Goal: Task Accomplishment & Management: Use online tool/utility

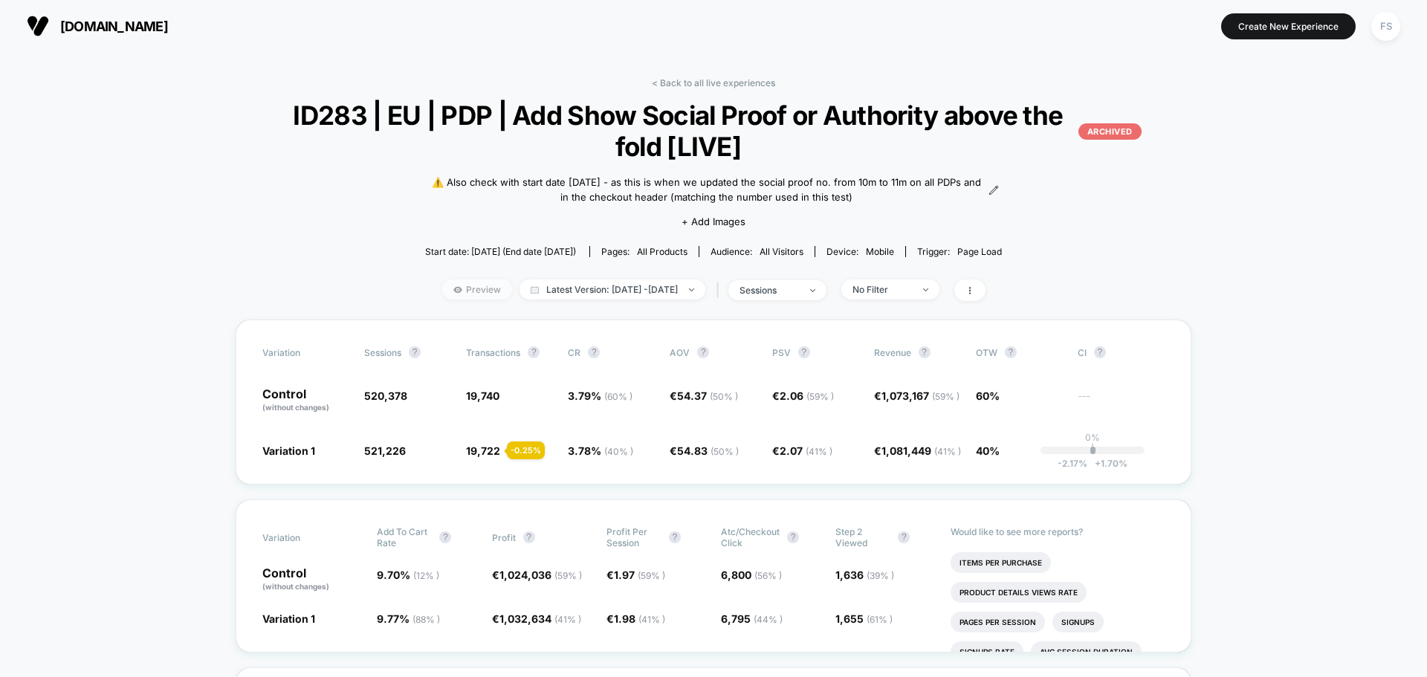
click at [461, 282] on span "Preview" at bounding box center [477, 289] width 70 height 20
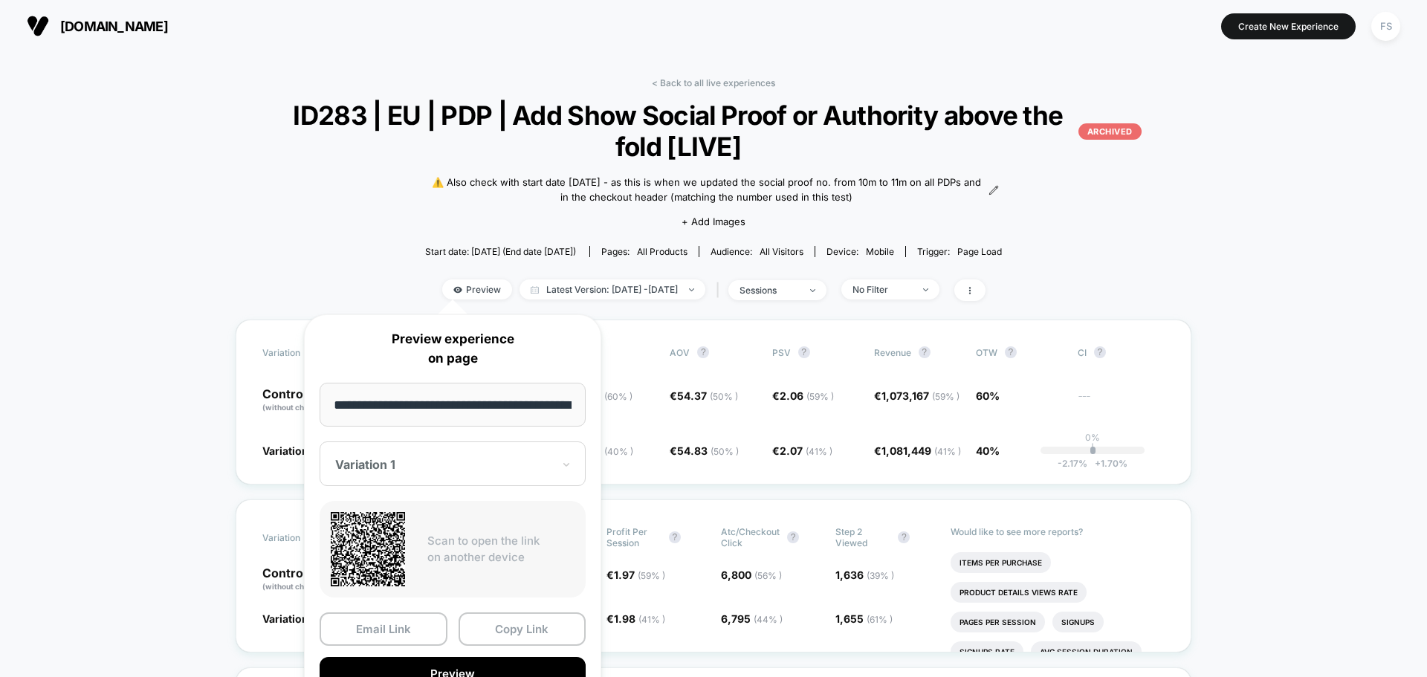
click at [1184, 201] on div "< Back to all live experiences ID283 | EU | PDP | Add Show Social Proof or Auth…" at bounding box center [713, 198] width 951 height 242
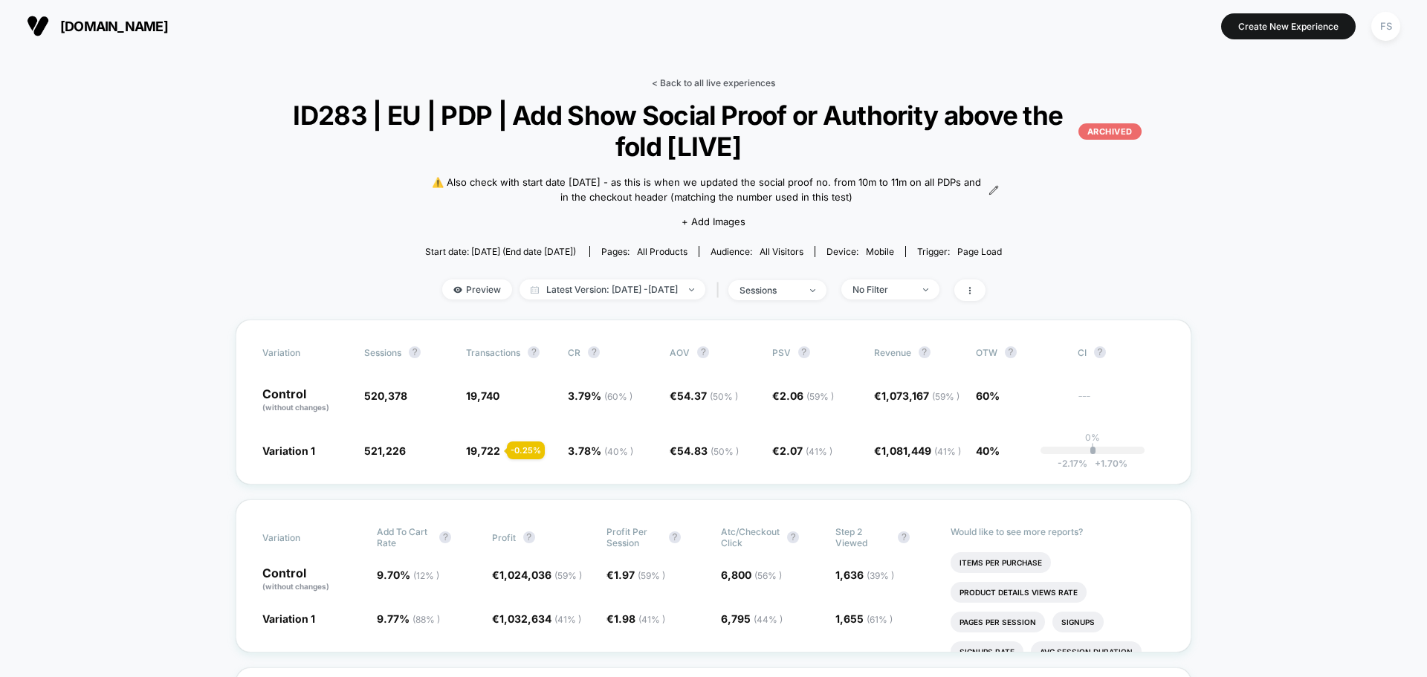
click at [694, 84] on link "< Back to all live experiences" at bounding box center [713, 82] width 123 height 11
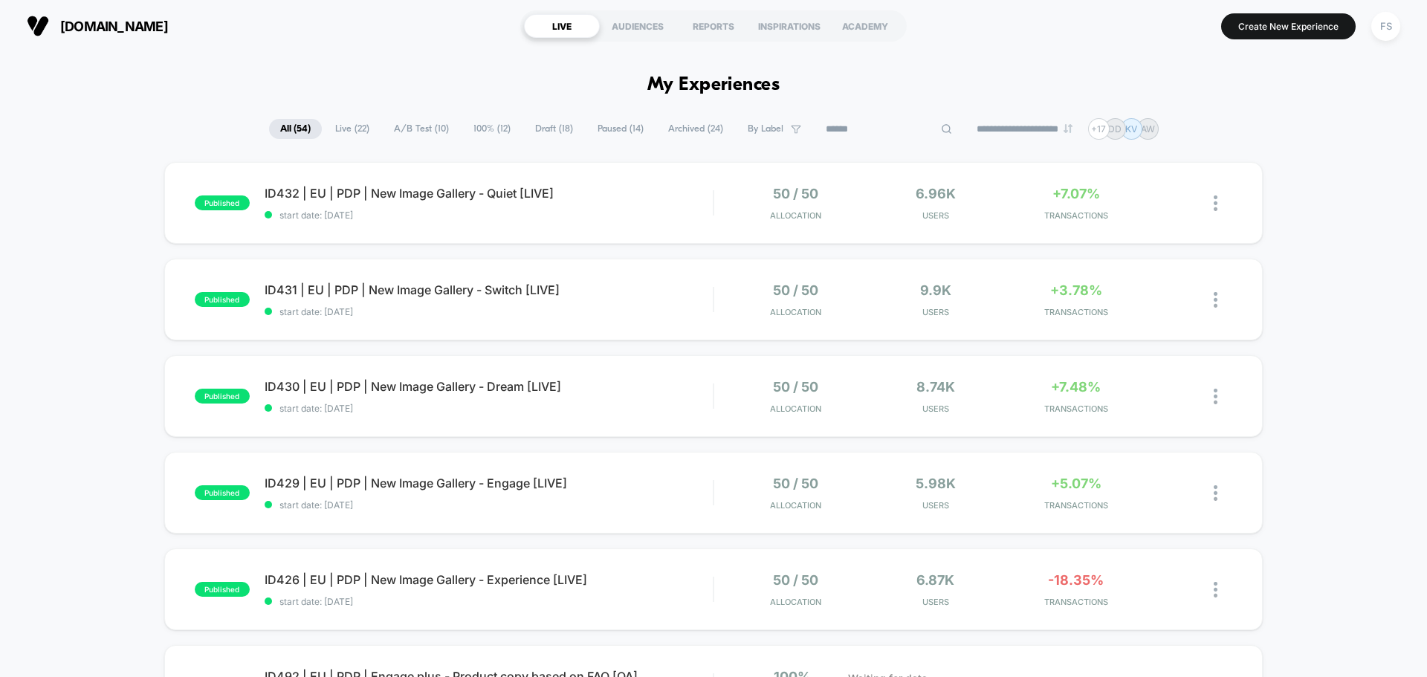
click at [881, 121] on input at bounding box center [889, 129] width 149 height 18
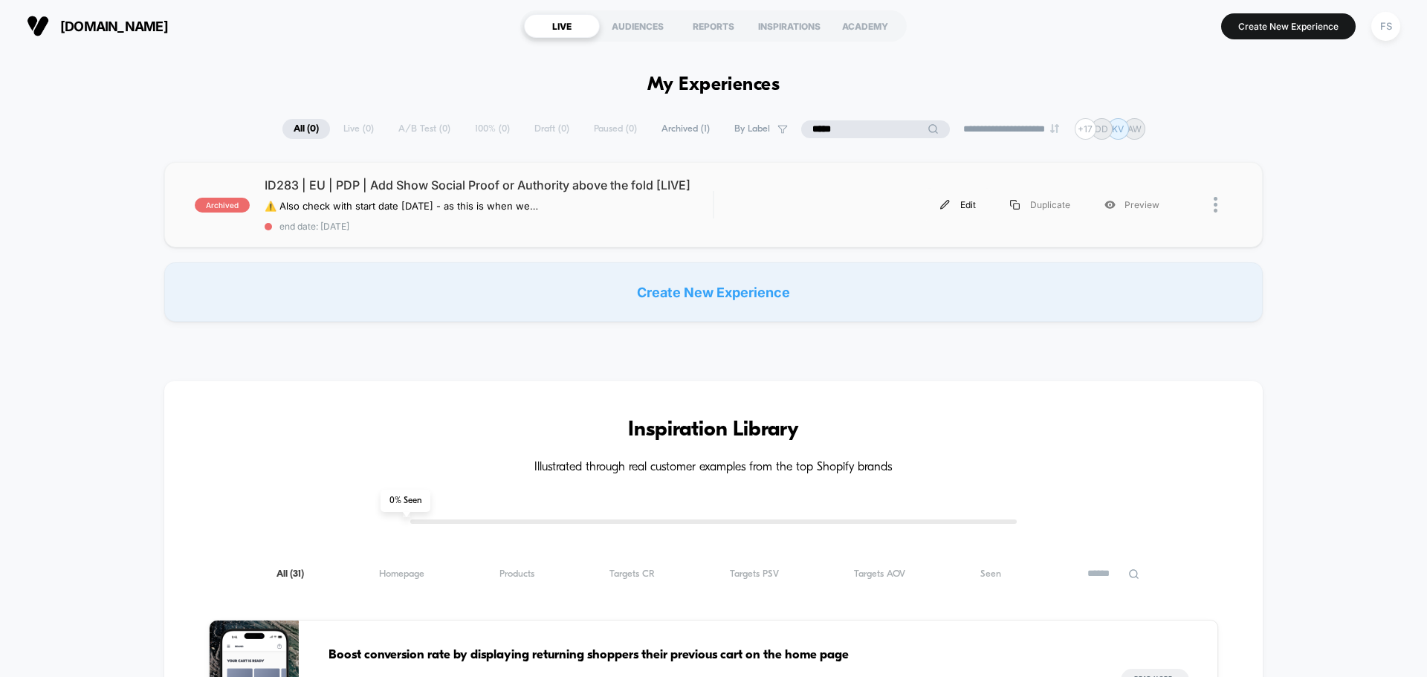
type input "*****"
click at [954, 204] on div "Edit" at bounding box center [958, 204] width 70 height 33
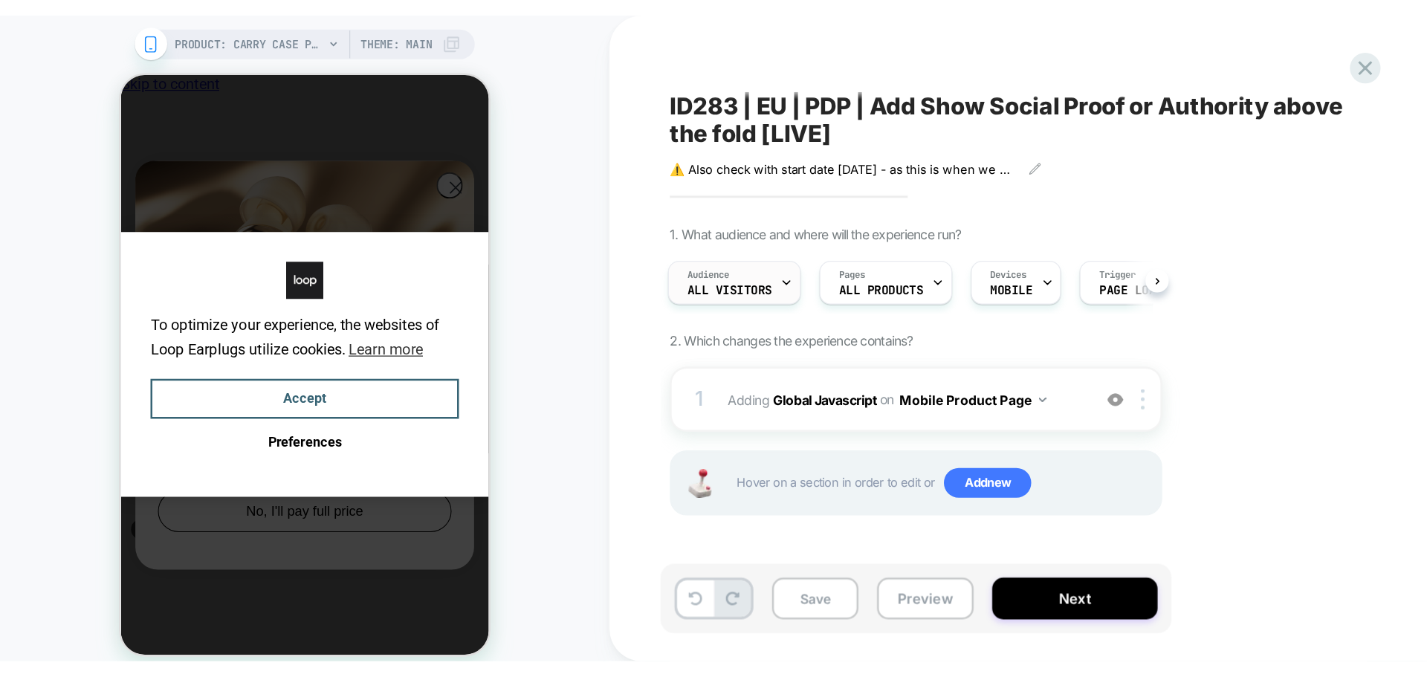
scroll to position [0, 1]
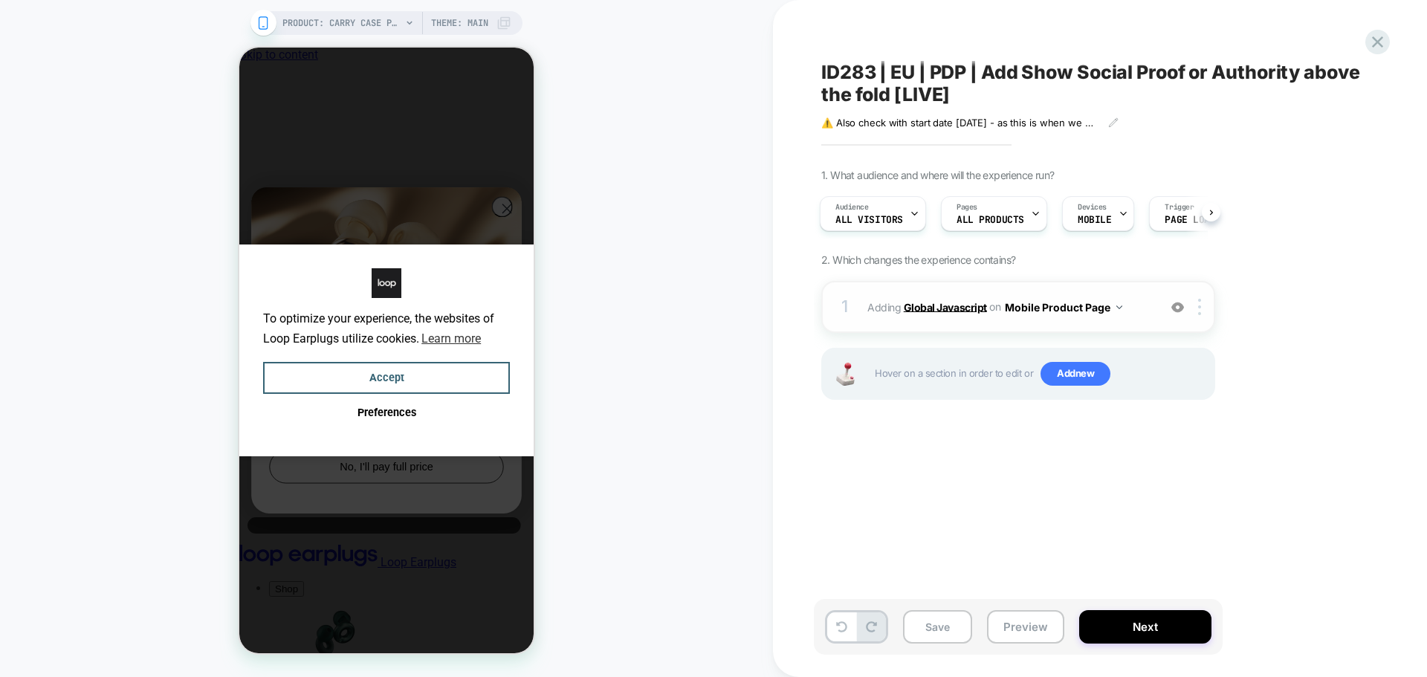
click at [949, 301] on b "Global Javascript" at bounding box center [945, 306] width 83 height 13
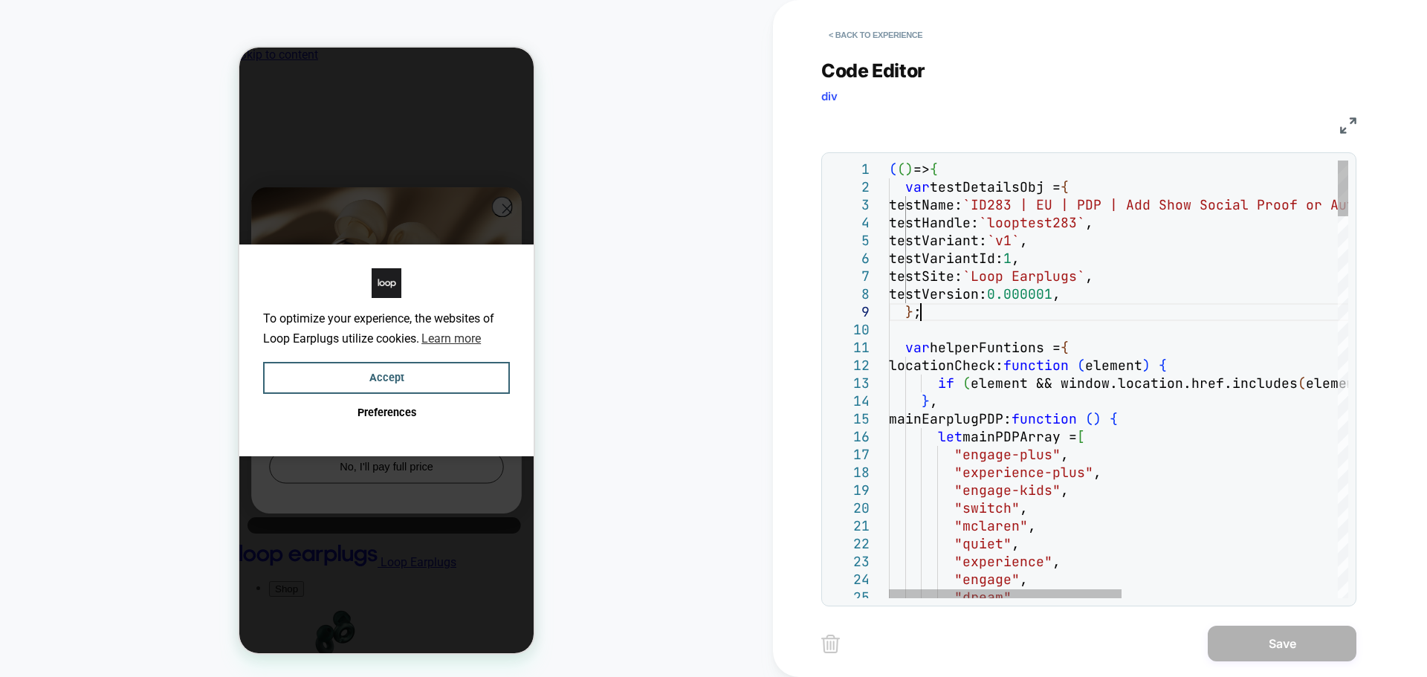
scroll to position [0, 0]
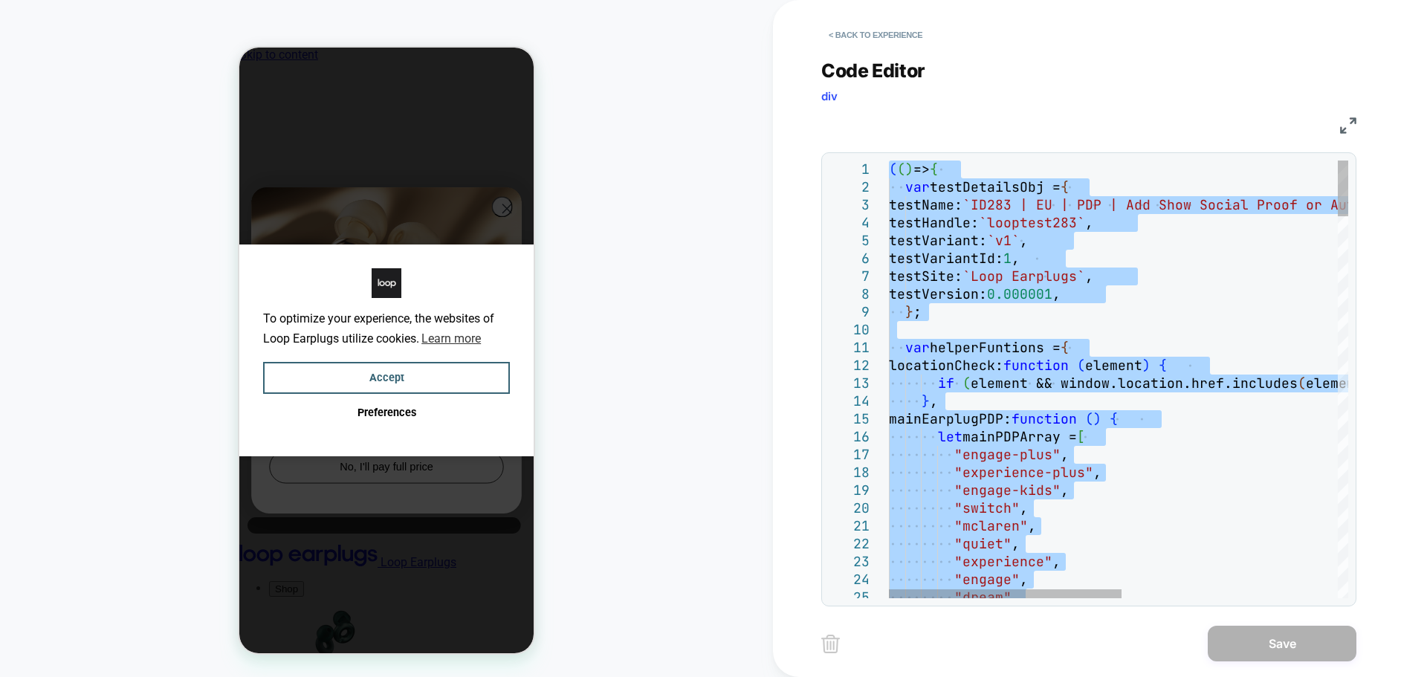
type textarea "**********"
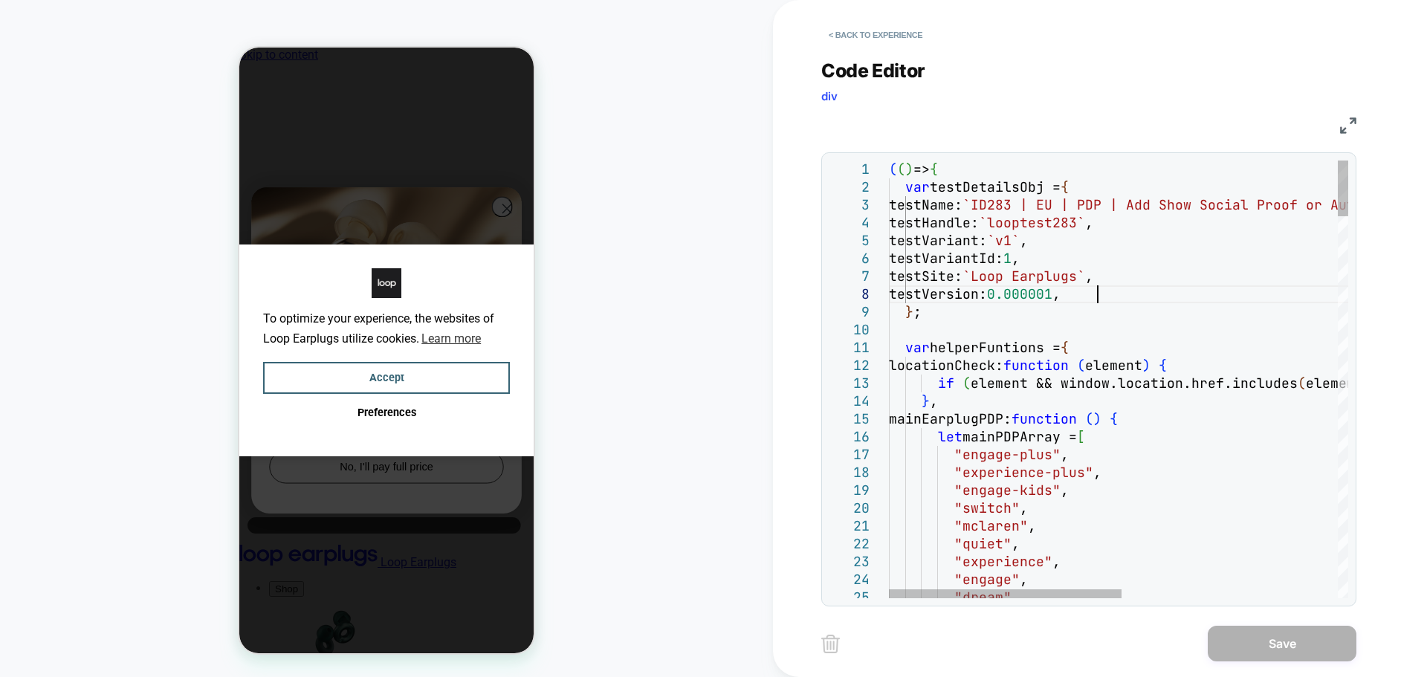
click at [854, 36] on button "< Back to experience" at bounding box center [875, 35] width 109 height 24
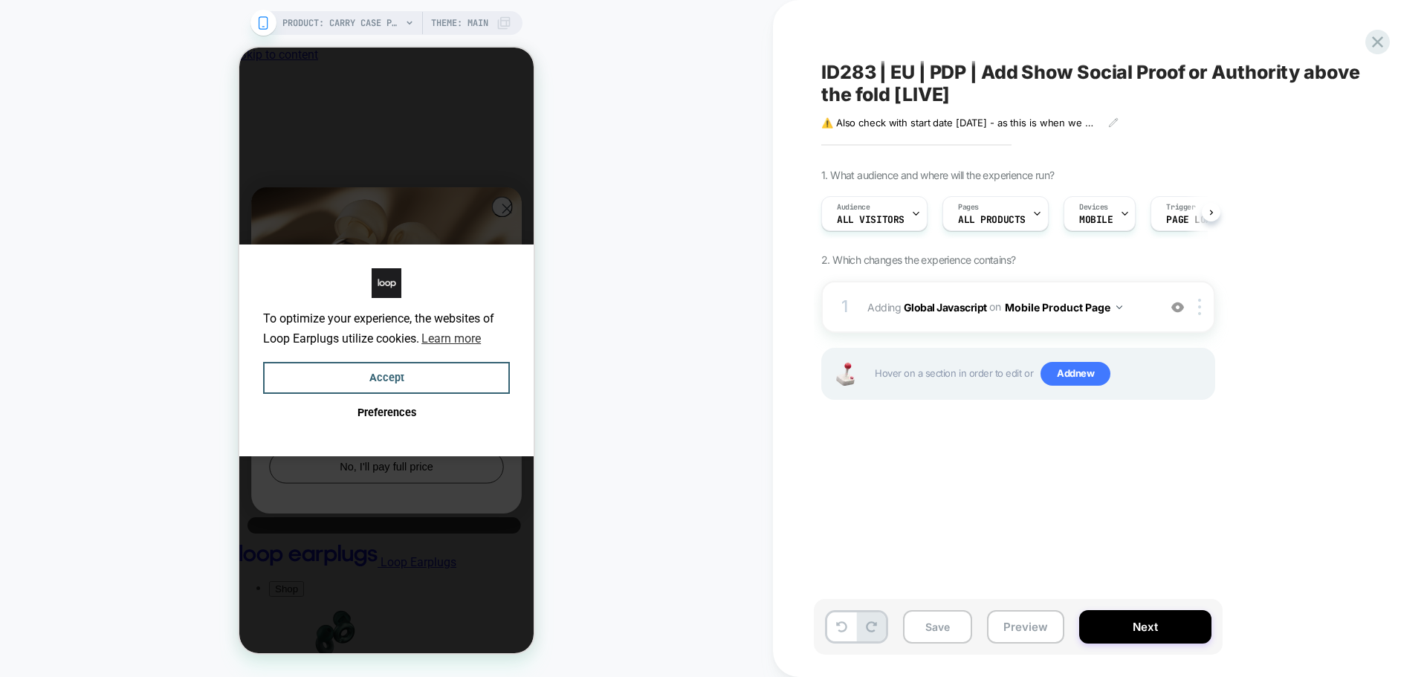
scroll to position [0, 1]
click at [481, 373] on button "Accept" at bounding box center [386, 378] width 247 height 32
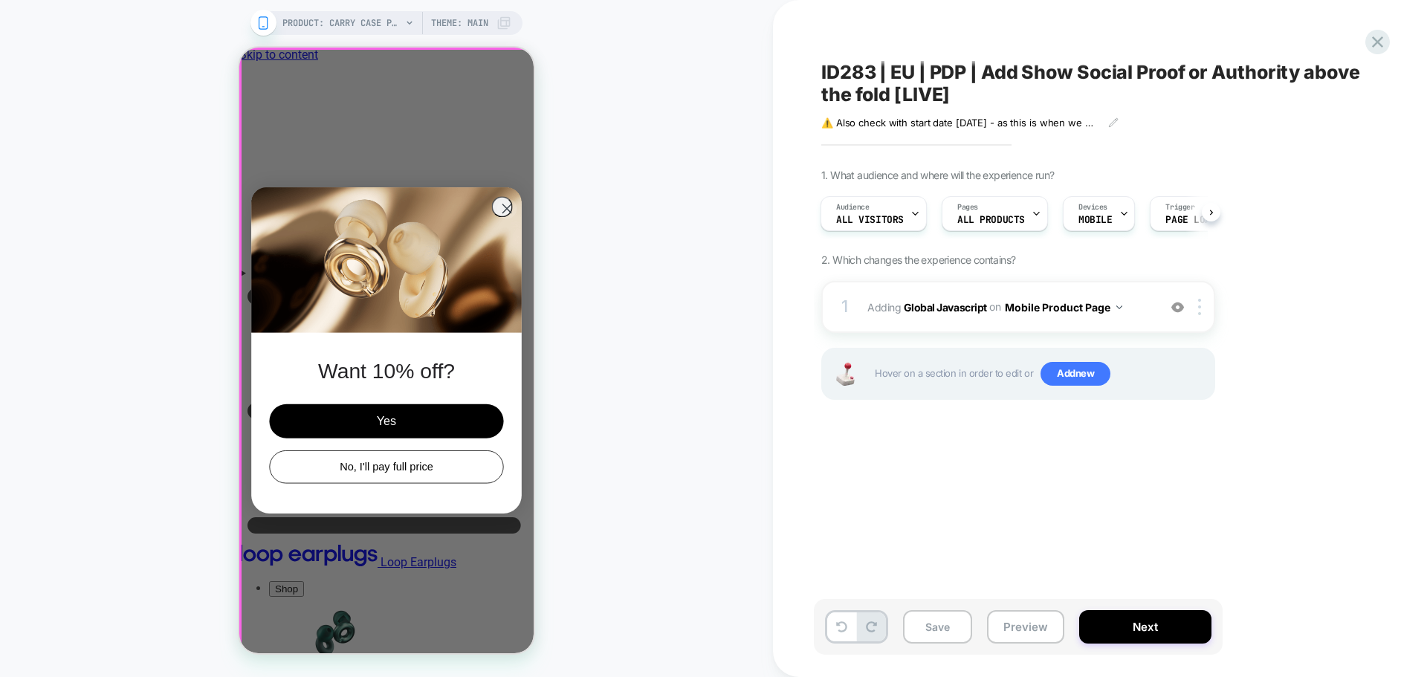
scroll to position [0, 0]
click at [1366, 35] on div "ID283 | EU | PDP | Add Show Social Proof or Authority above the fold [LIVE] ⚠️ …" at bounding box center [1092, 338] width 557 height 647
click at [1377, 41] on icon at bounding box center [1377, 41] width 11 height 11
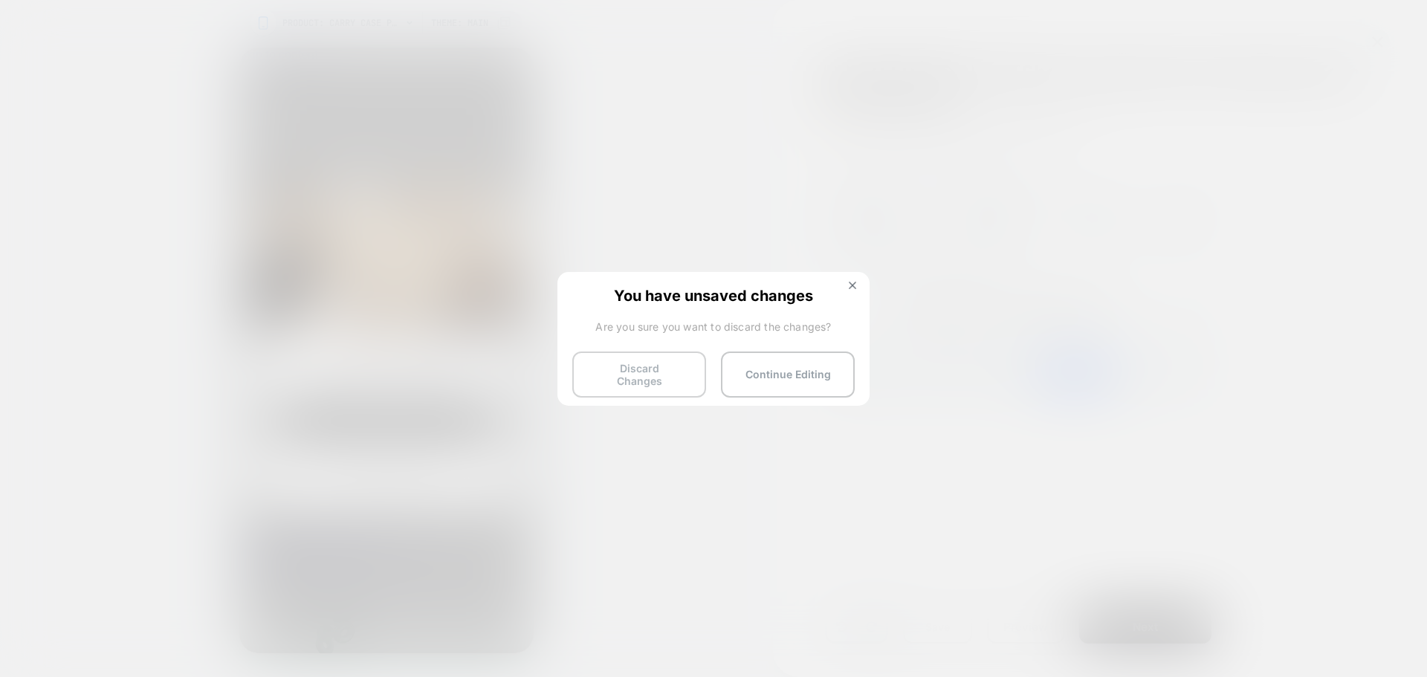
click at [653, 375] on button "Discard Changes" at bounding box center [639, 375] width 134 height 46
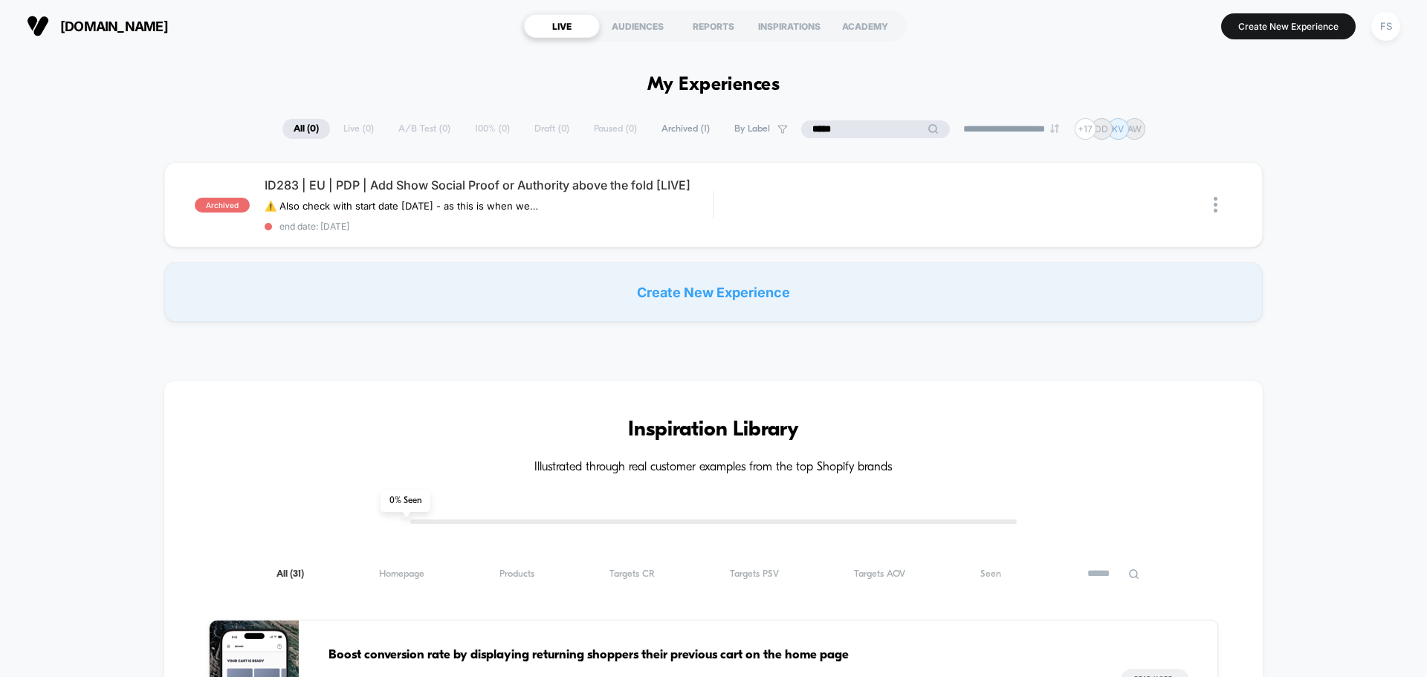
drag, startPoint x: 874, startPoint y: 126, endPoint x: 801, endPoint y: 130, distance: 73.0
click at [801, 130] on input "*****" at bounding box center [875, 129] width 149 height 18
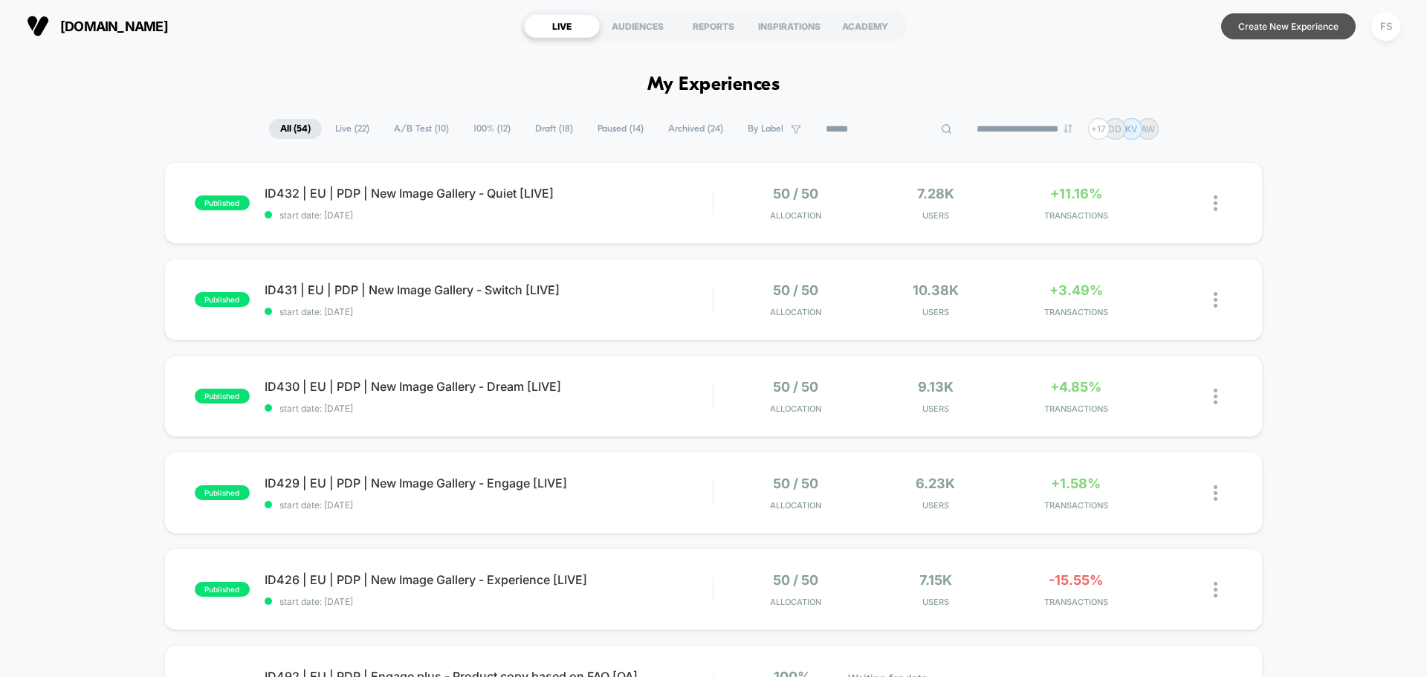
click at [1283, 29] on button "Create New Experience" at bounding box center [1288, 26] width 135 height 26
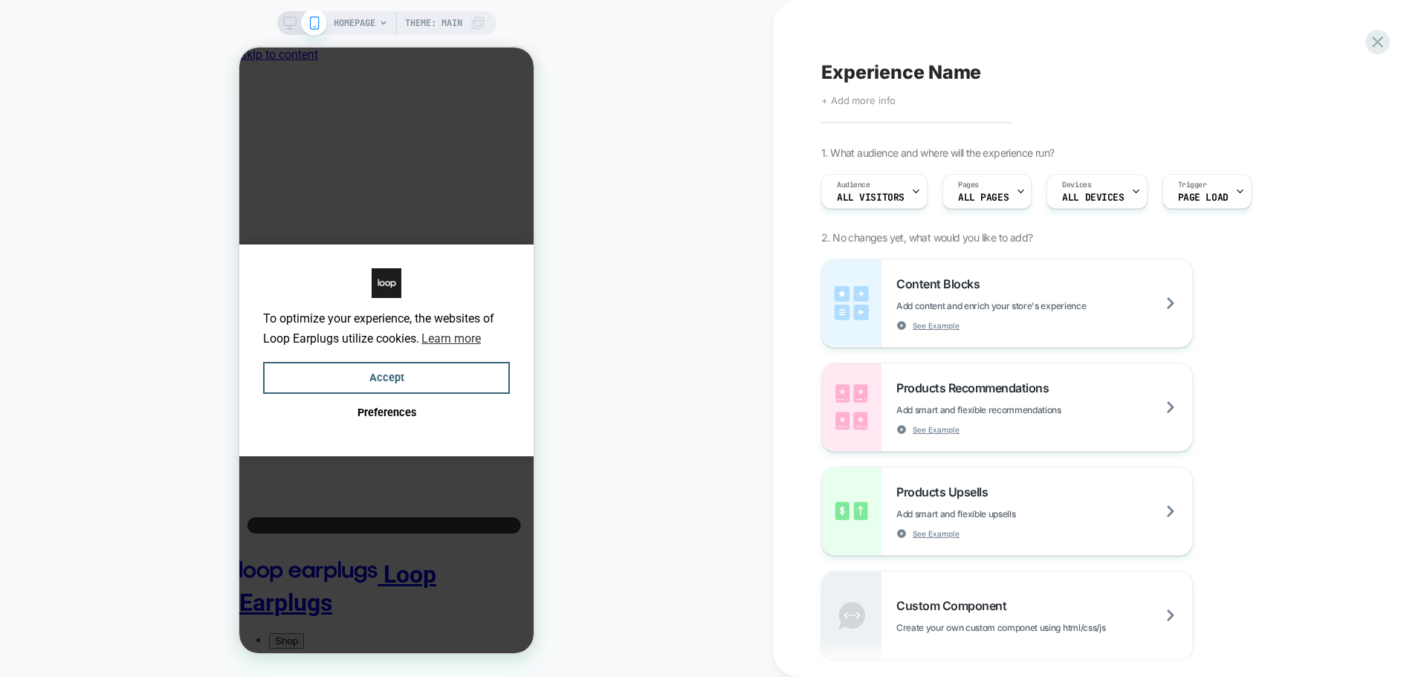
click at [852, 103] on span "+ Add more info" at bounding box center [858, 100] width 74 height 12
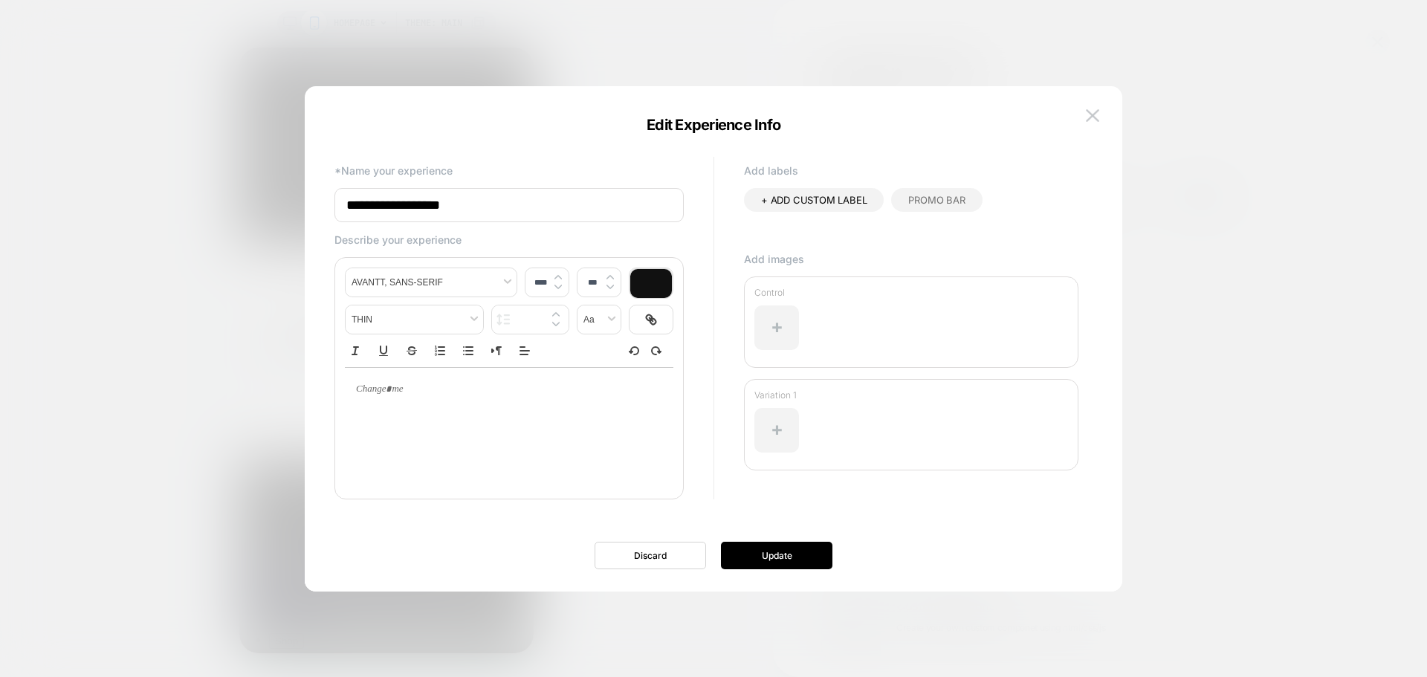
drag, startPoint x: 402, startPoint y: 199, endPoint x: 289, endPoint y: 185, distance: 113.9
click at [293, 199] on body "HOMEPAGE Theme: MAIN Experience Name Click to edit experience details + Add mor…" at bounding box center [713, 338] width 1427 height 677
paste input "**********"
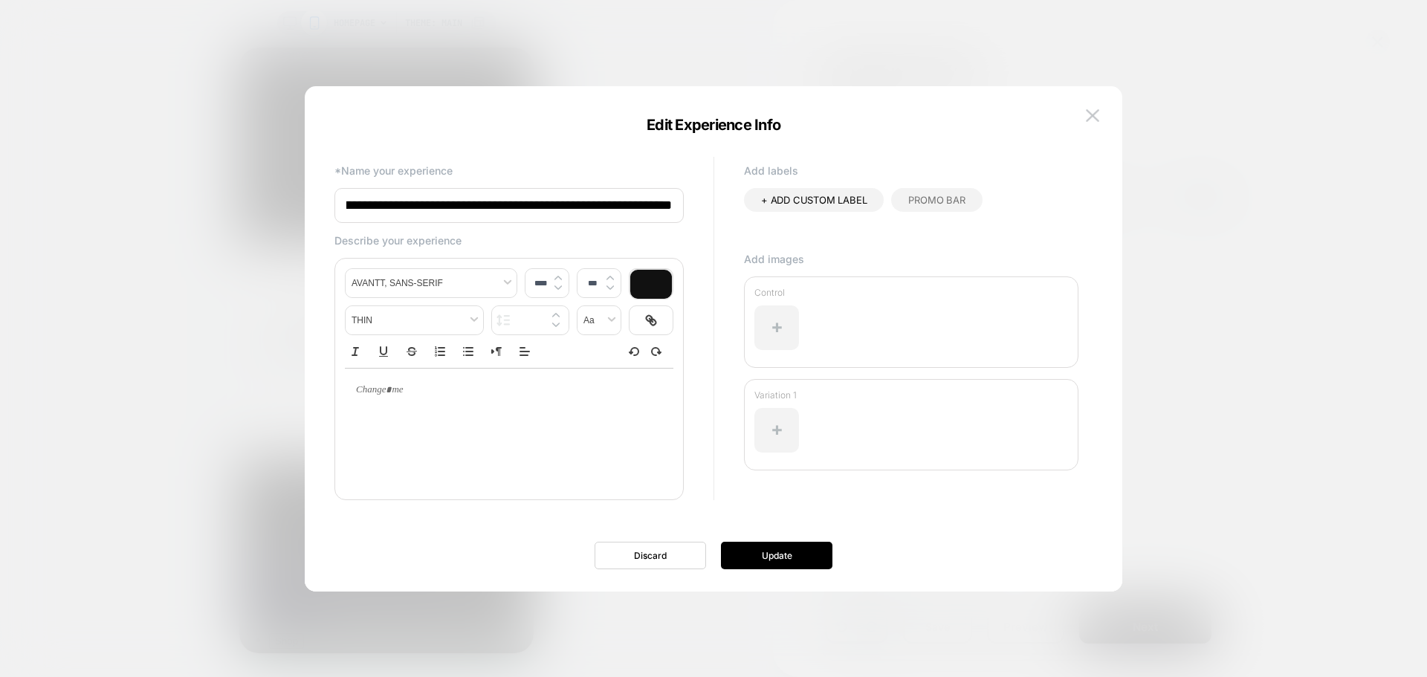
scroll to position [0, 94]
type input "**********"
click at [807, 560] on button "Update" at bounding box center [776, 556] width 111 height 28
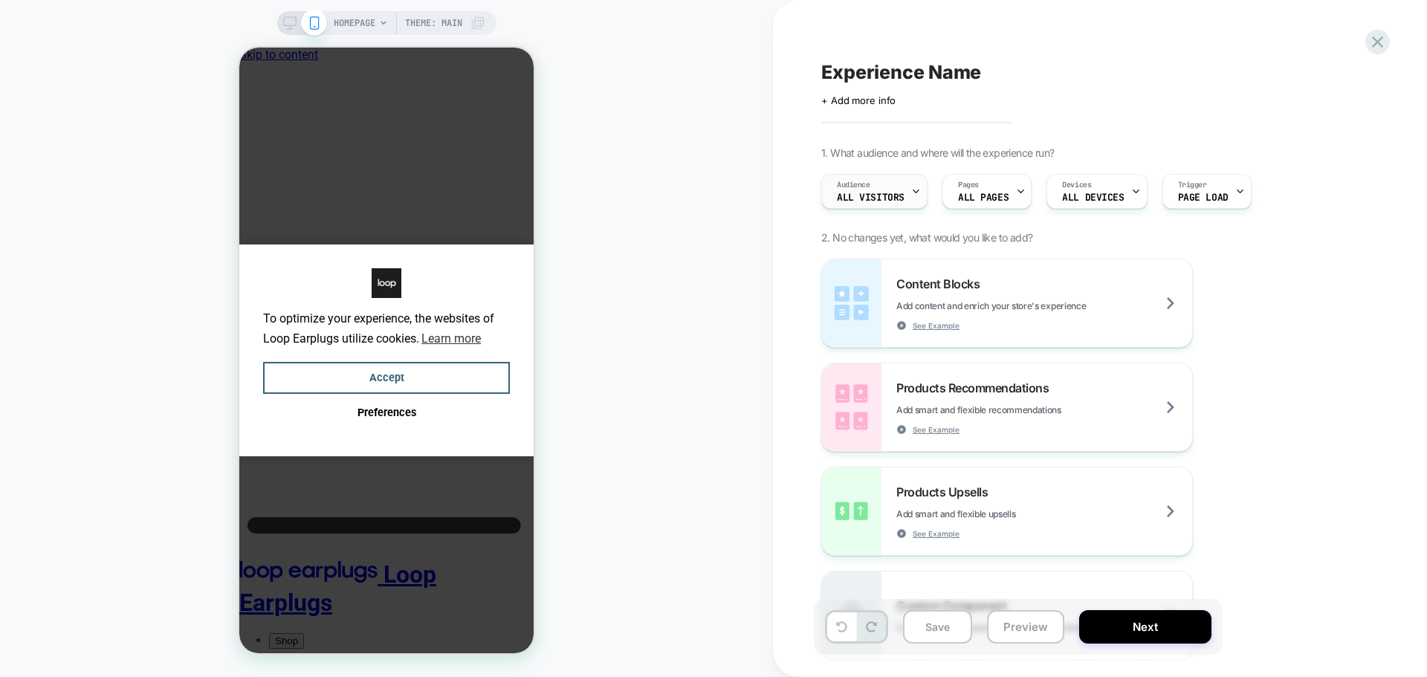
click at [895, 178] on div "Audience All Visitors" at bounding box center [870, 191] width 97 height 33
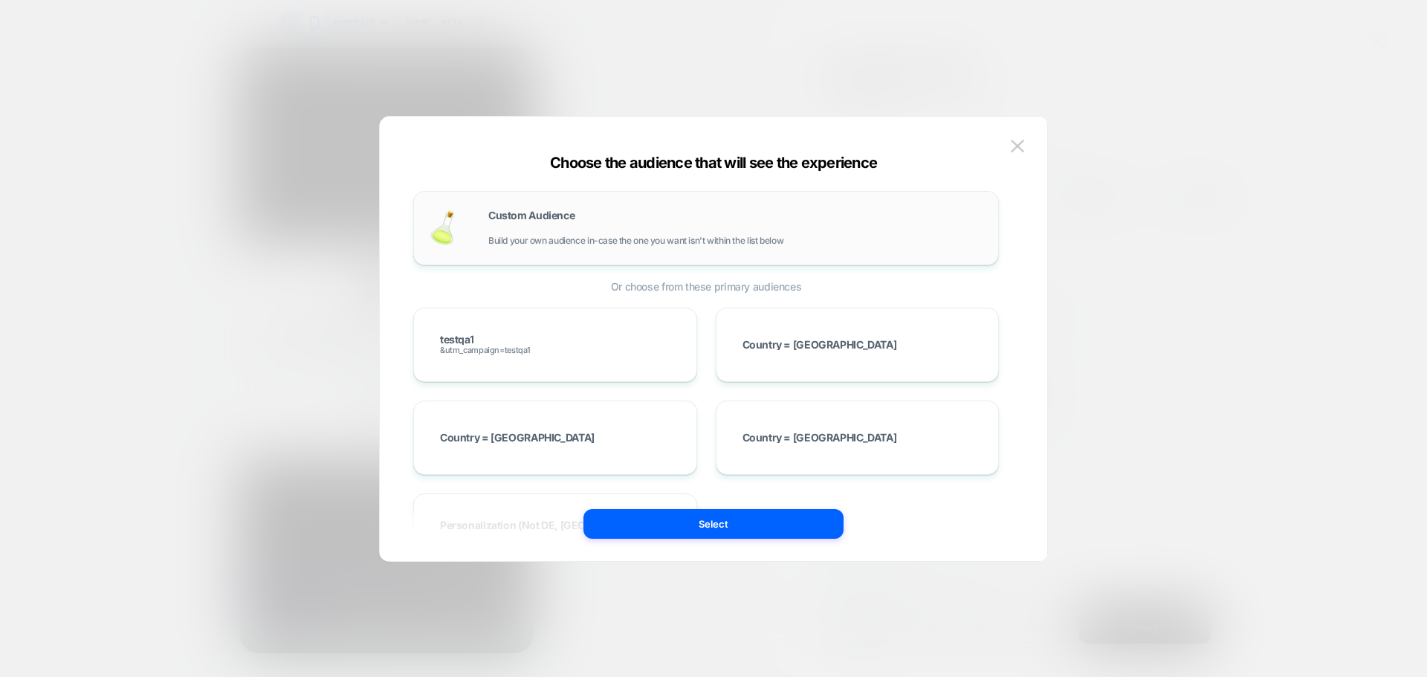
click at [494, 207] on div "Custom Audience Build your own audience in-case the one you want isn't within t…" at bounding box center [706, 228] width 555 height 43
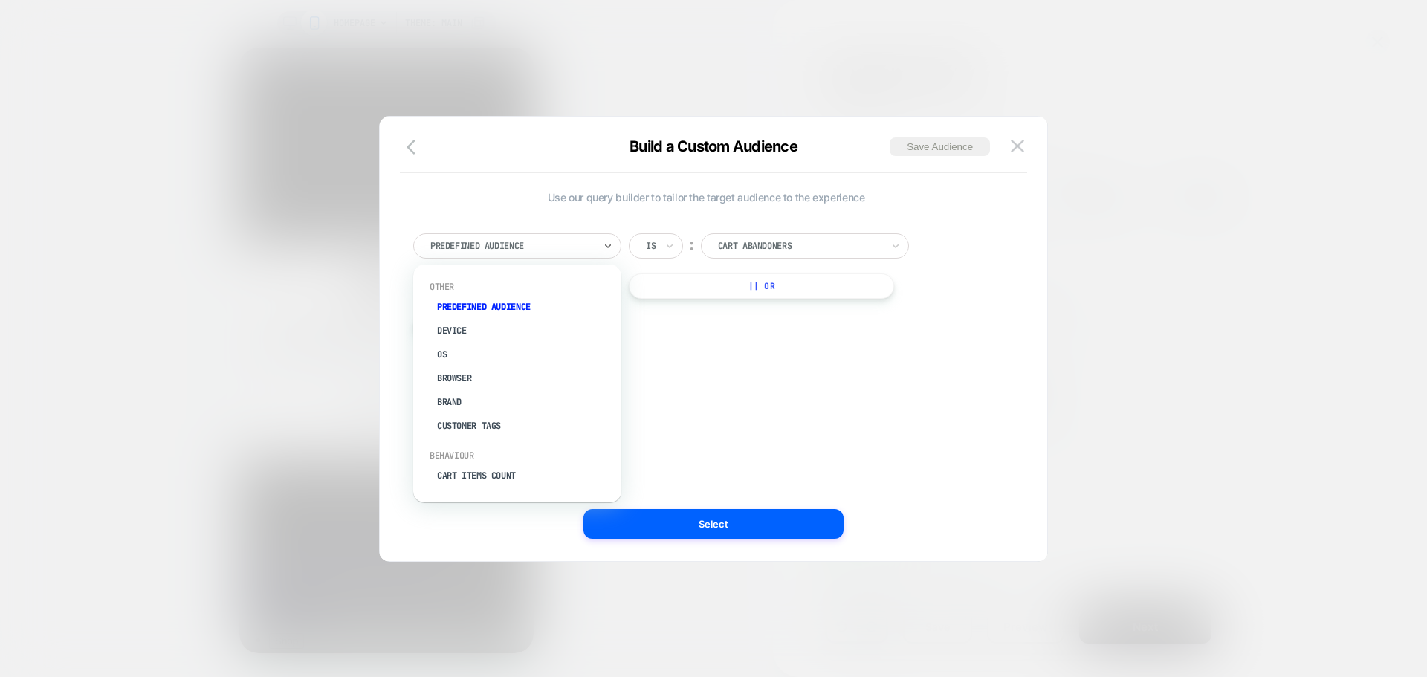
click at [521, 248] on div at bounding box center [512, 245] width 164 height 13
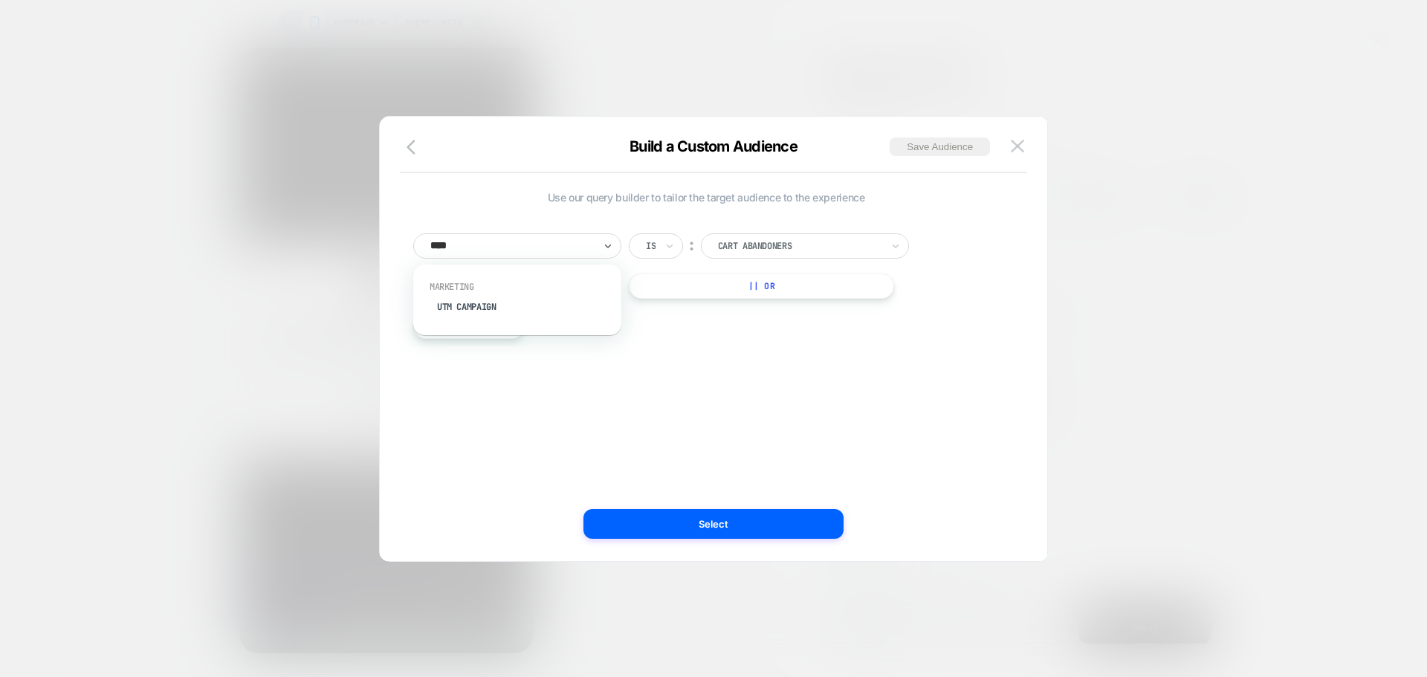
type input "*****"
click at [456, 308] on div "UTM Campaign" at bounding box center [524, 307] width 193 height 24
type input "*********"
click at [694, 543] on div "Use our query builder to tailor the target audience to the experience UTM Campa…" at bounding box center [713, 347] width 623 height 430
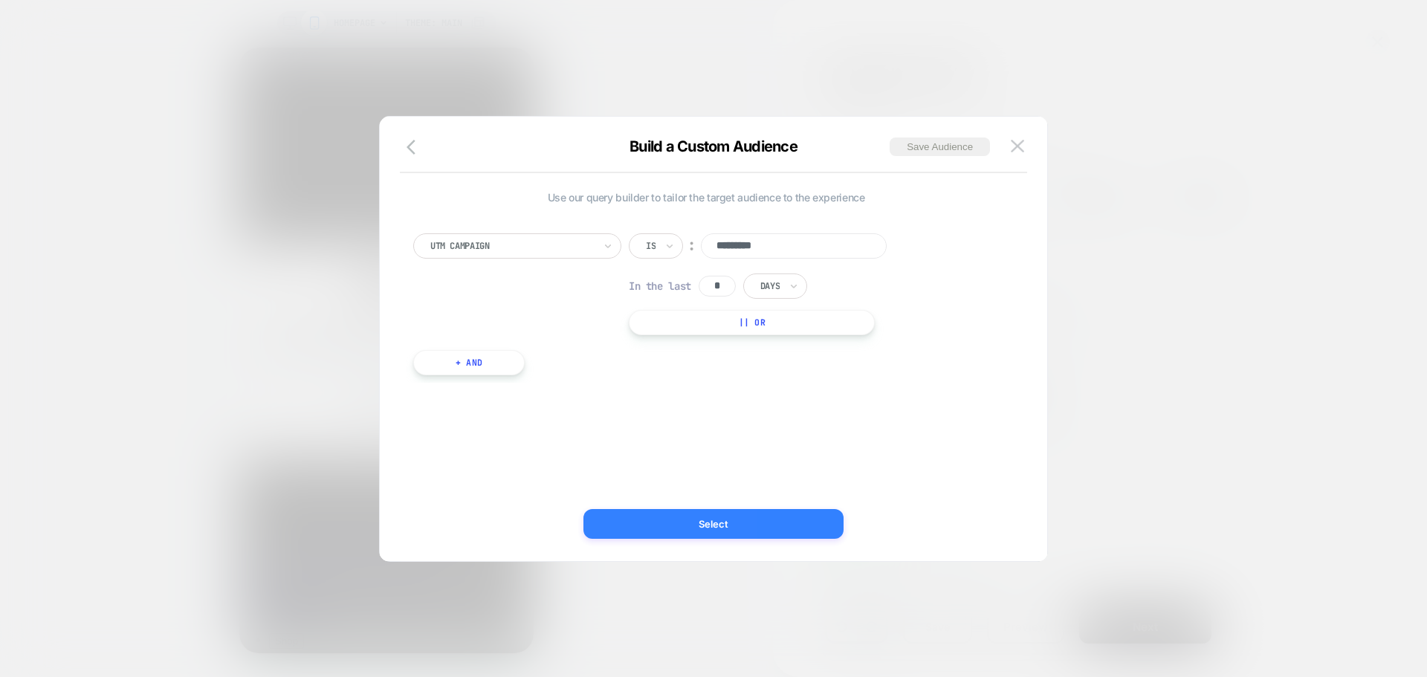
click at [697, 521] on button "Select" at bounding box center [714, 524] width 260 height 30
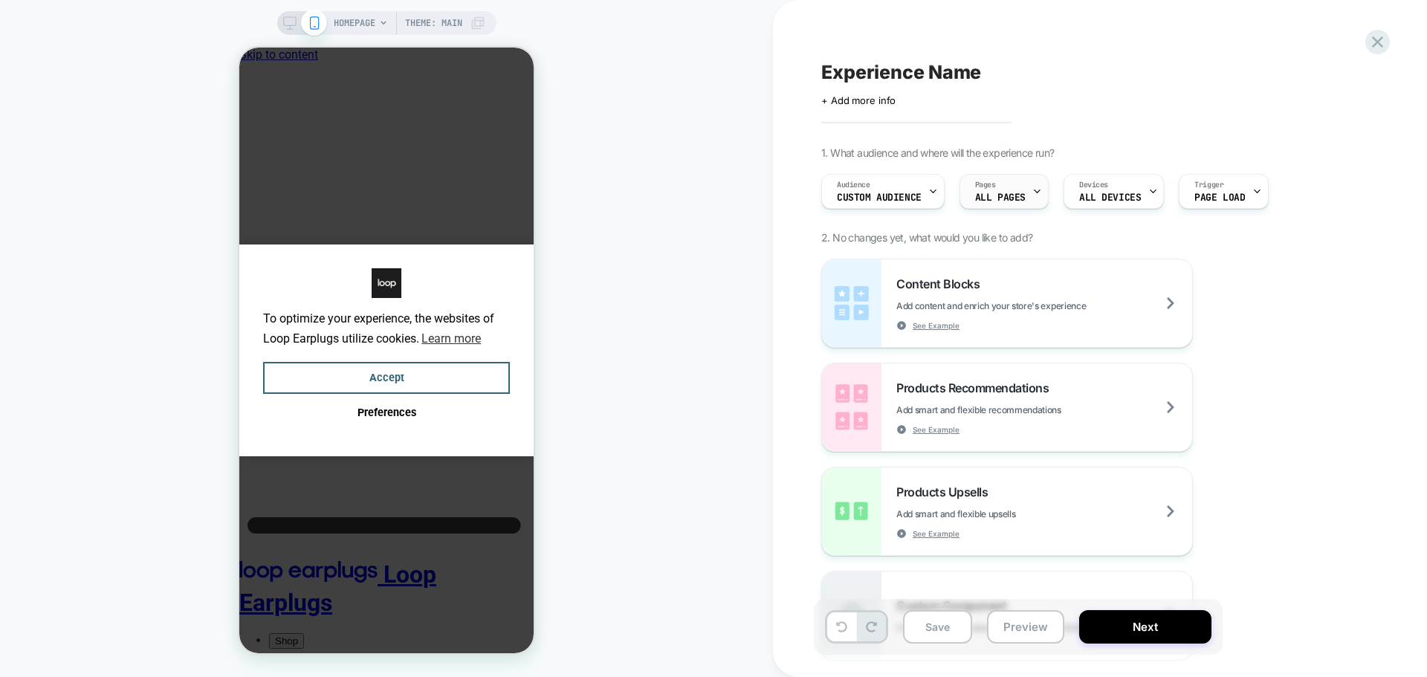
click at [990, 196] on span "ALL PAGES" at bounding box center [1000, 198] width 51 height 10
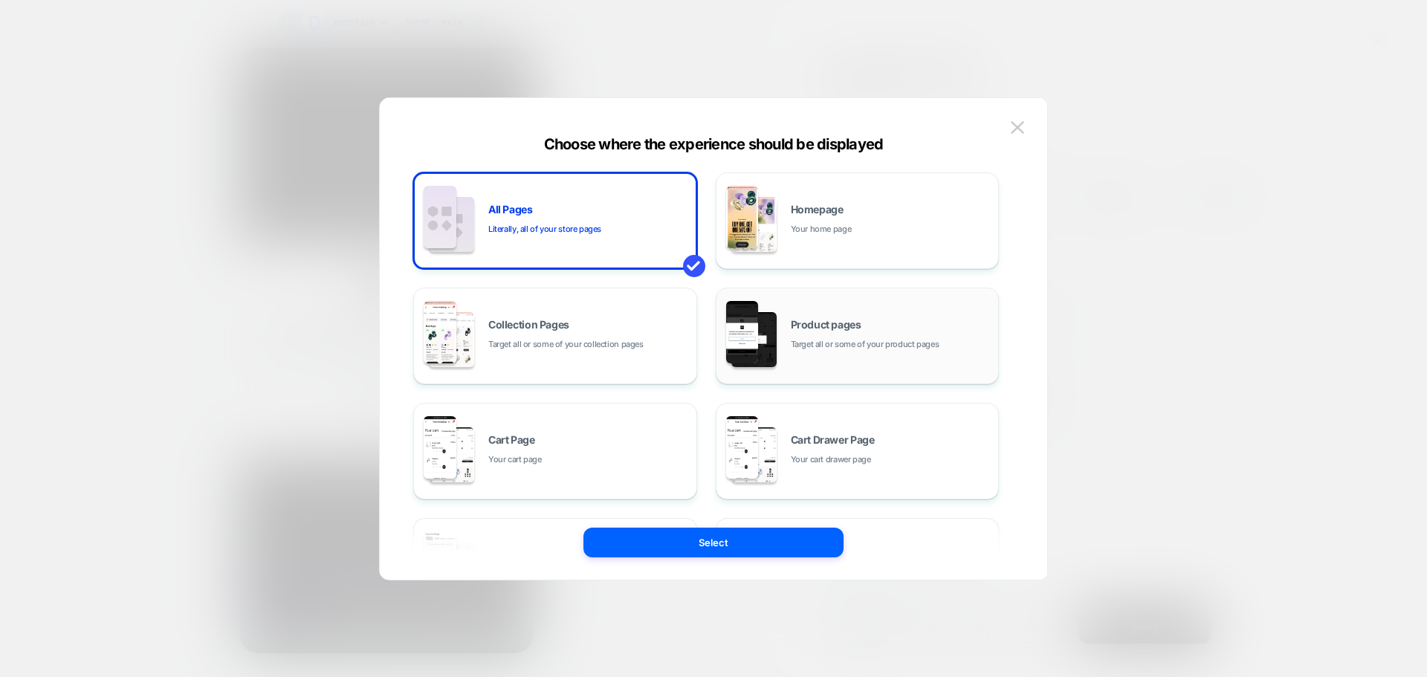
click at [827, 329] on span "Product pages" at bounding box center [826, 325] width 71 height 10
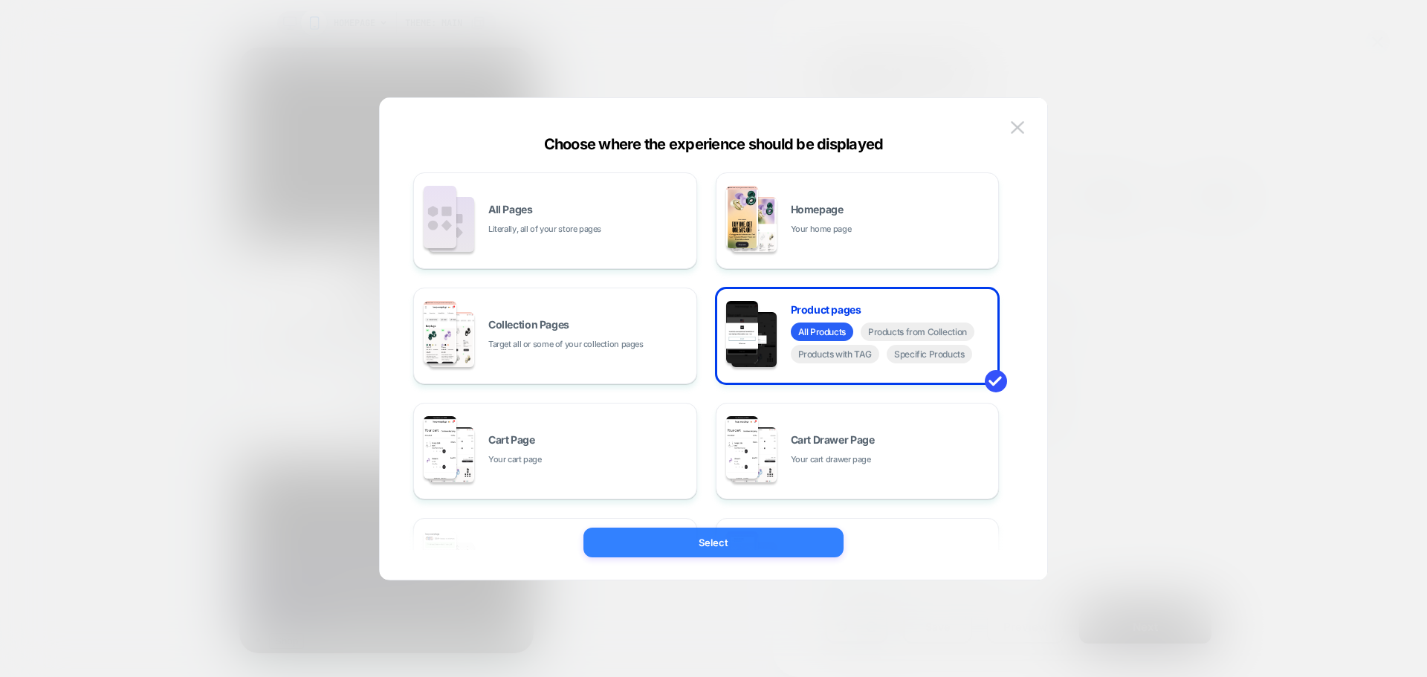
click at [768, 549] on button "Select" at bounding box center [714, 543] width 260 height 30
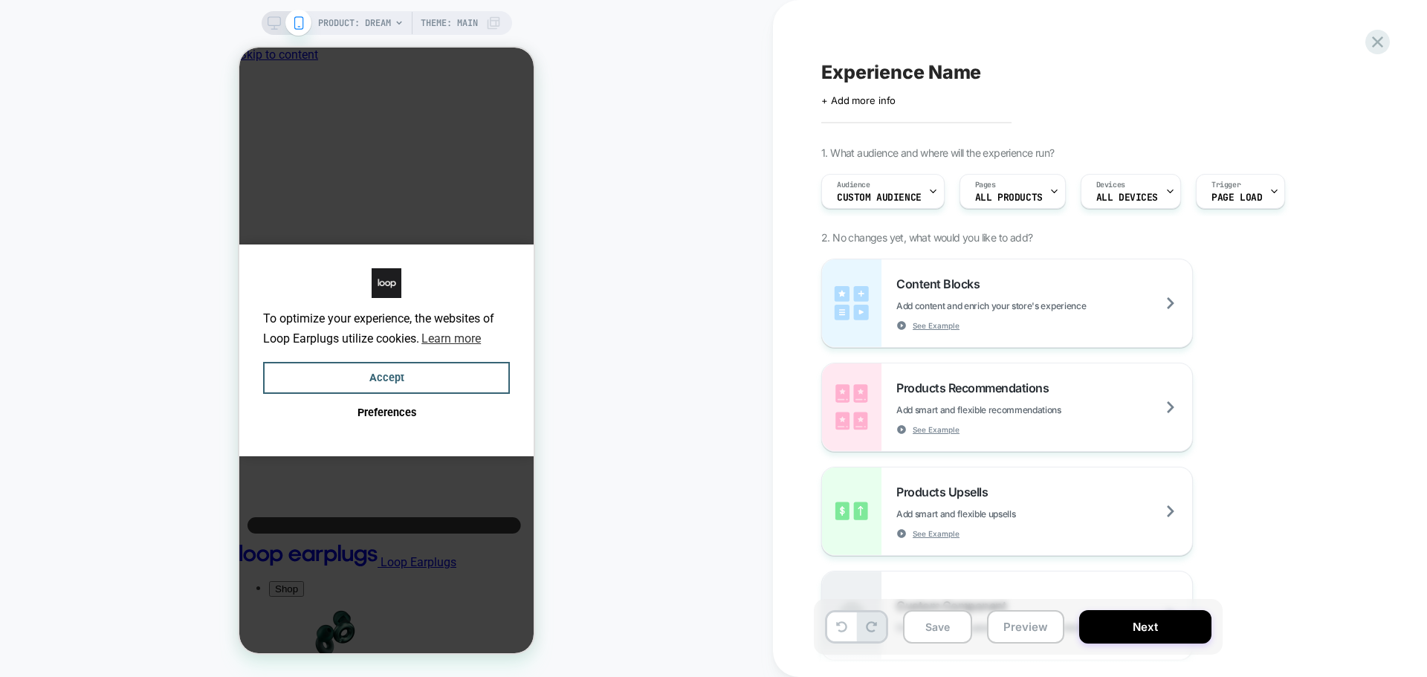
scroll to position [0, 11]
drag, startPoint x: 1121, startPoint y: 195, endPoint x: 1125, endPoint y: 175, distance: 19.8
click at [1125, 175] on div "Devices ALL DEVICES" at bounding box center [1127, 191] width 91 height 33
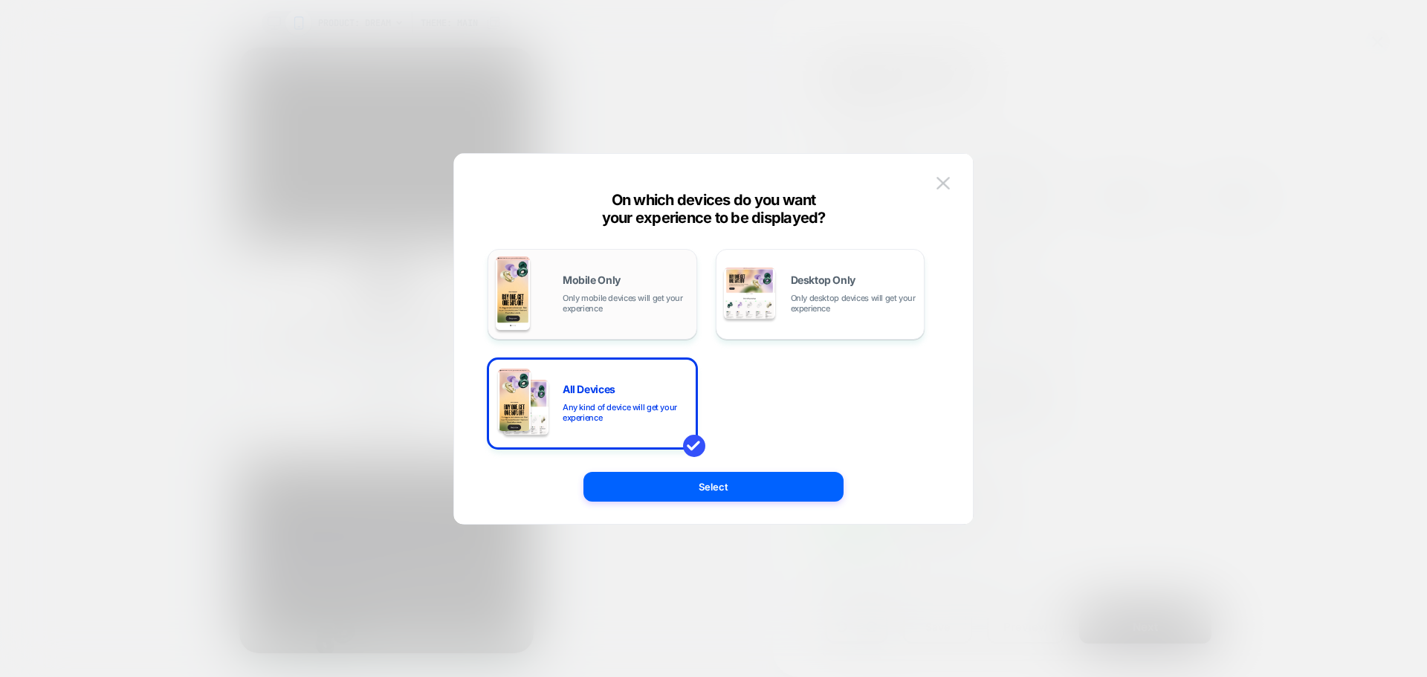
click at [595, 286] on div "Mobile Only Only mobile devices will get your experience" at bounding box center [626, 294] width 126 height 39
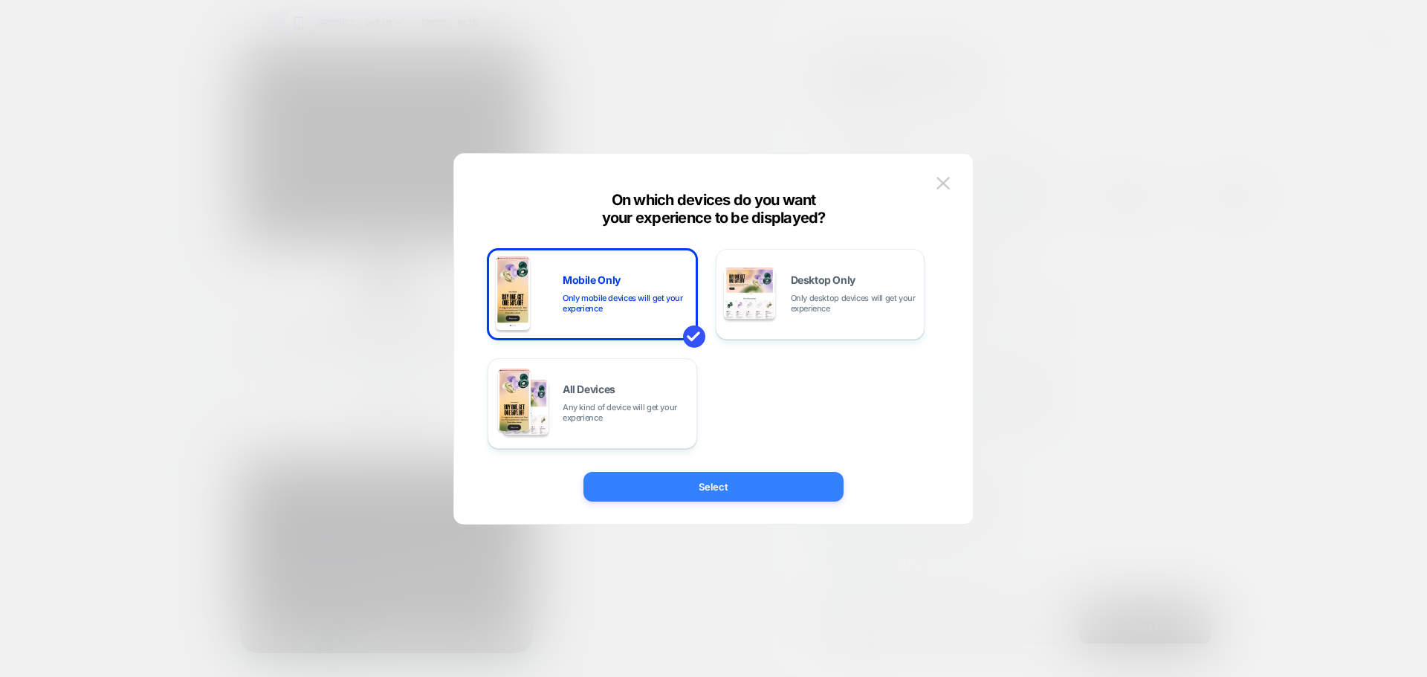
click at [740, 487] on button "Select" at bounding box center [714, 487] width 260 height 30
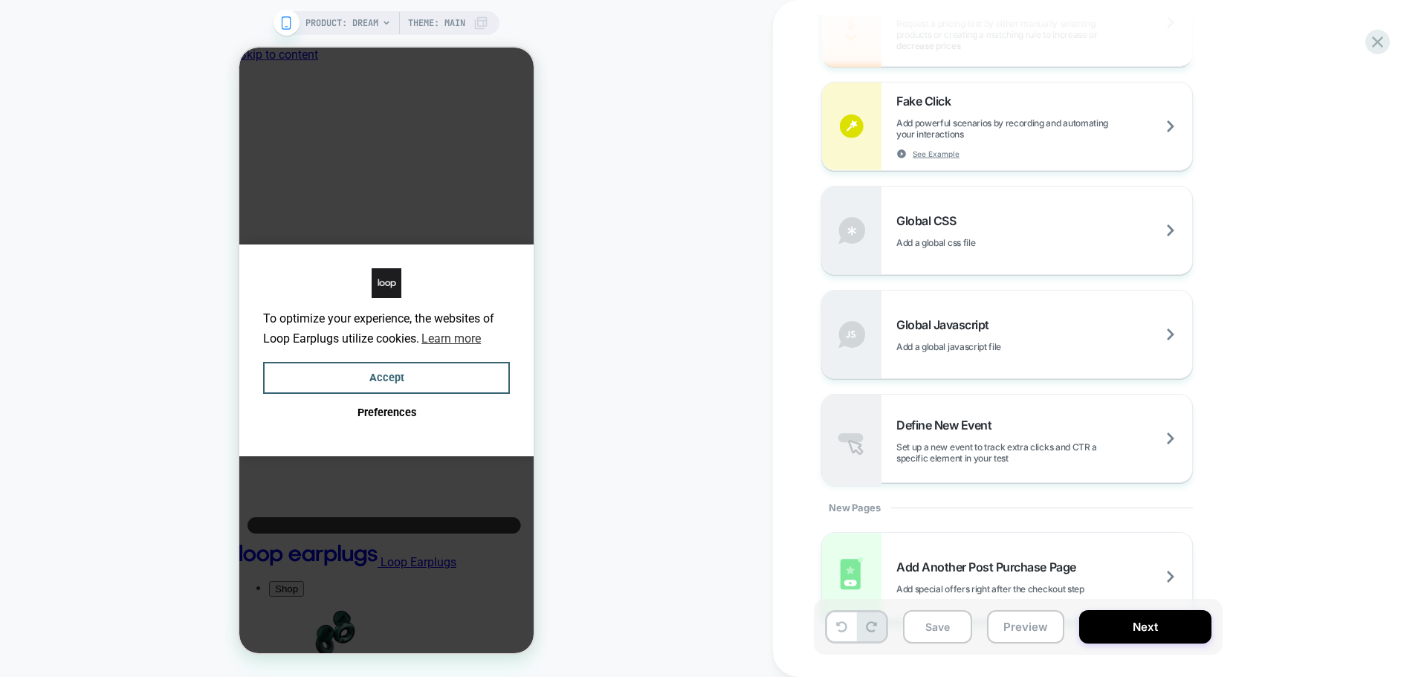
scroll to position [980, 0]
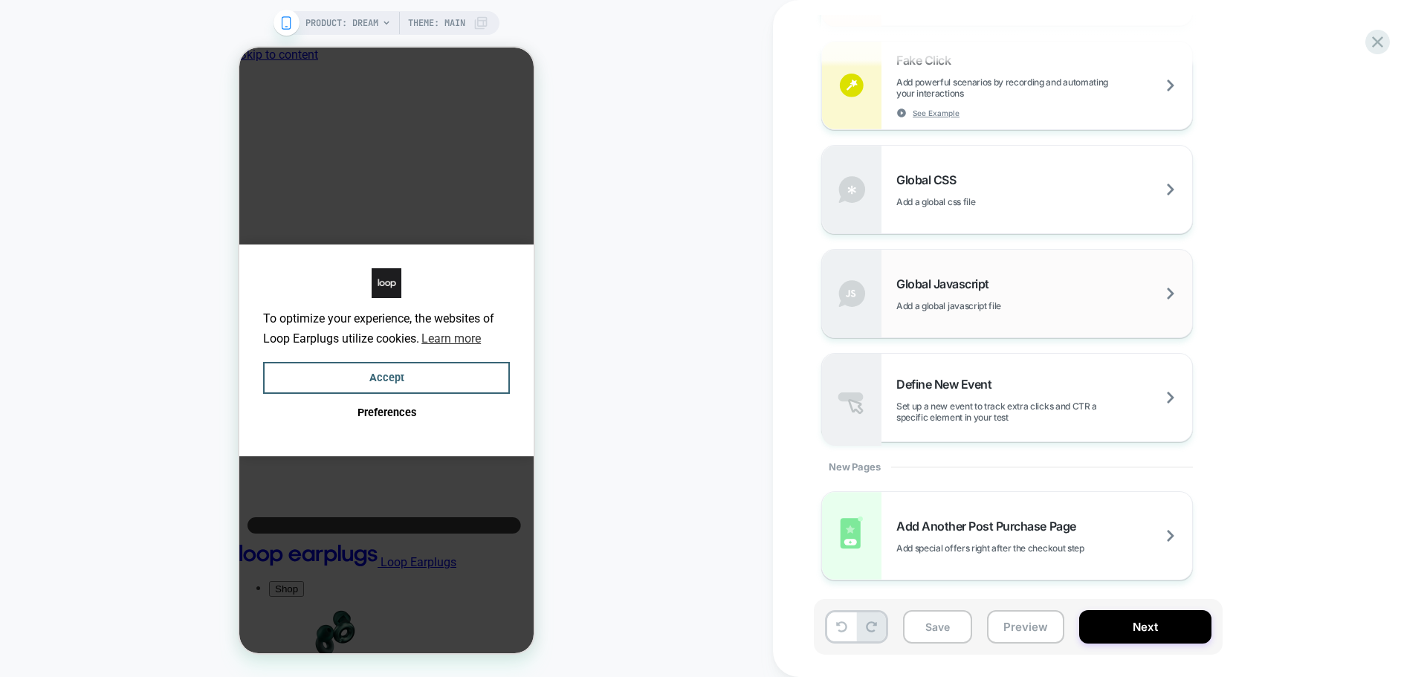
click at [946, 279] on span "Global Javascript" at bounding box center [946, 284] width 100 height 15
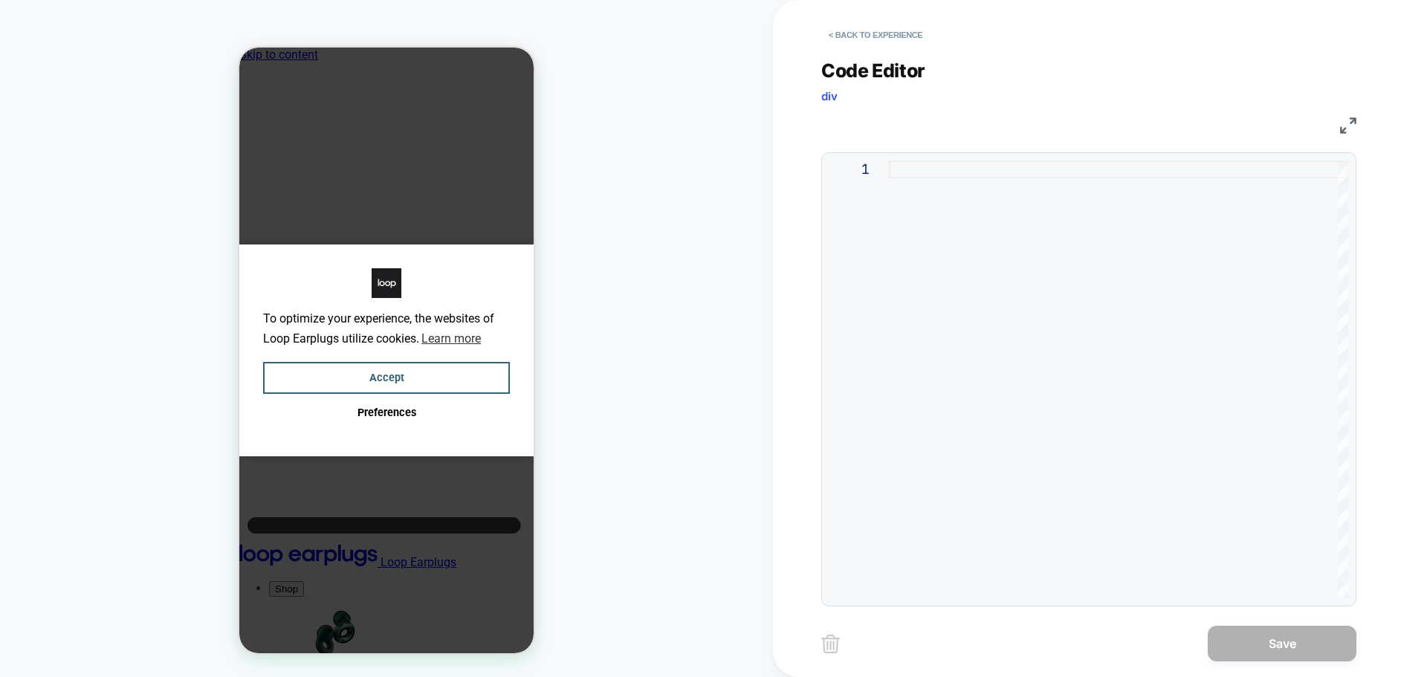
click at [988, 259] on div at bounding box center [1118, 380] width 459 height 438
type textarea "**********"
click at [1153, 323] on div at bounding box center [1118, 380] width 459 height 438
type textarea "**********"
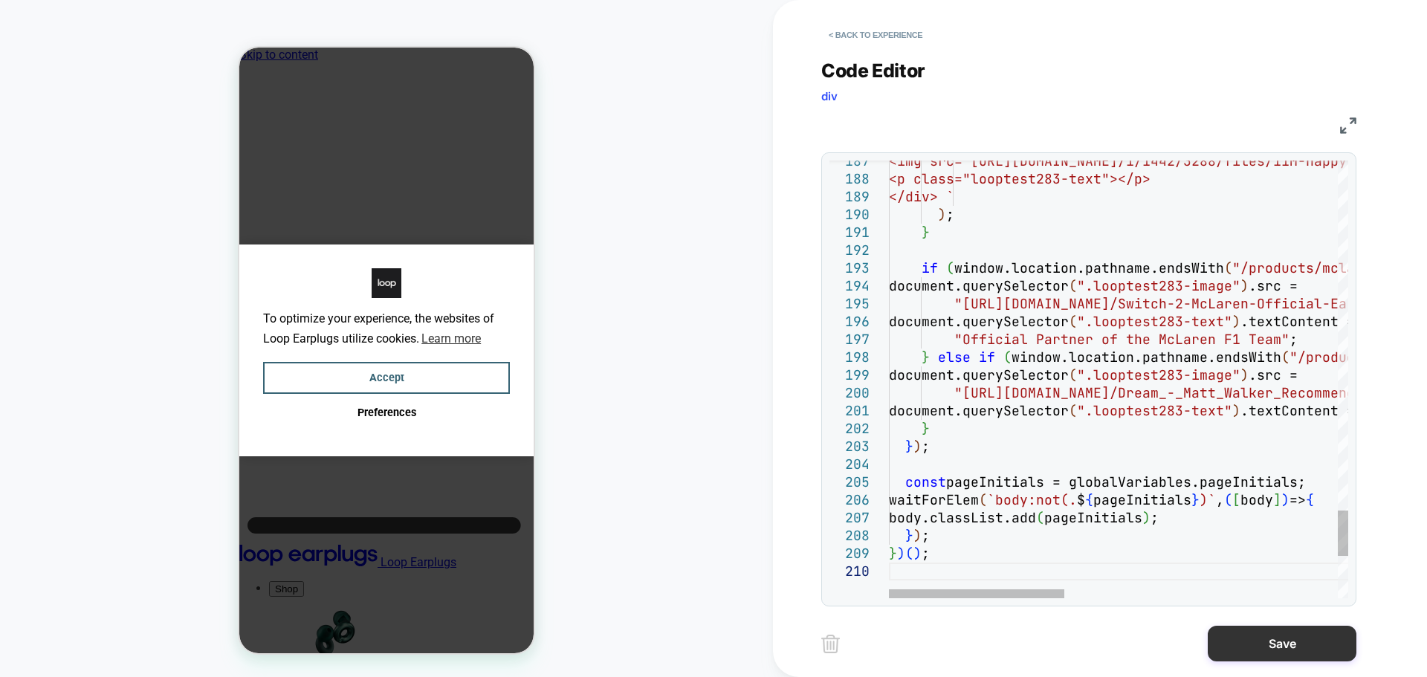
click at [1233, 627] on button "Save" at bounding box center [1282, 644] width 149 height 36
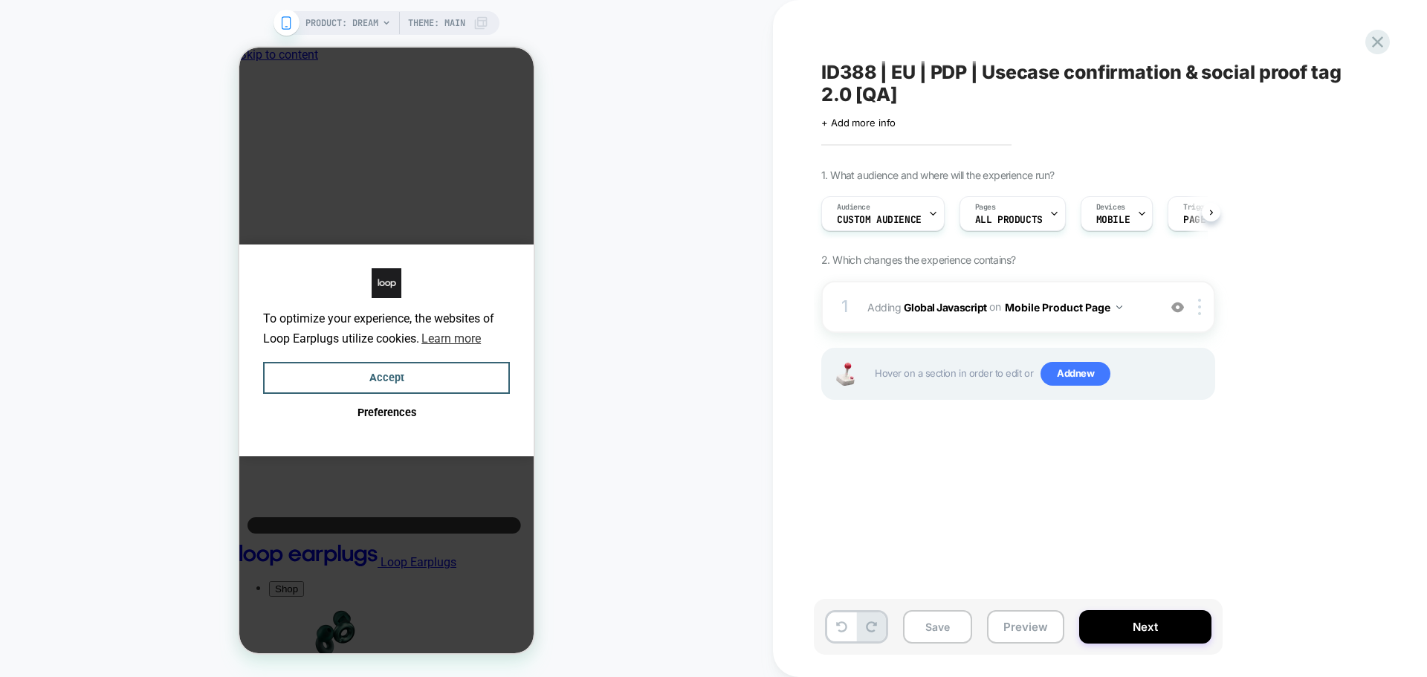
scroll to position [0, 1]
click at [1064, 381] on span "Add new" at bounding box center [1076, 374] width 70 height 24
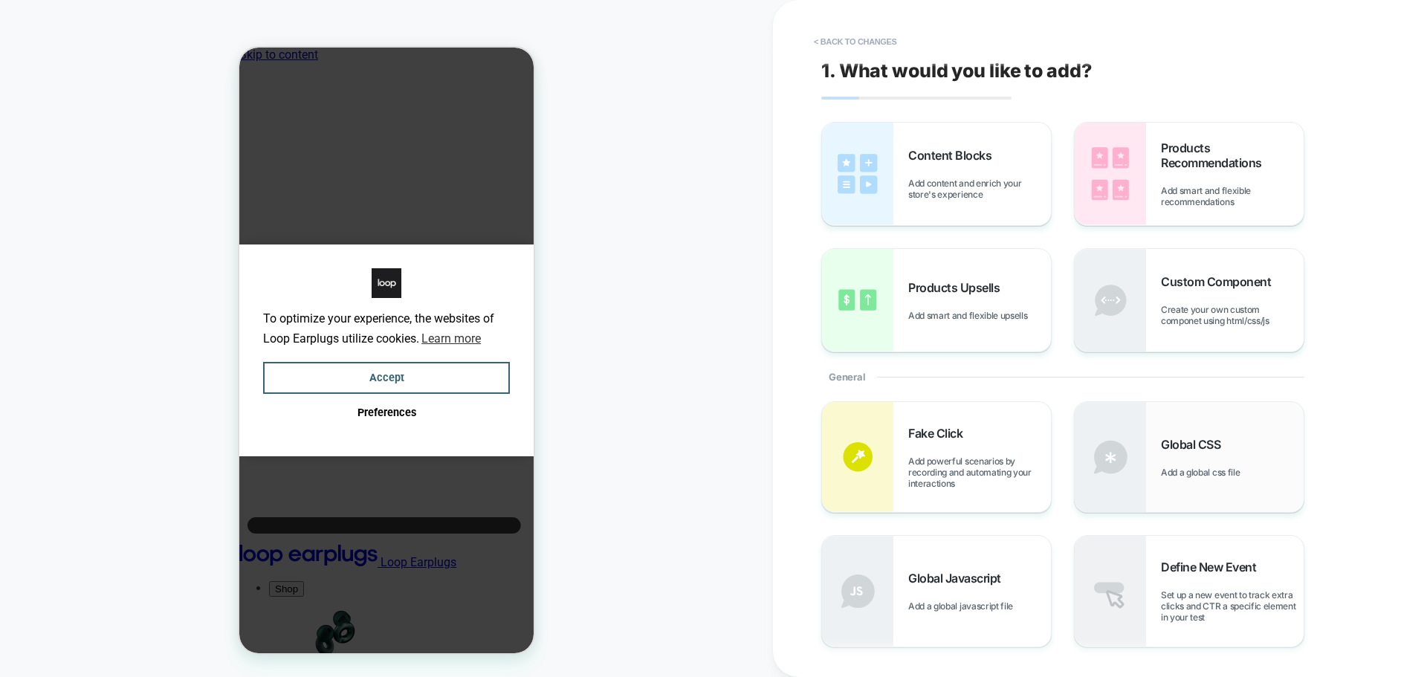
click at [1184, 470] on span "Add a global css file" at bounding box center [1204, 472] width 86 height 11
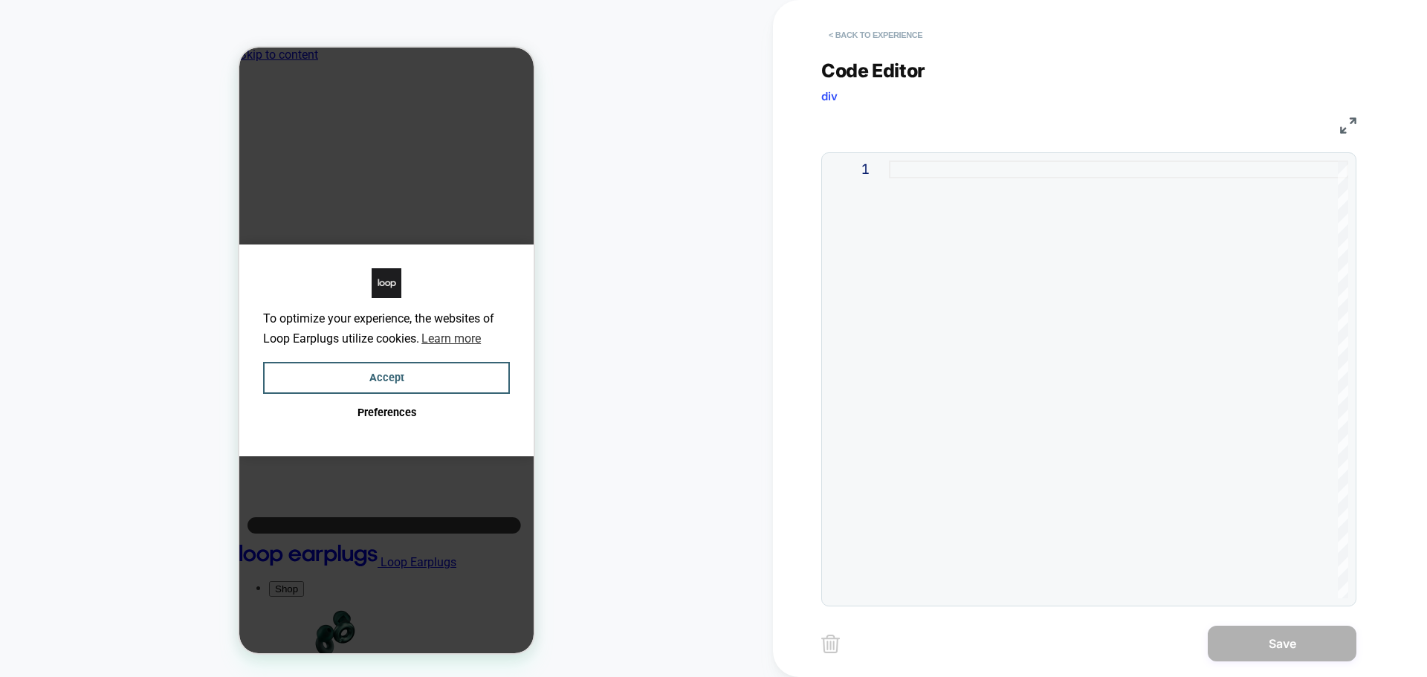
click at [856, 36] on button "< Back to experience" at bounding box center [875, 35] width 109 height 24
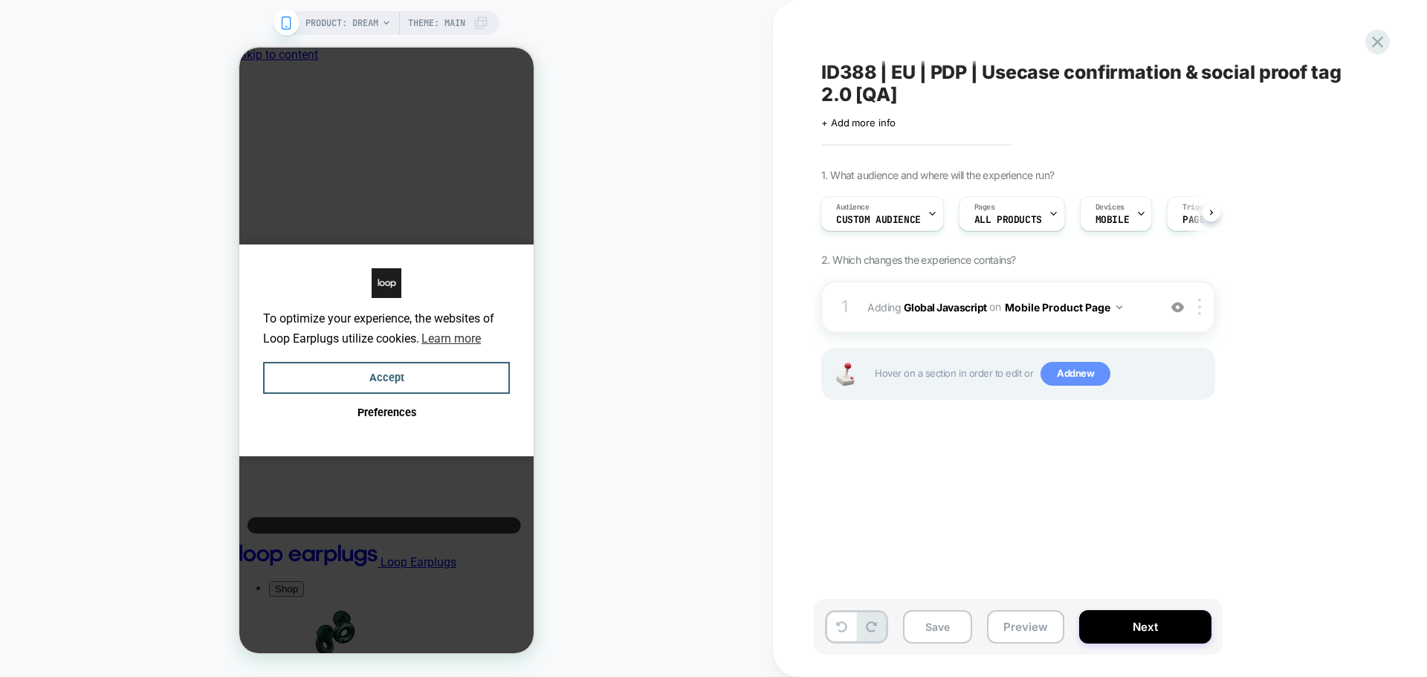
click at [1069, 363] on span "Add new" at bounding box center [1076, 374] width 70 height 24
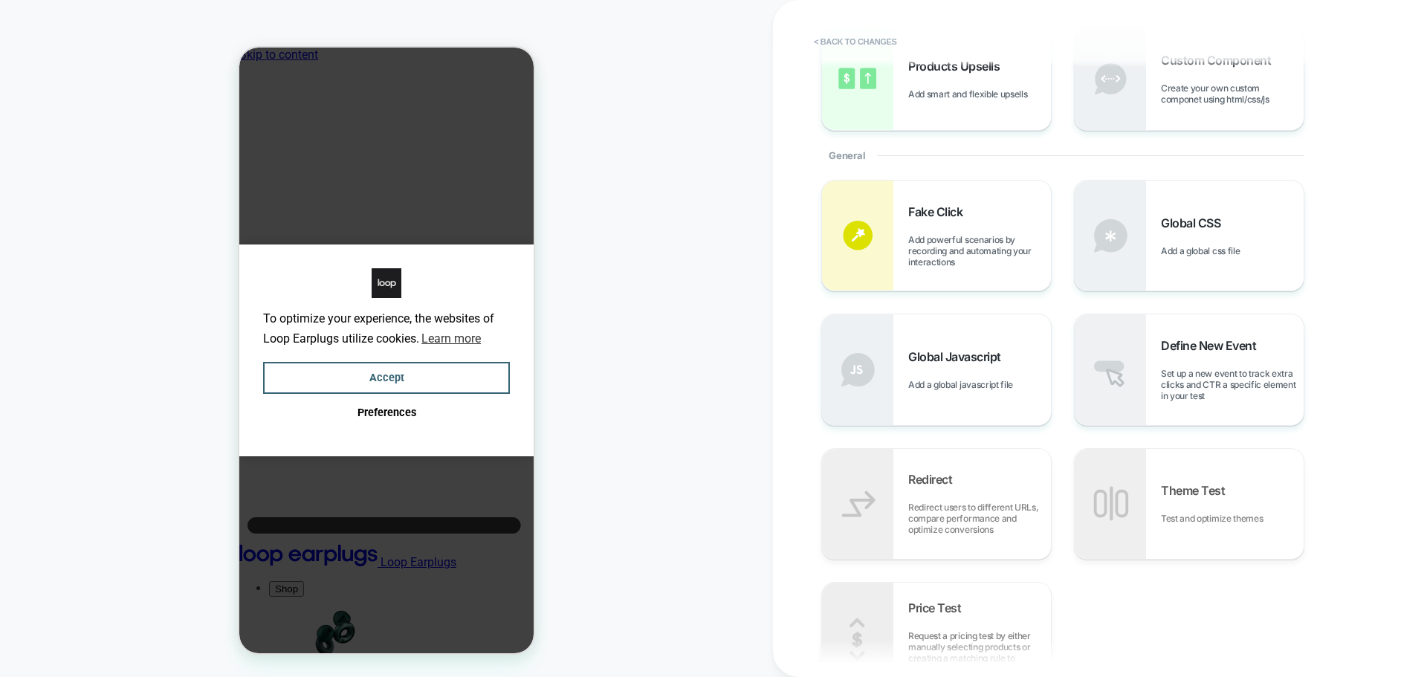
scroll to position [223, 0]
click at [1183, 251] on span "Add a global css file" at bounding box center [1204, 249] width 86 height 11
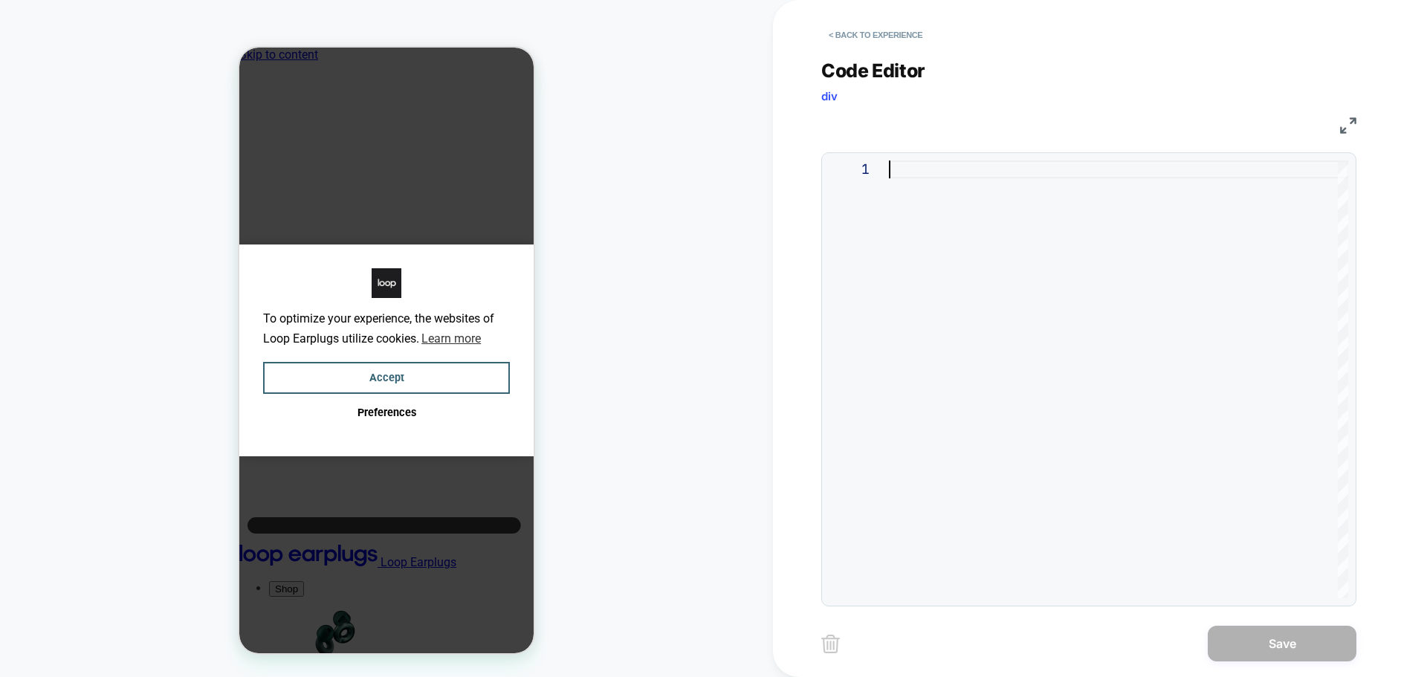
click at [1053, 256] on div at bounding box center [1118, 380] width 459 height 438
click at [1036, 265] on div at bounding box center [1118, 380] width 459 height 438
type textarea "**********"
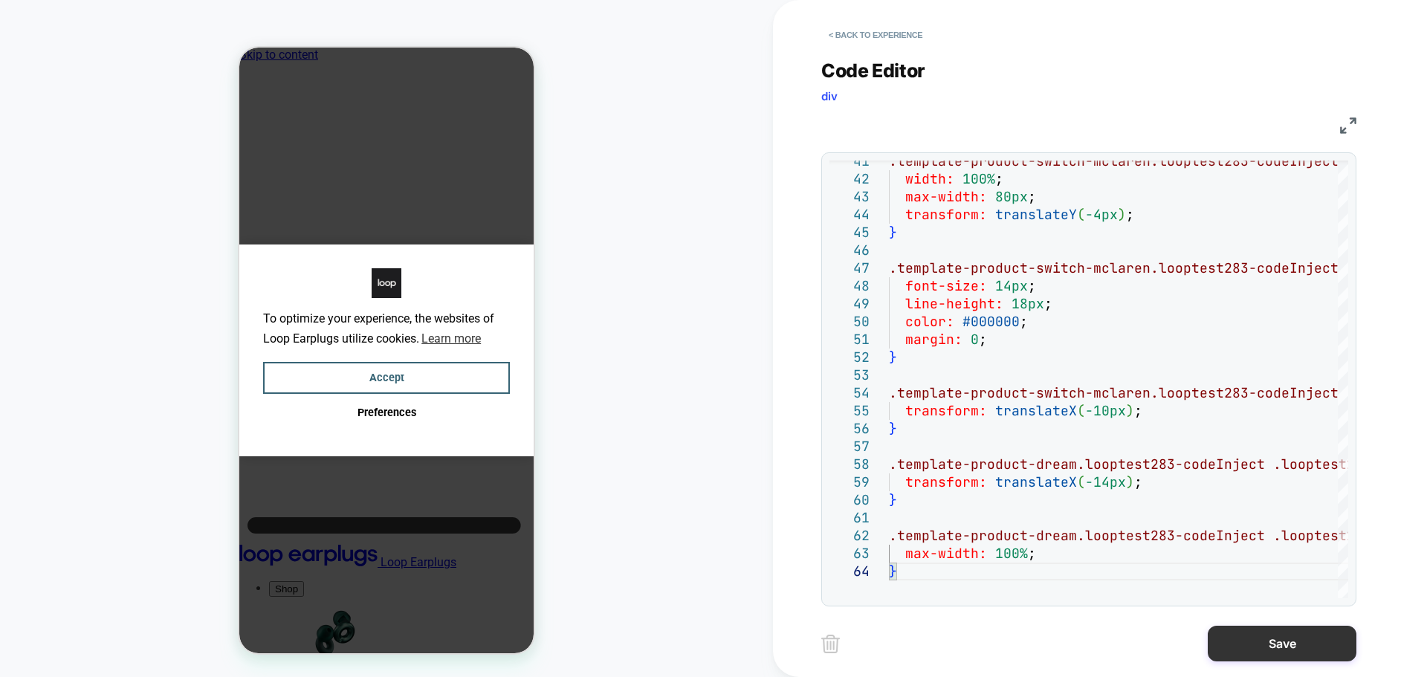
click at [1238, 633] on button "Save" at bounding box center [1282, 644] width 149 height 36
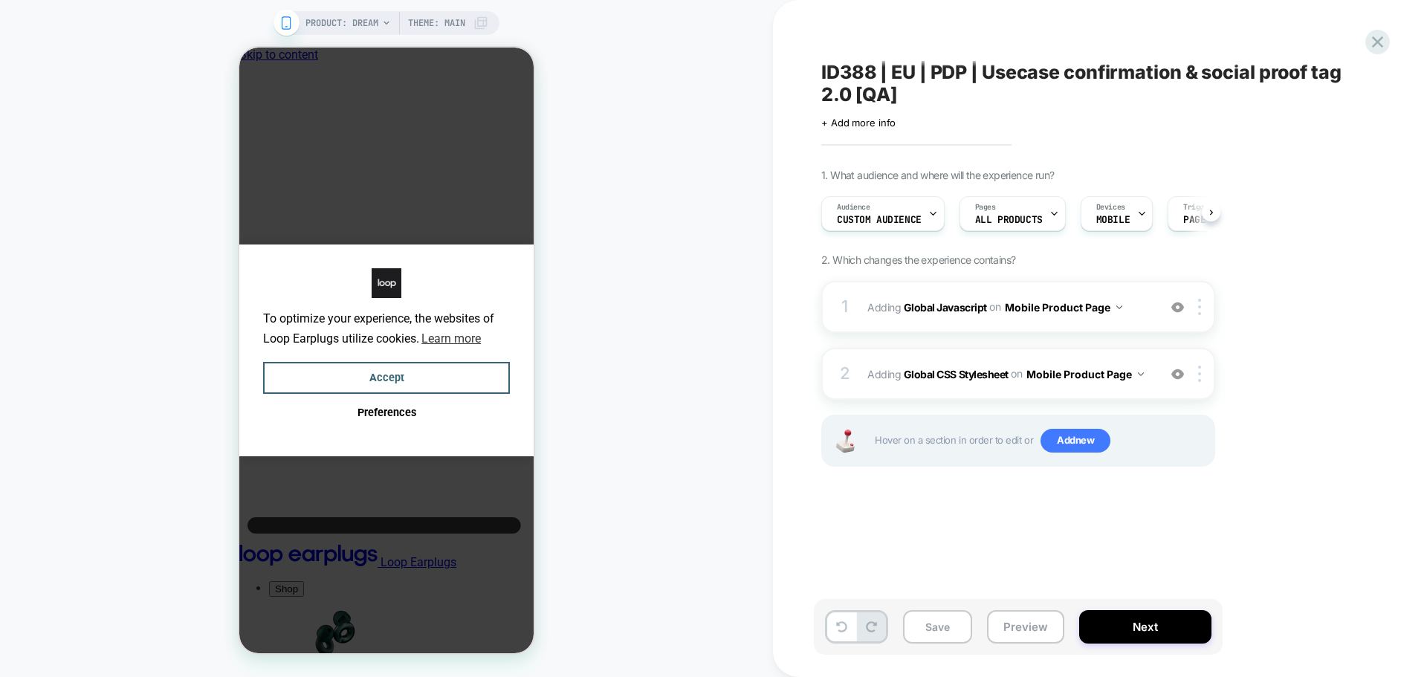
scroll to position [0, 1]
click at [1169, 623] on button "Next" at bounding box center [1145, 626] width 132 height 33
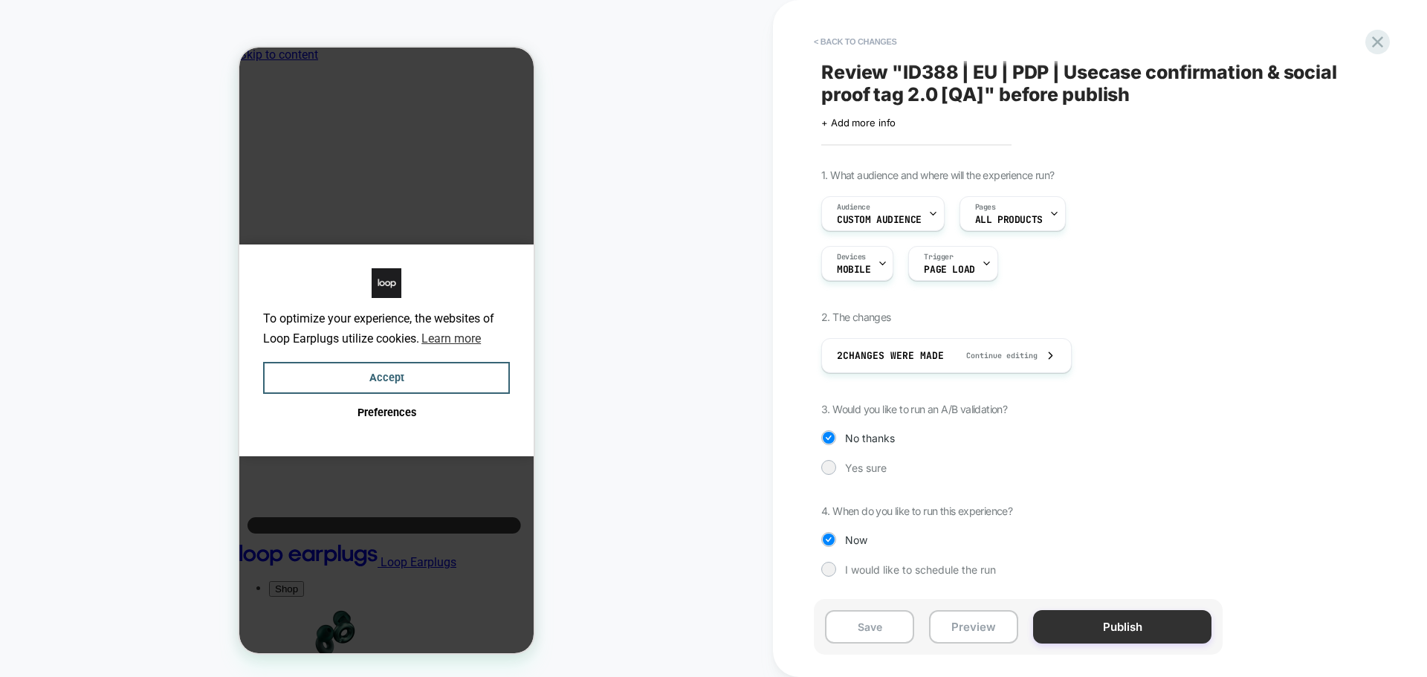
click at [1098, 624] on button "Publish" at bounding box center [1122, 626] width 178 height 33
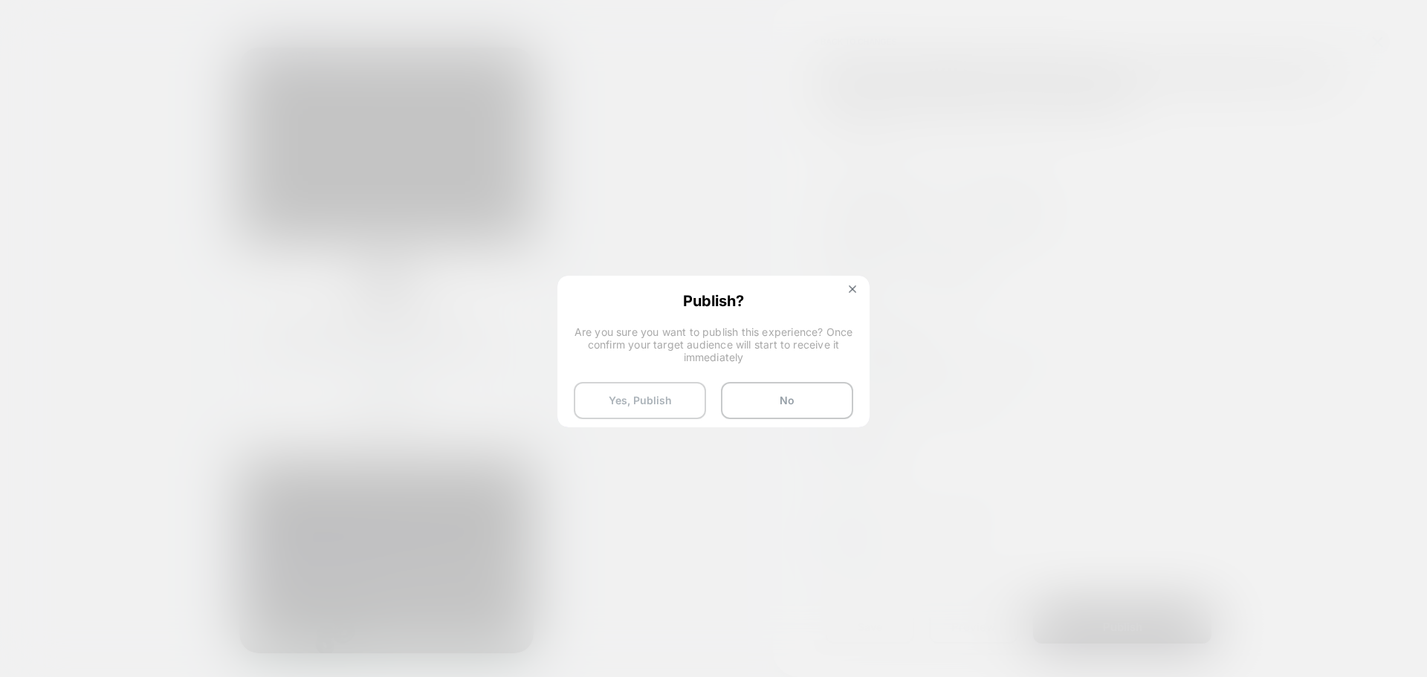
click at [665, 404] on button "Yes, Publish" at bounding box center [640, 400] width 132 height 37
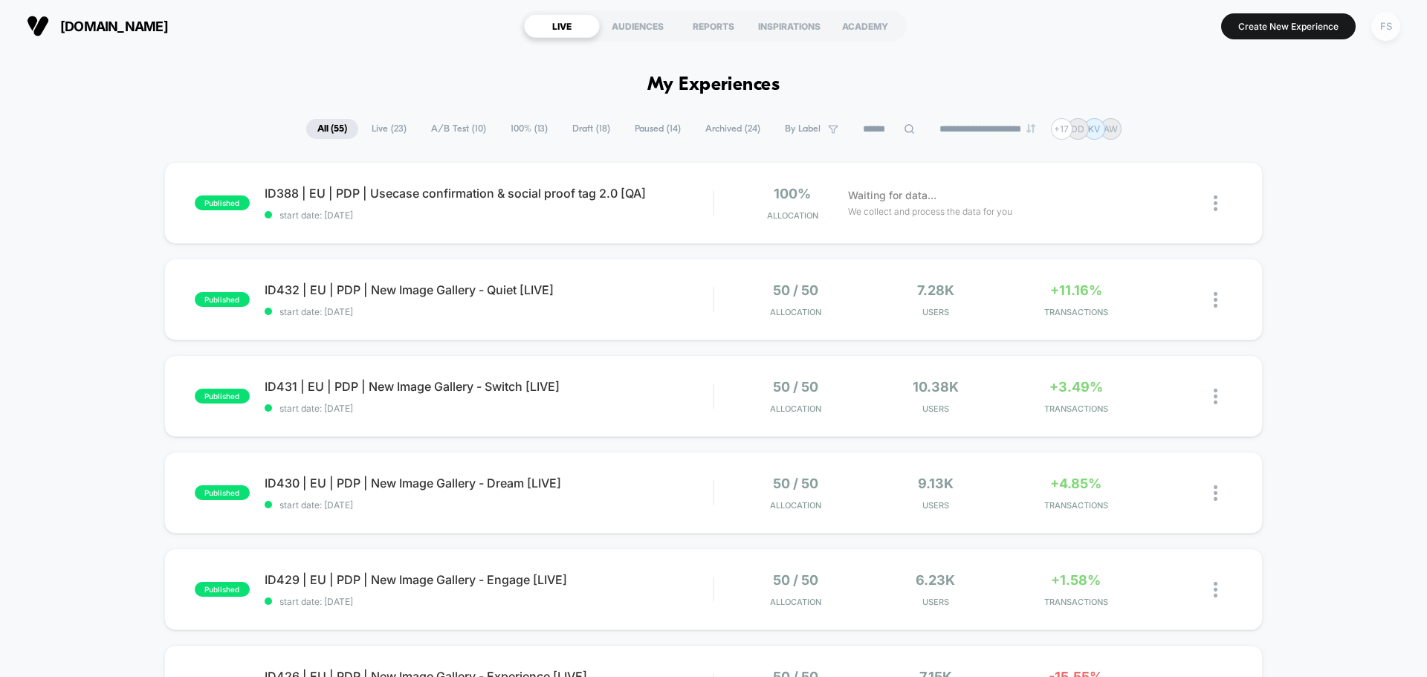
click at [1388, 22] on div "FS" at bounding box center [1385, 26] width 29 height 29
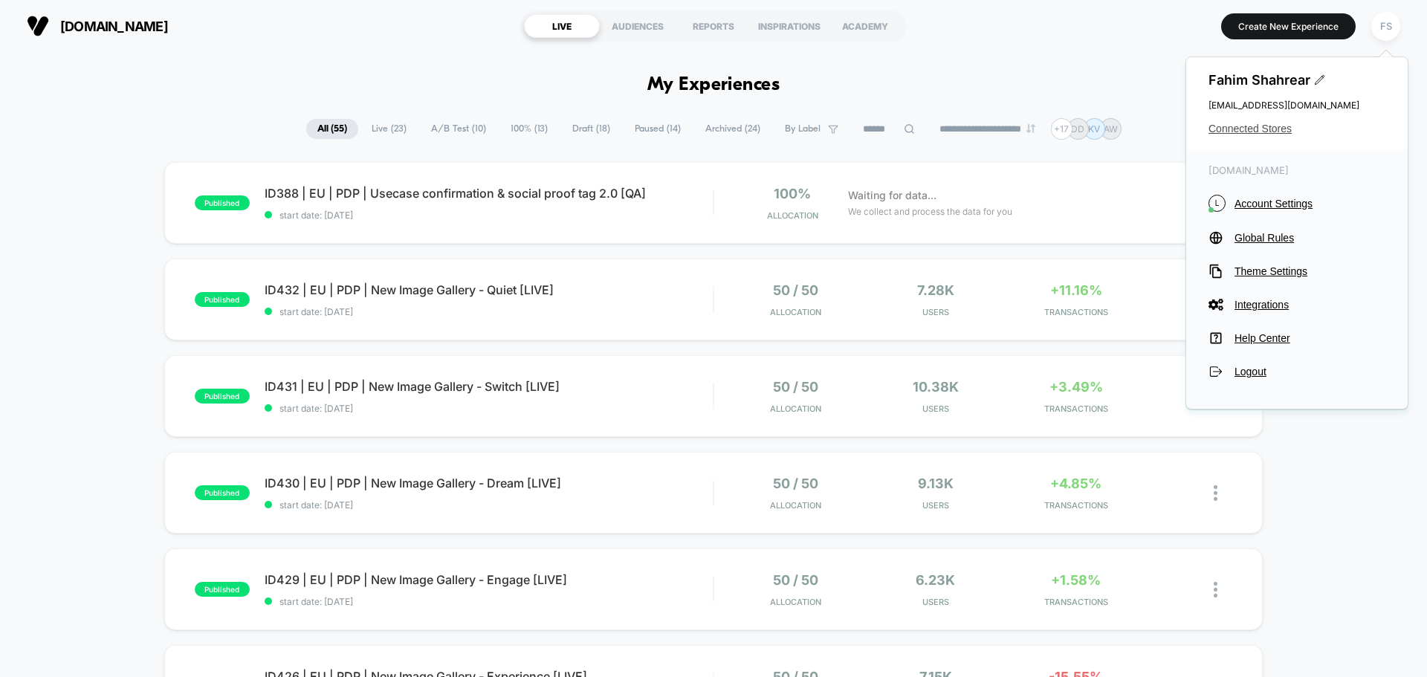
click at [1264, 126] on span "Connected Stores" at bounding box center [1297, 129] width 177 height 12
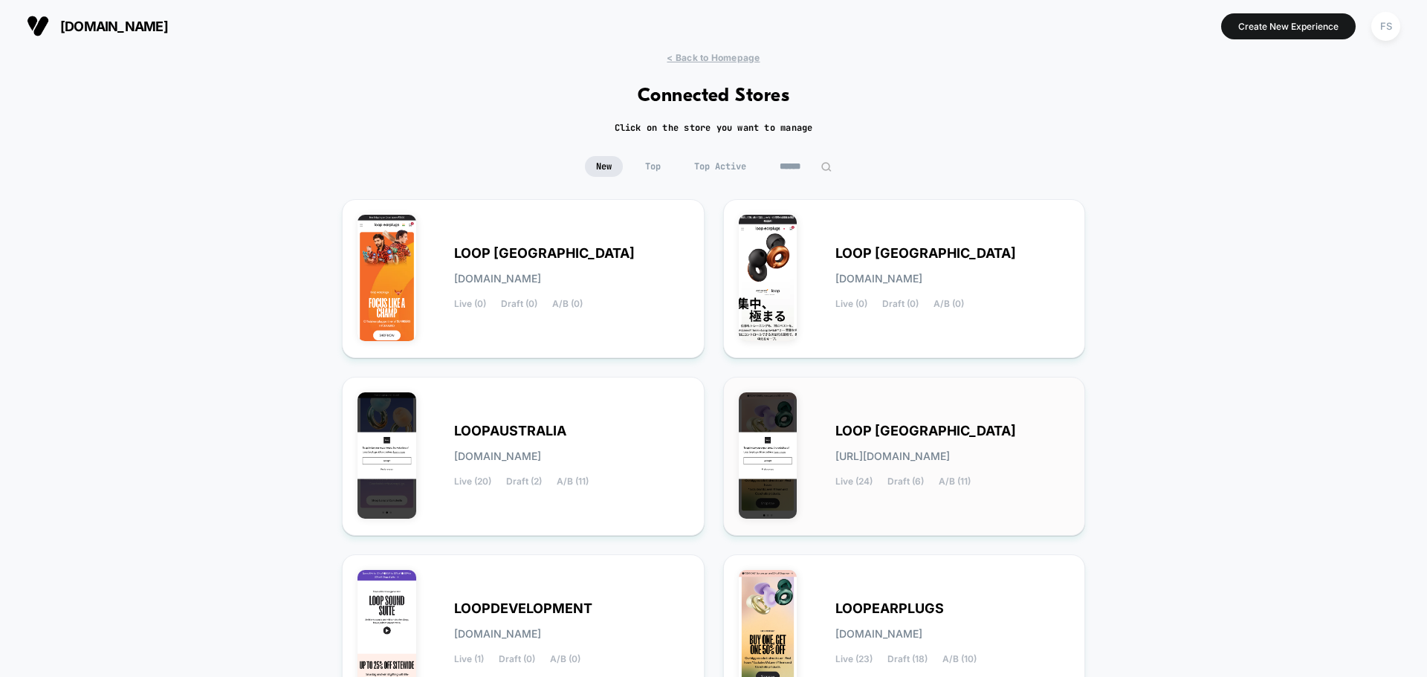
click at [898, 417] on div "LOOP [GEOGRAPHIC_DATA] [URL][DOMAIN_NAME] Live (24) Draft (6) A/B (11)" at bounding box center [905, 456] width 332 height 128
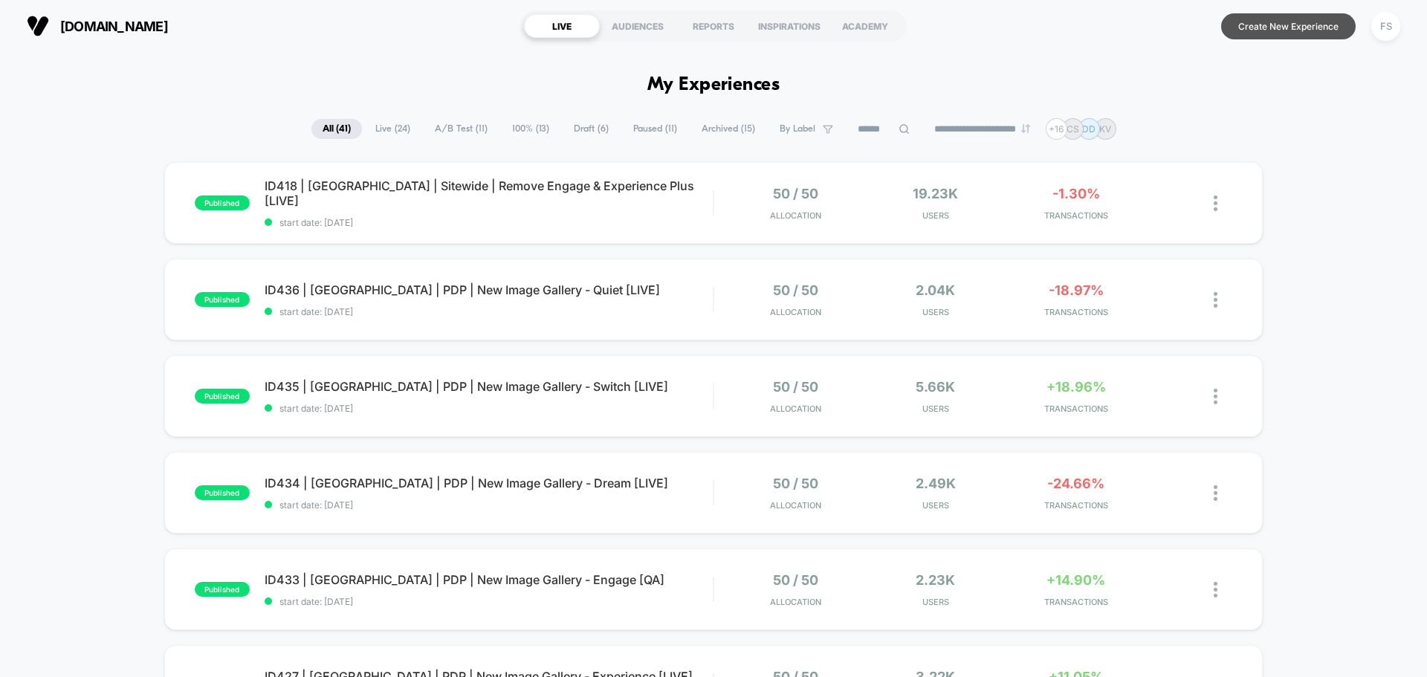
click at [1287, 34] on button "Create New Experience" at bounding box center [1288, 26] width 135 height 26
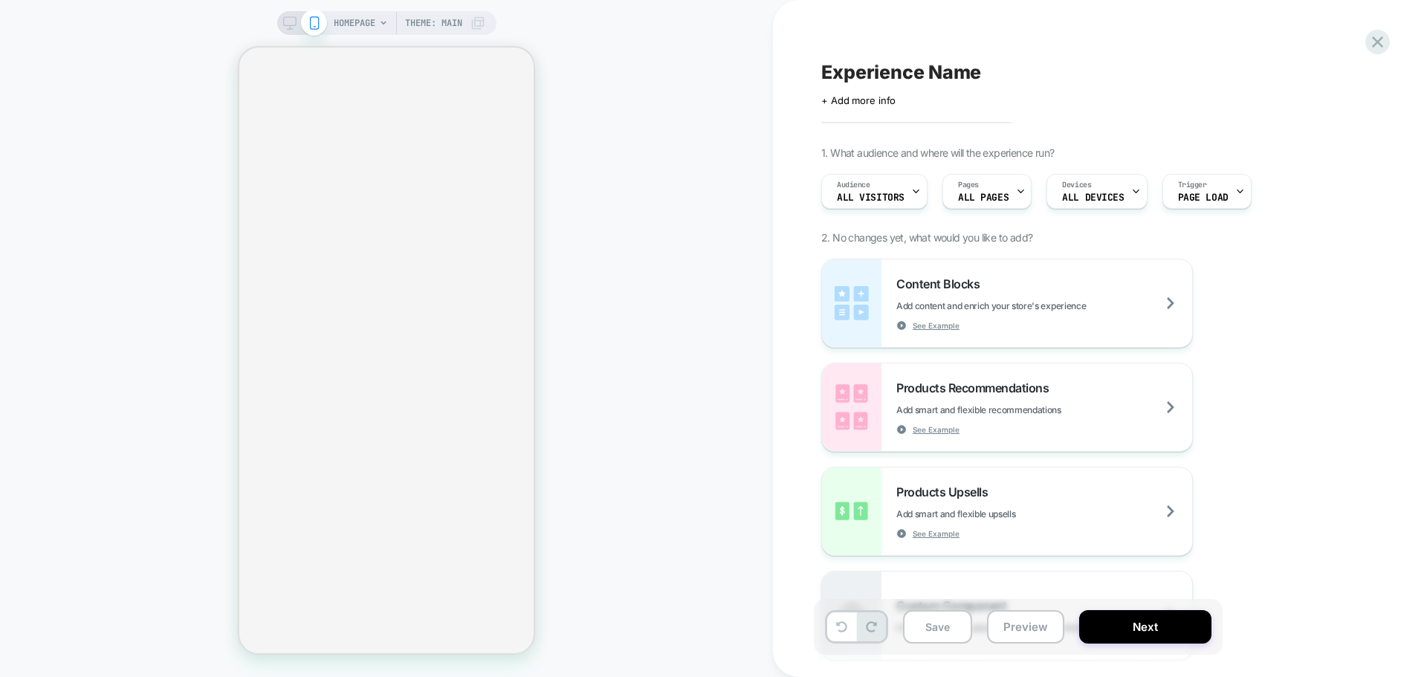
click at [872, 109] on div "Experience Name Click to edit experience details + Add more info 1. What audien…" at bounding box center [1092, 338] width 557 height 647
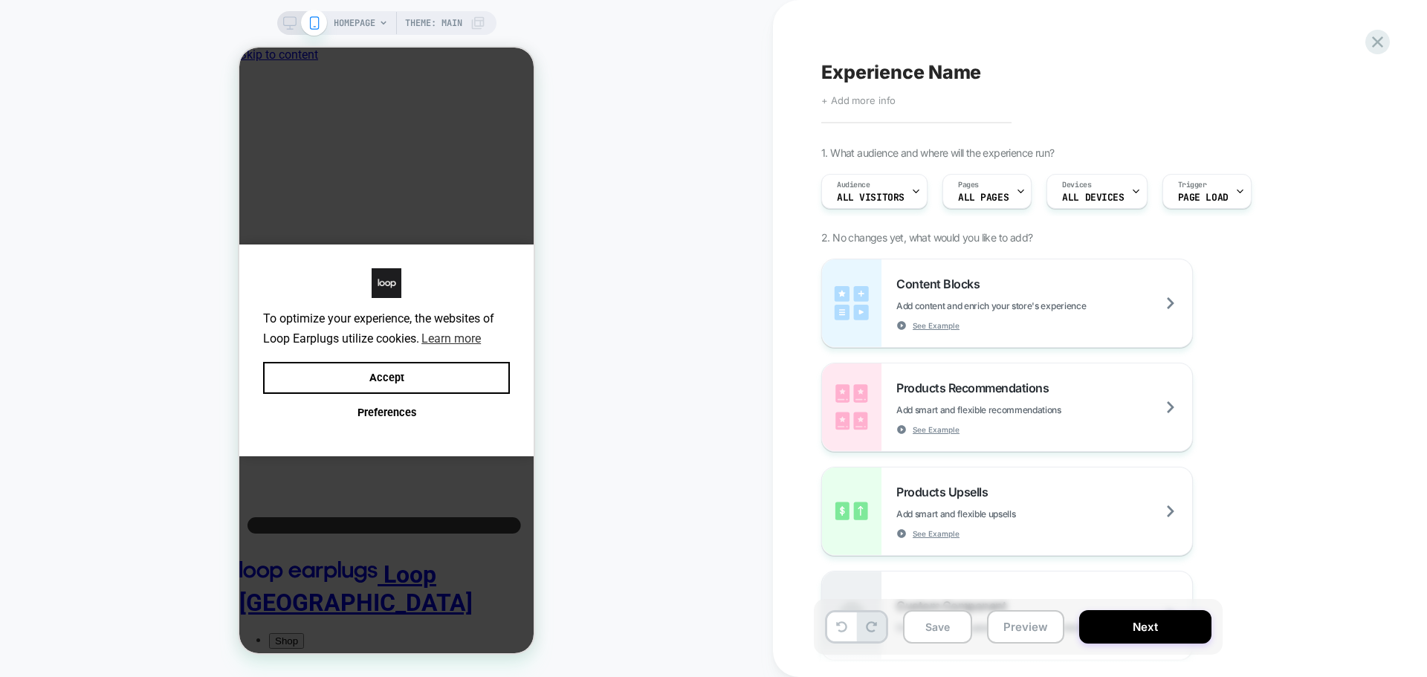
click at [876, 97] on span "+ Add more info" at bounding box center [858, 100] width 74 height 12
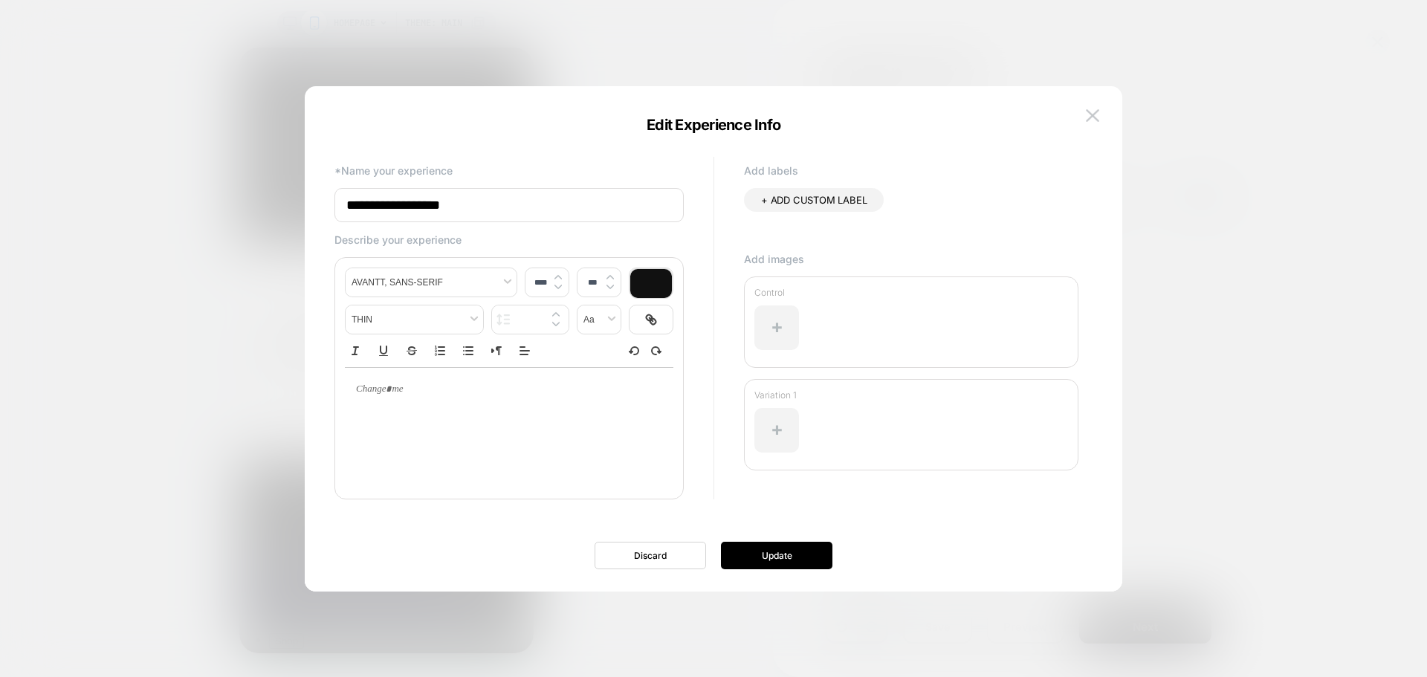
drag, startPoint x: 591, startPoint y: 206, endPoint x: 317, endPoint y: 205, distance: 273.5
click at [317, 205] on div "**********" at bounding box center [714, 346] width 818 height 491
paste input "**********"
type input "**********"
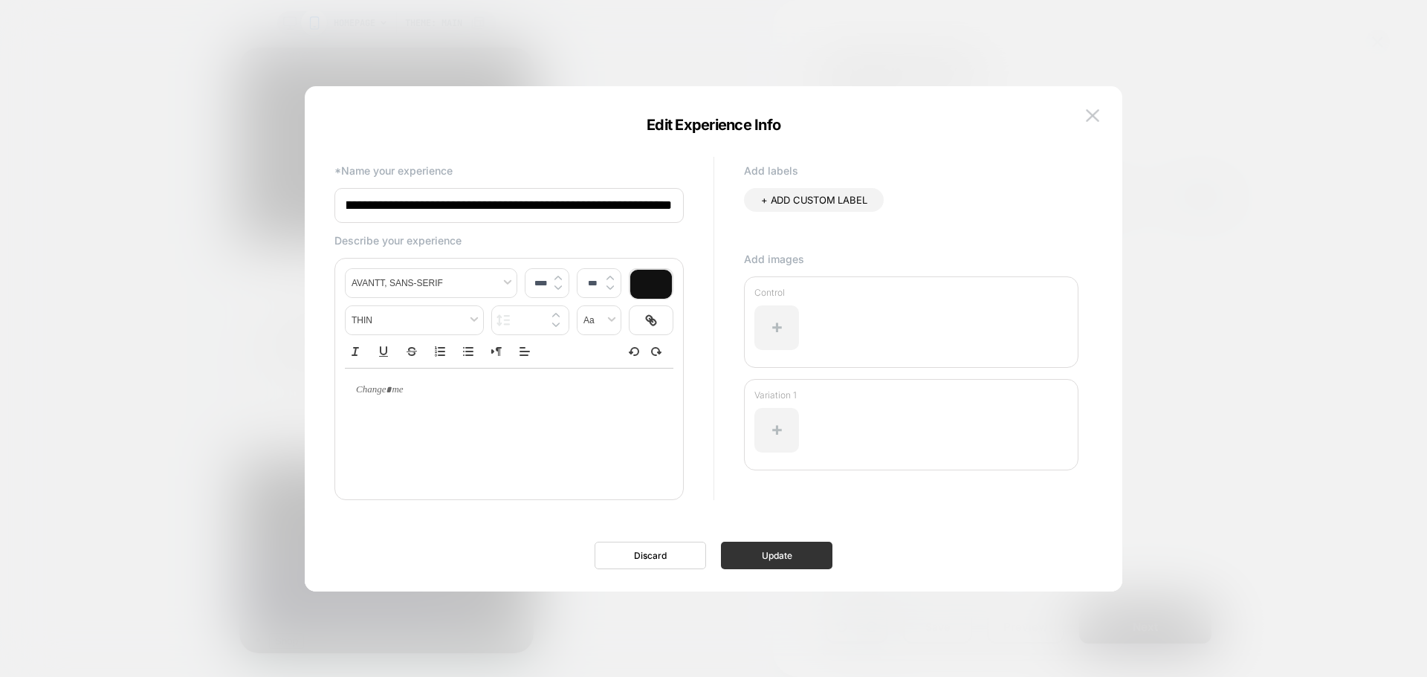
scroll to position [0, 0]
click at [741, 560] on button "Update" at bounding box center [776, 556] width 111 height 28
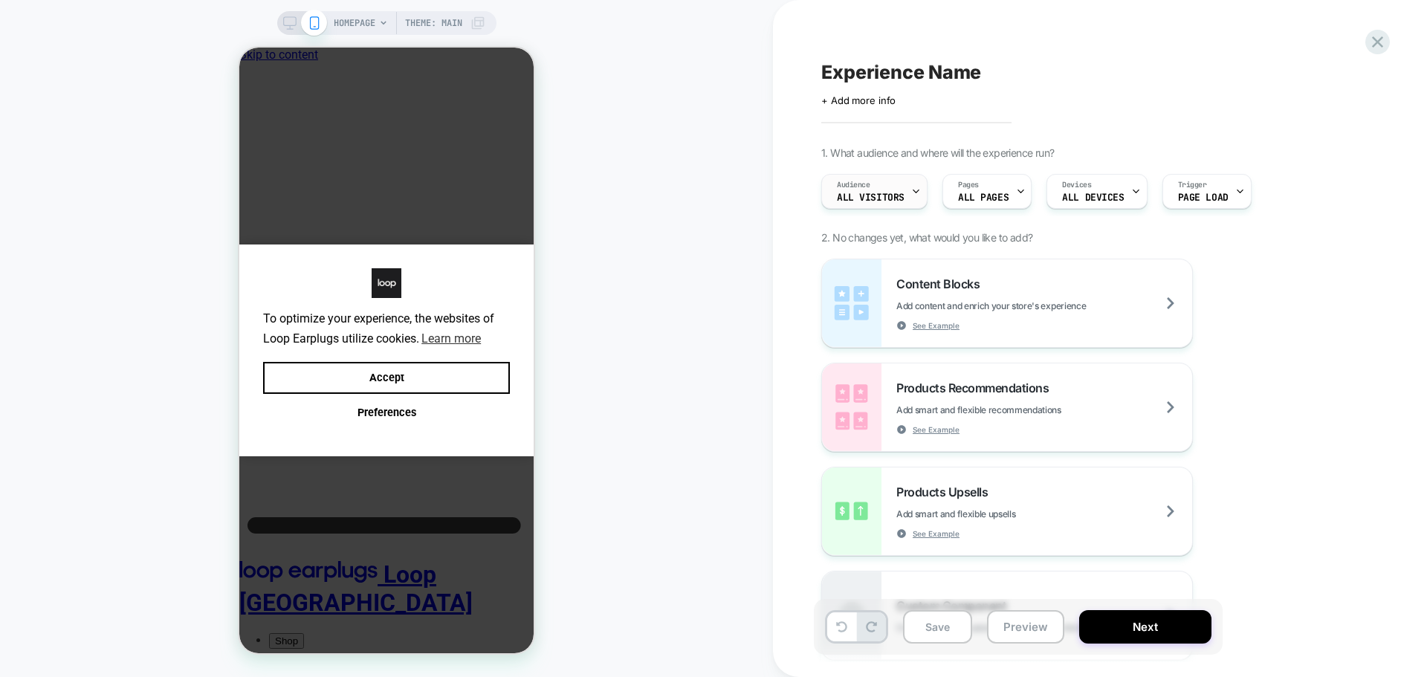
click at [853, 198] on span "All Visitors" at bounding box center [871, 198] width 68 height 10
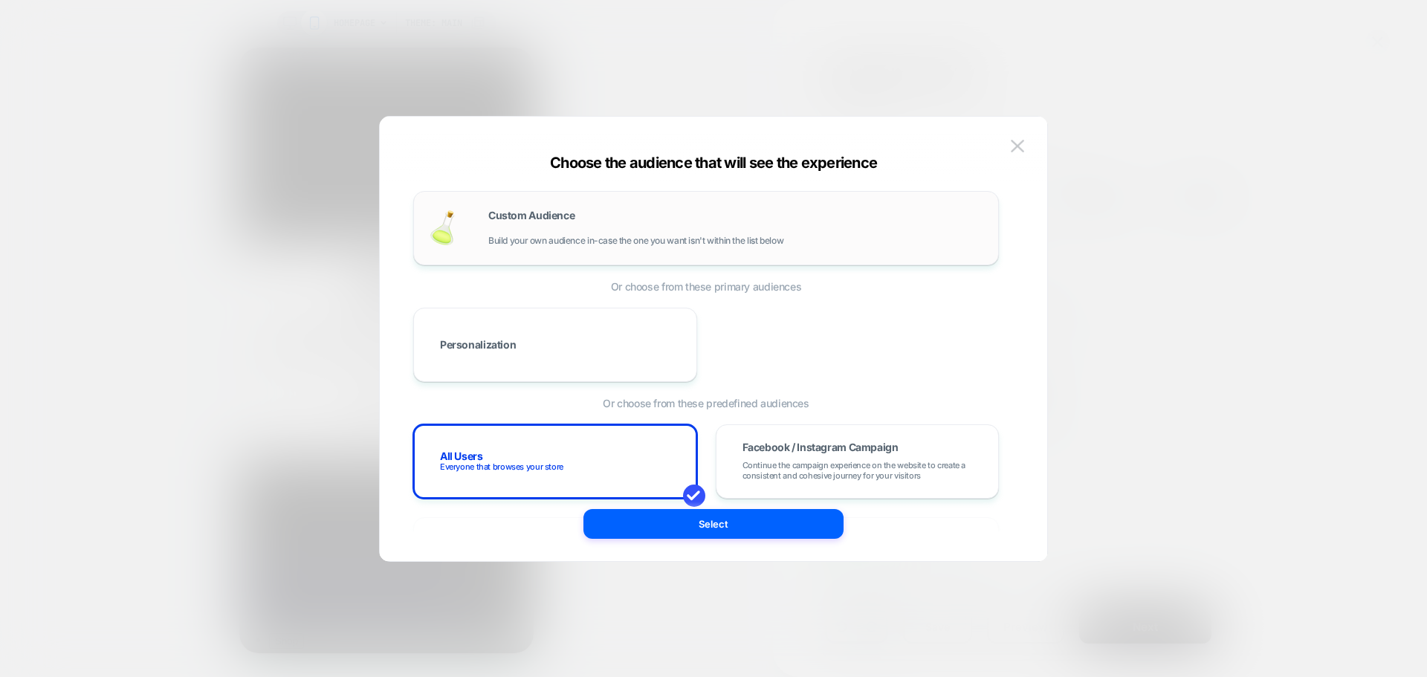
click at [525, 245] on span "Build your own audience in-case the one you want isn't within the list below" at bounding box center [635, 241] width 295 height 10
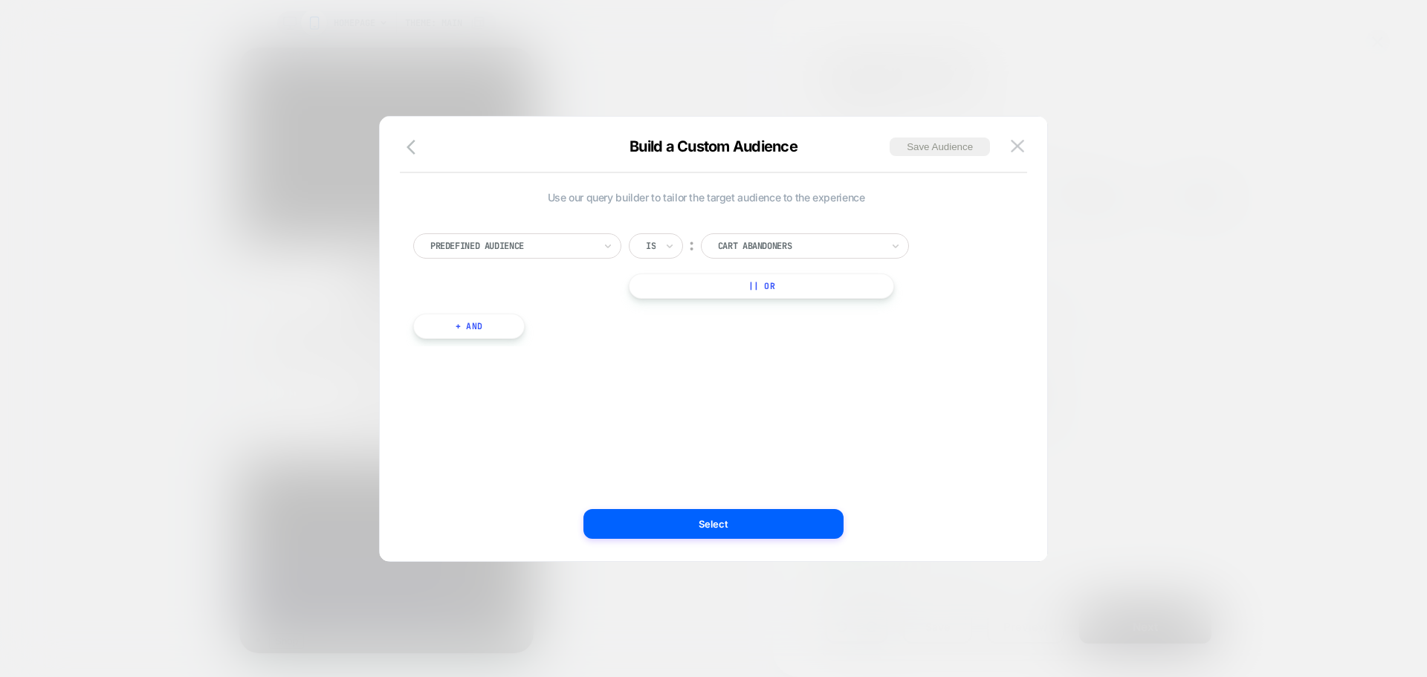
click at [505, 249] on div at bounding box center [512, 245] width 164 height 13
type input "******"
click at [578, 318] on div "UTM Campaign" at bounding box center [524, 307] width 193 height 24
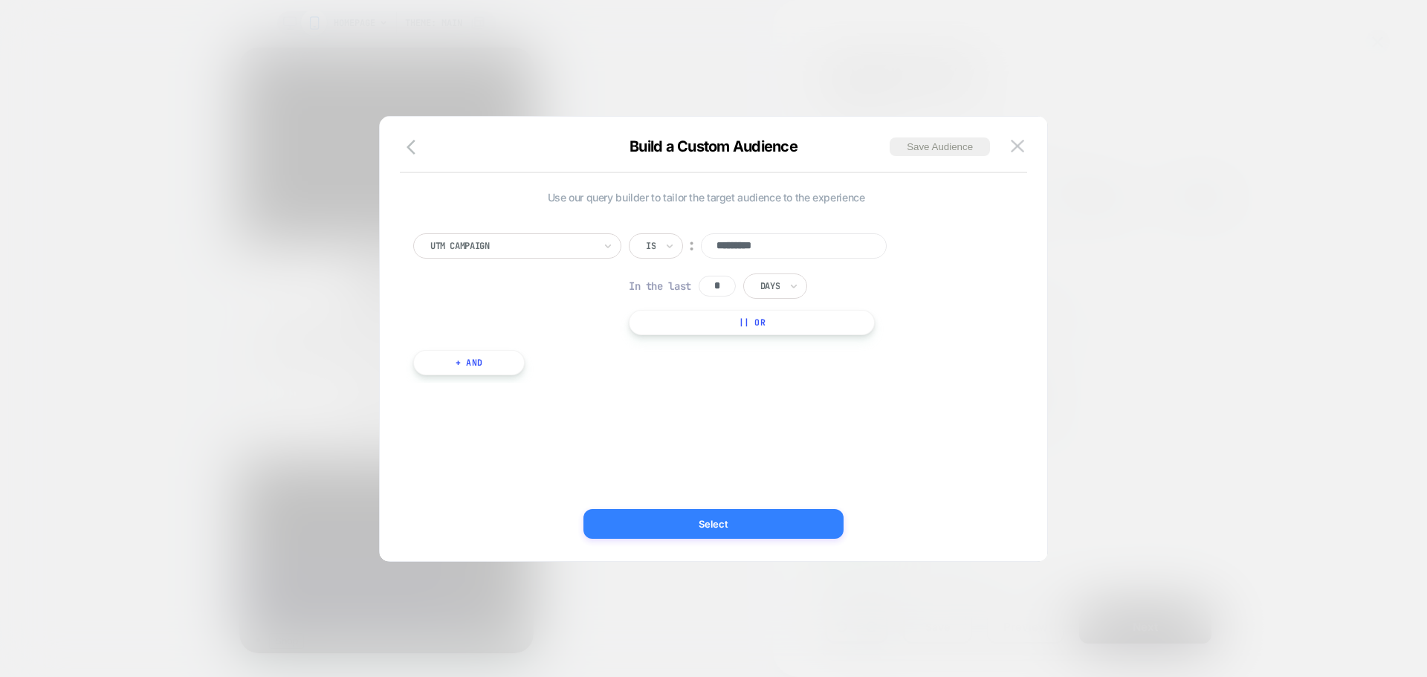
type input "*********"
click at [752, 526] on button "Select" at bounding box center [714, 524] width 260 height 30
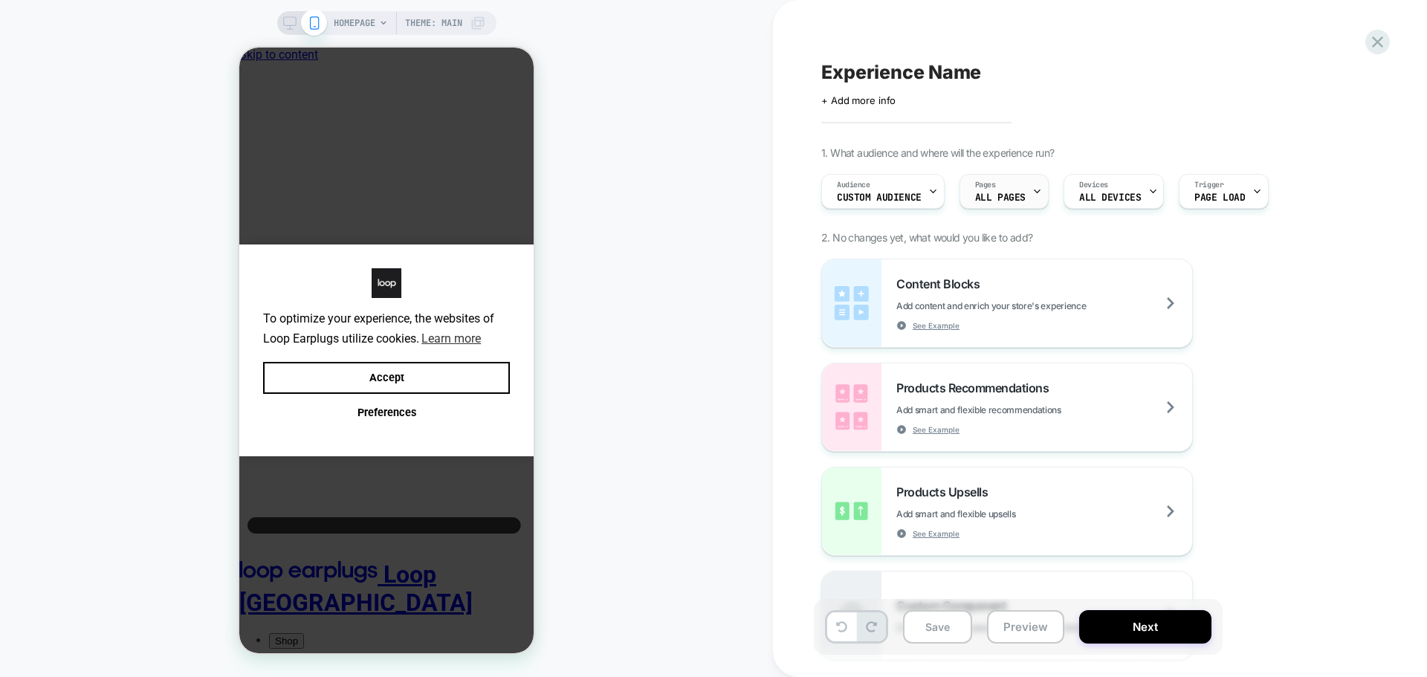
click at [1013, 199] on span "ALL PAGES" at bounding box center [1000, 198] width 51 height 10
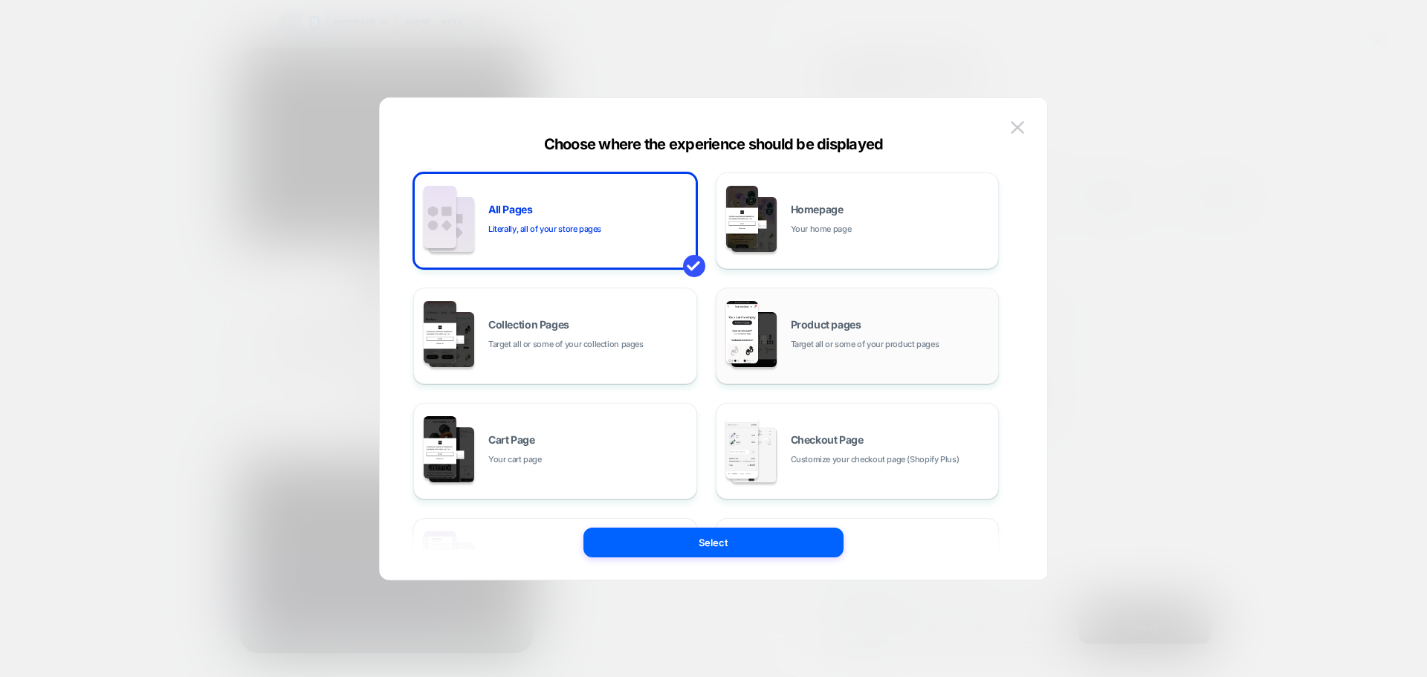
click at [856, 312] on div "Product pages Target all or some of your product pages" at bounding box center [858, 336] width 268 height 82
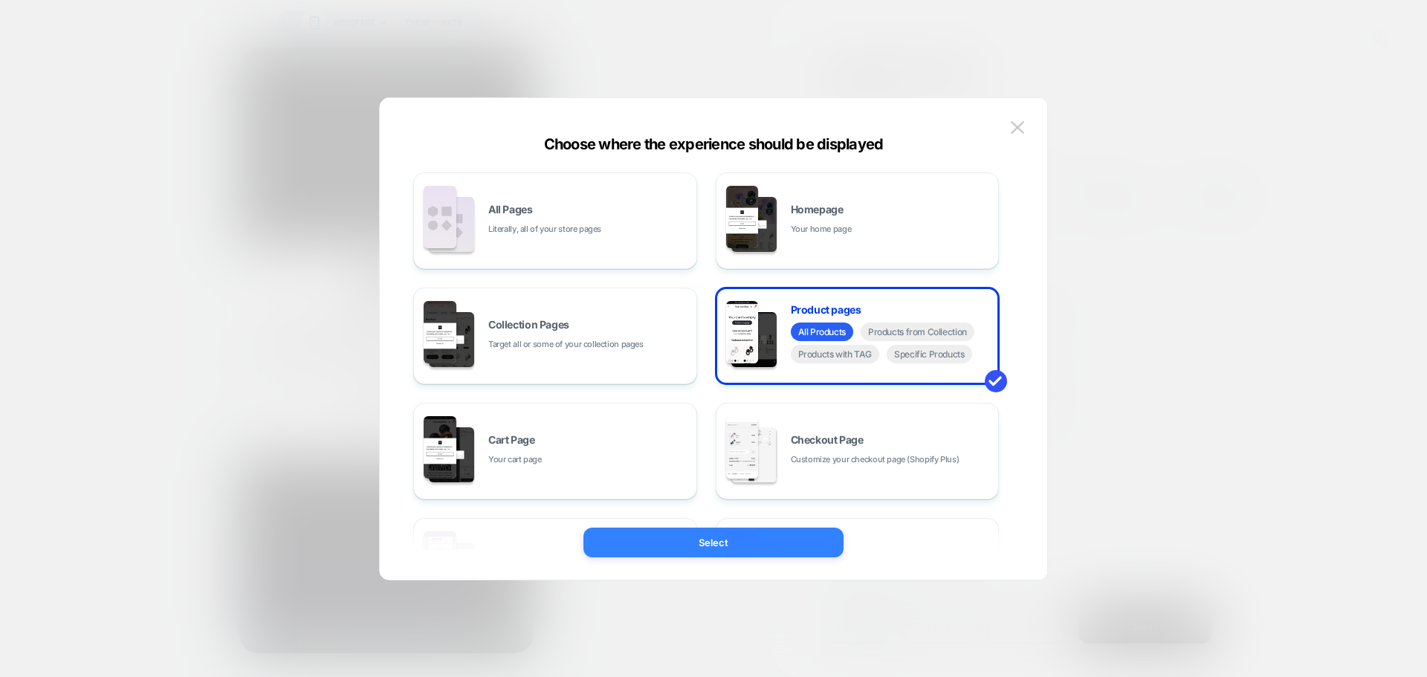
click at [741, 536] on button "Select" at bounding box center [714, 543] width 260 height 30
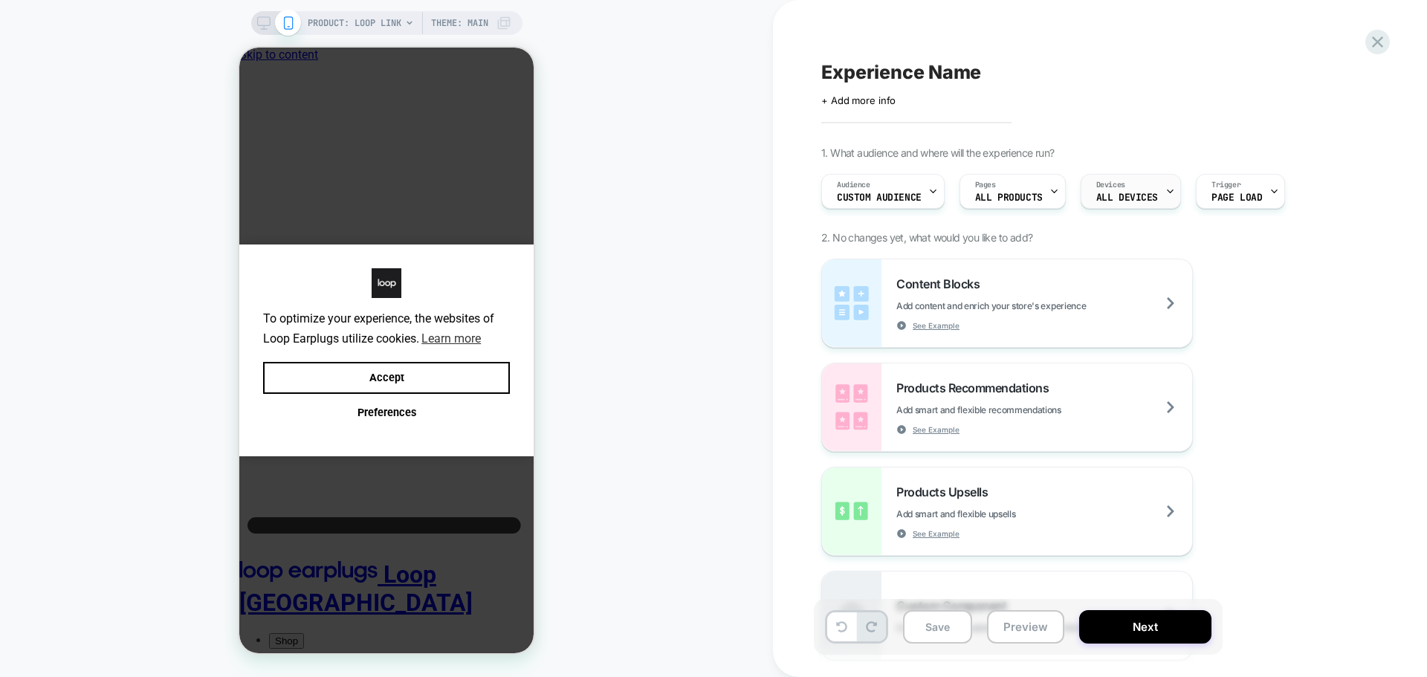
click at [1117, 189] on span "Devices" at bounding box center [1110, 185] width 29 height 10
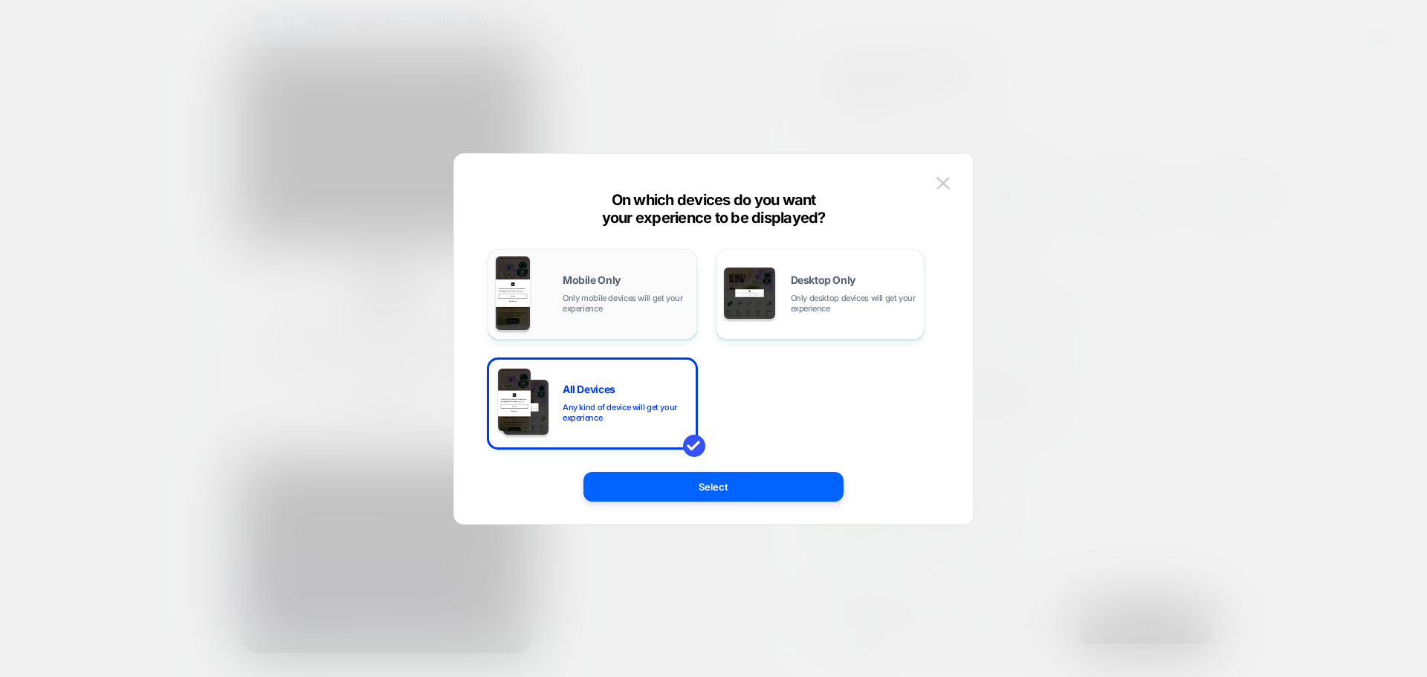
click at [629, 309] on span "Only mobile devices will get your experience" at bounding box center [626, 303] width 126 height 21
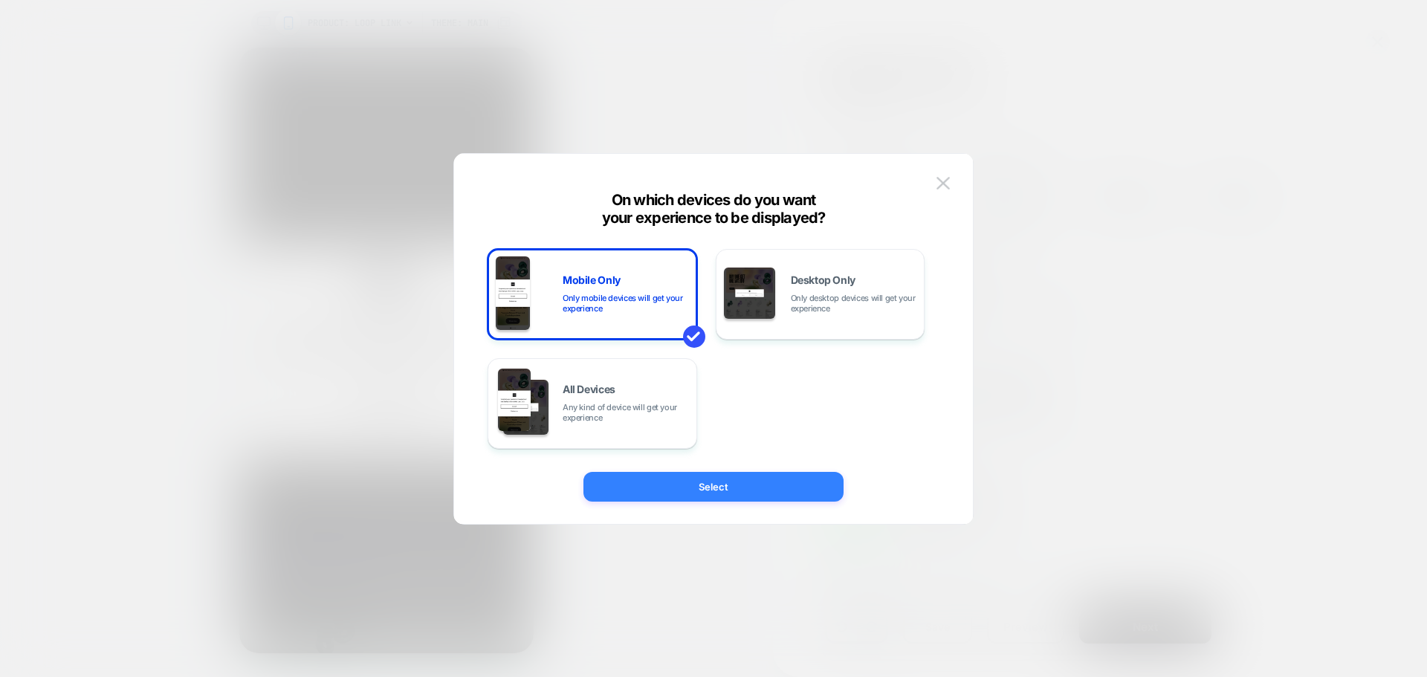
click at [699, 488] on button "Select" at bounding box center [714, 487] width 260 height 30
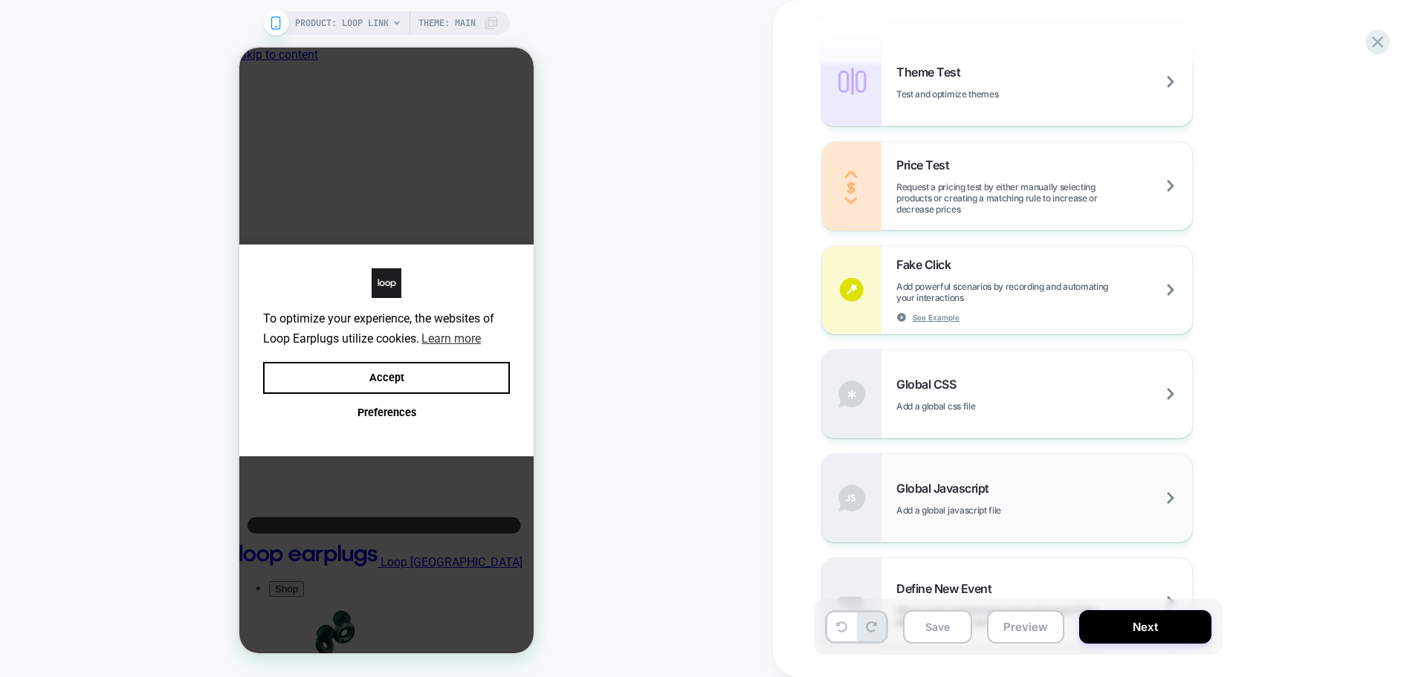
scroll to position [892, 0]
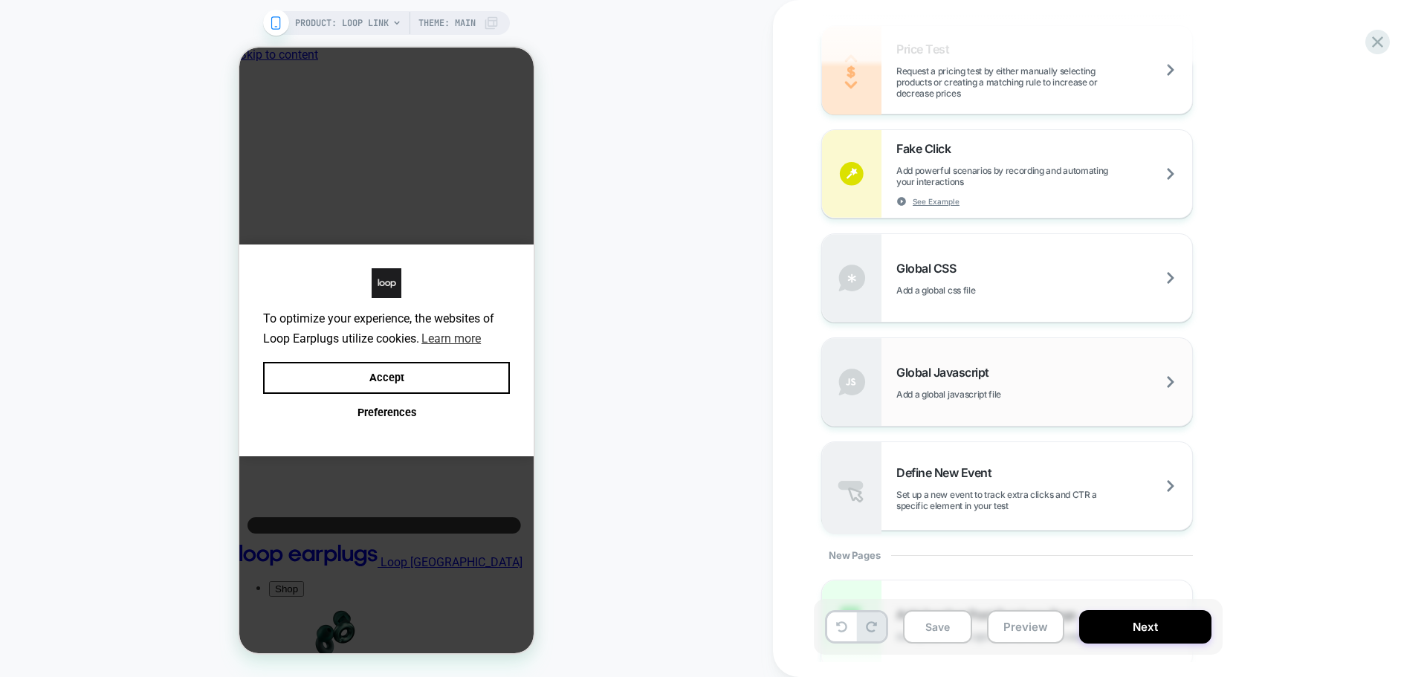
click at [1015, 387] on div "Global Javascript Add a global javascript file" at bounding box center [1044, 382] width 296 height 35
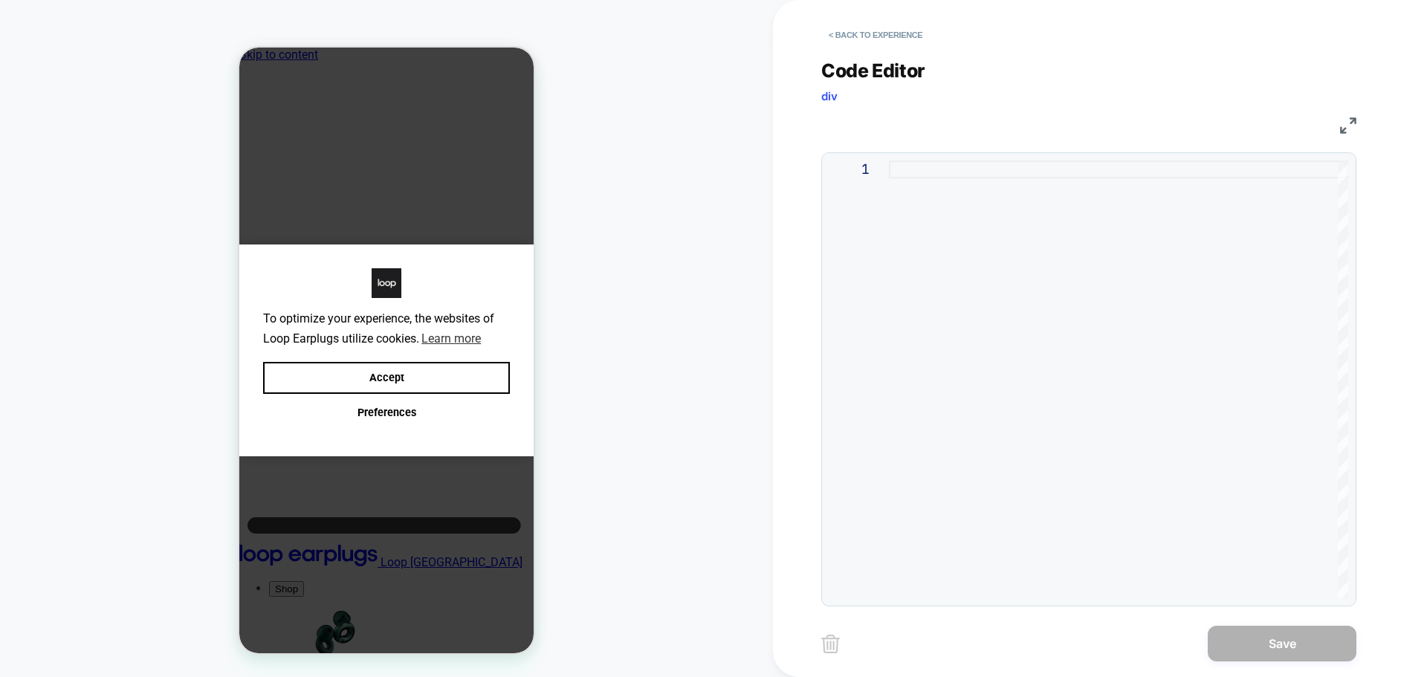
click at [1003, 306] on div at bounding box center [1118, 380] width 459 height 438
type textarea "**********"
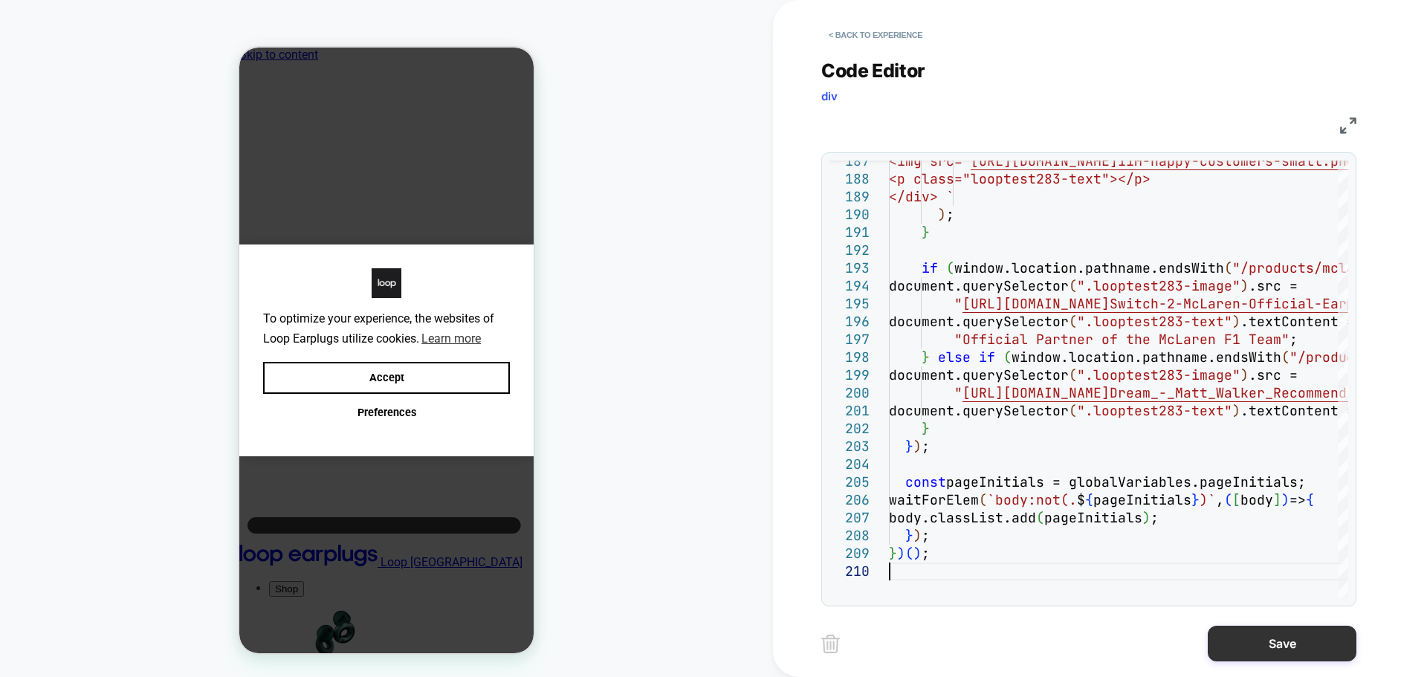
click at [1276, 642] on button "Save" at bounding box center [1282, 644] width 149 height 36
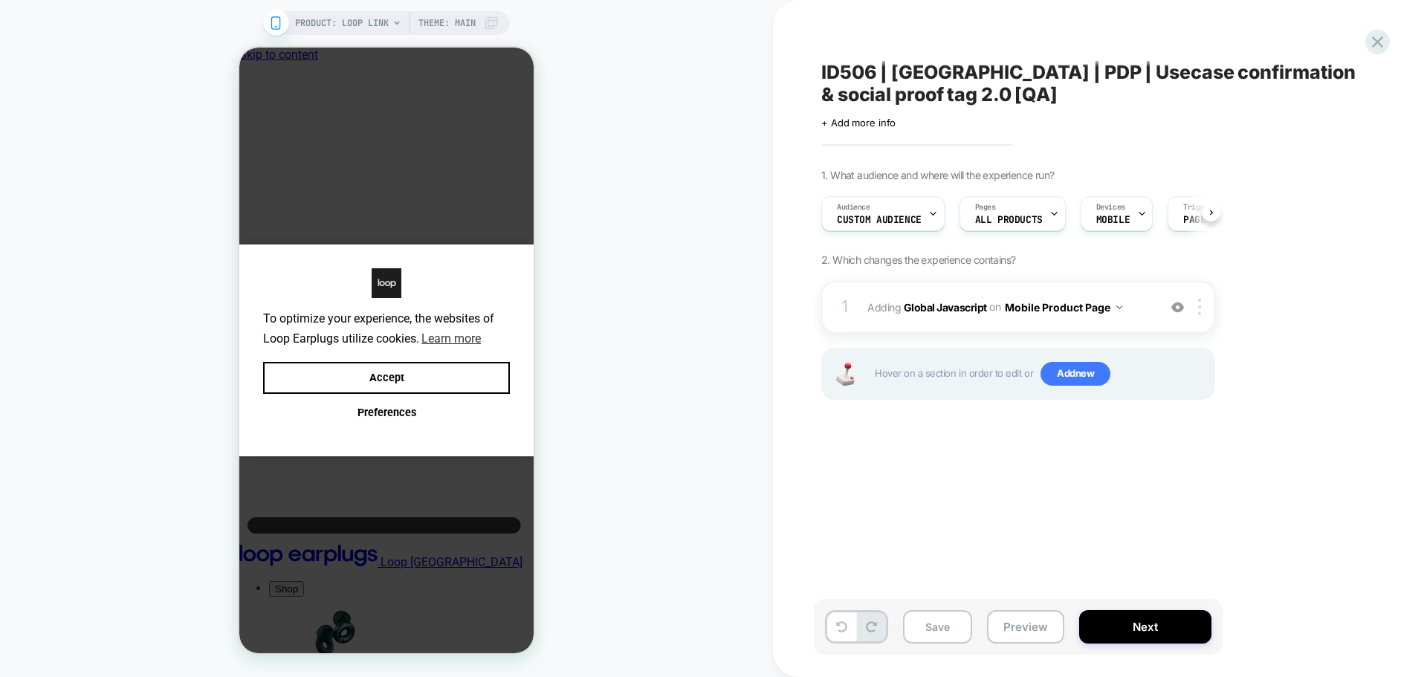
scroll to position [0, 1]
click at [1094, 378] on span "Add new" at bounding box center [1076, 374] width 70 height 24
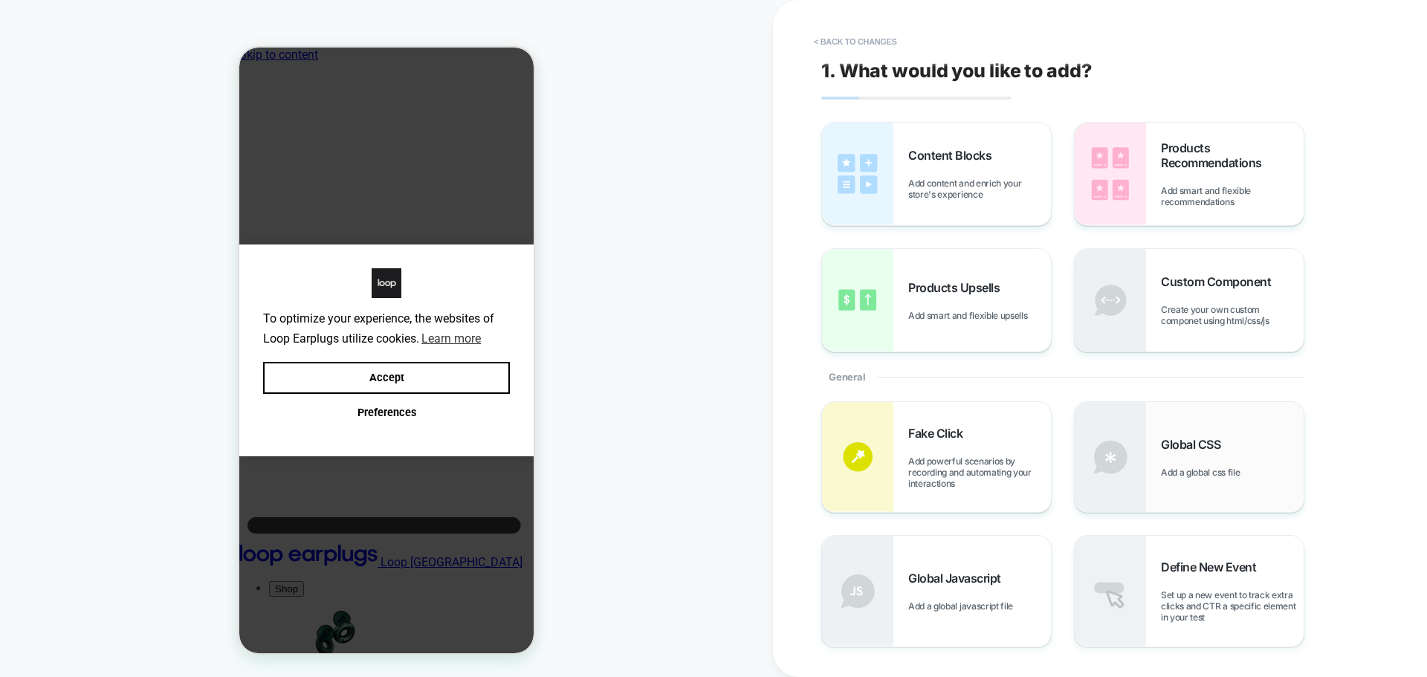
scroll to position [74, 0]
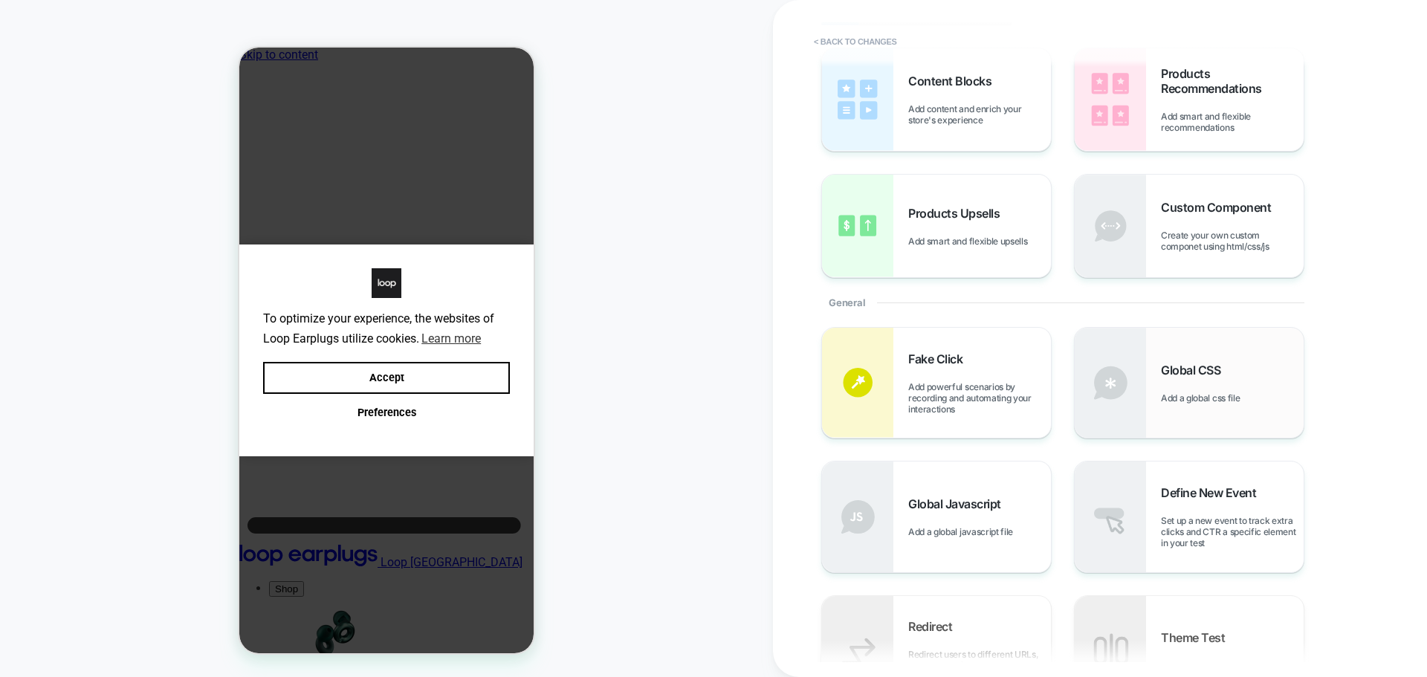
drag, startPoint x: 1244, startPoint y: 367, endPoint x: 1241, endPoint y: 360, distance: 7.8
click at [1241, 360] on div "Global CSS Add a global css file" at bounding box center [1189, 383] width 229 height 110
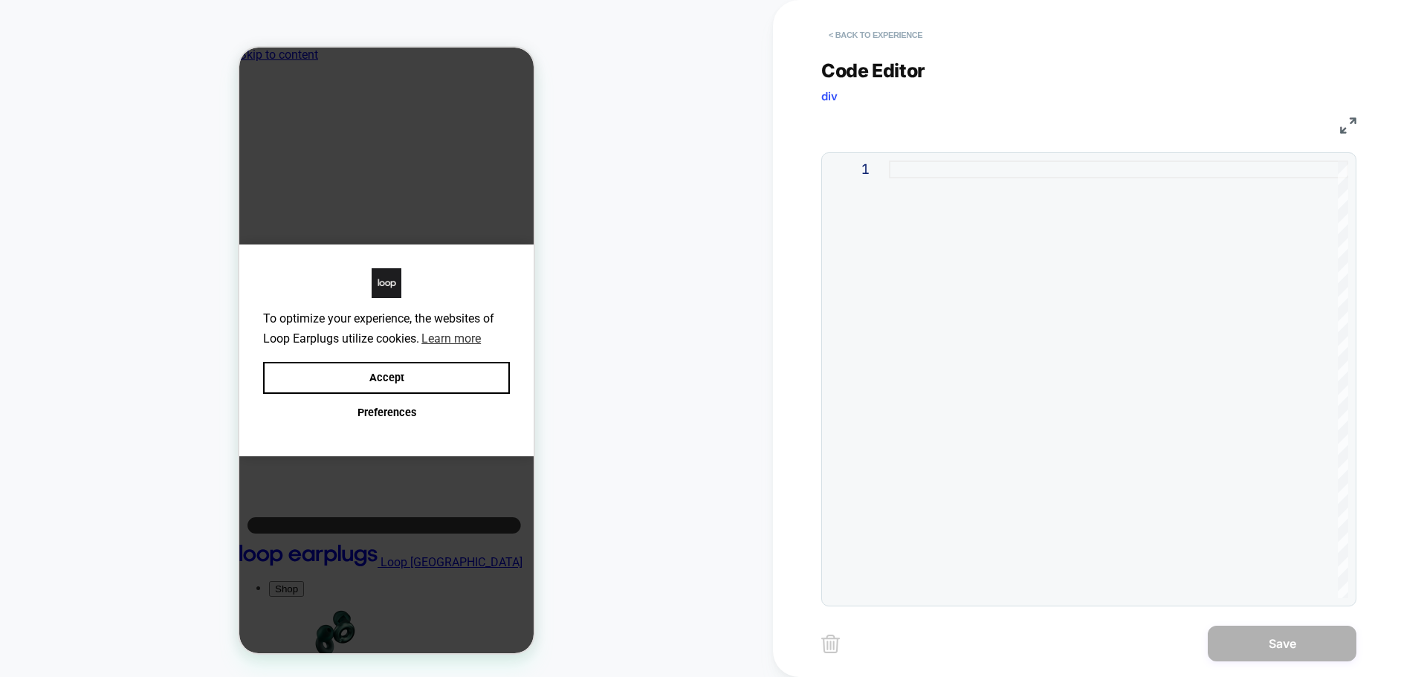
click at [854, 36] on button "< Back to experience" at bounding box center [875, 35] width 109 height 24
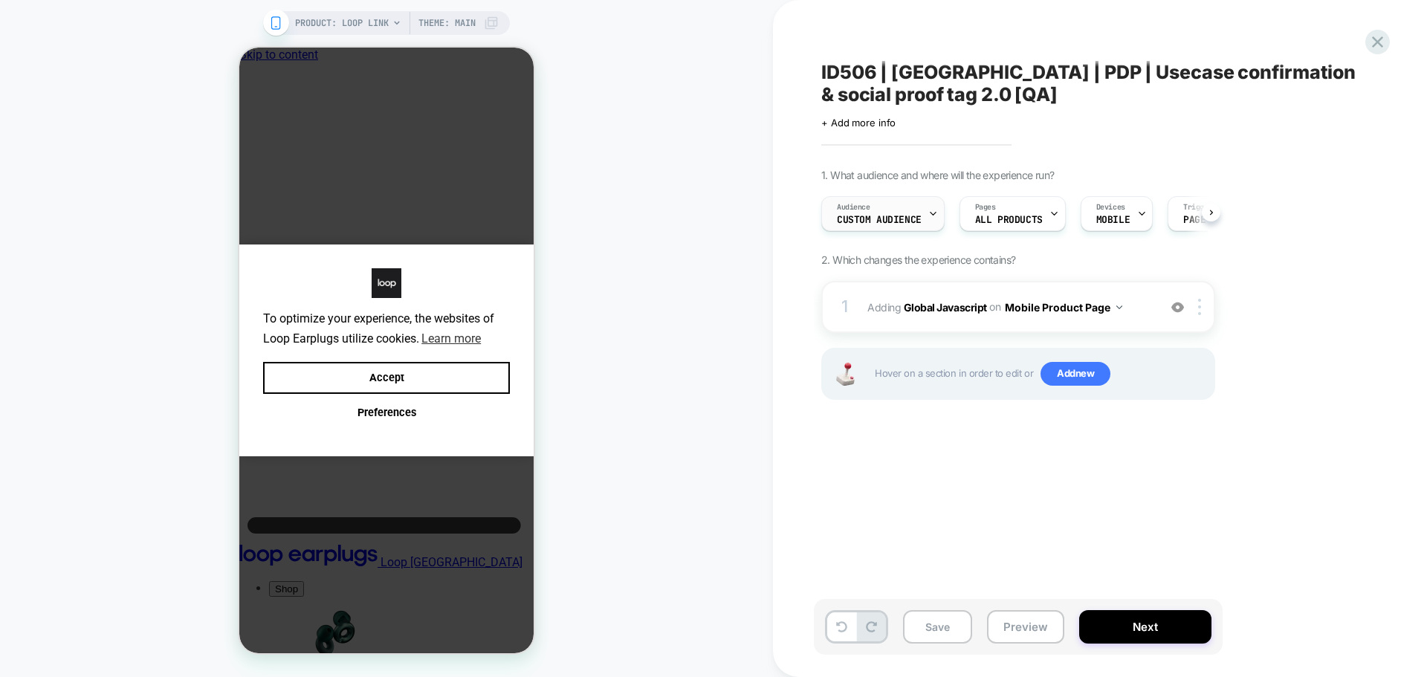
scroll to position [0, 1]
click at [1065, 370] on span "Add new" at bounding box center [1076, 374] width 70 height 24
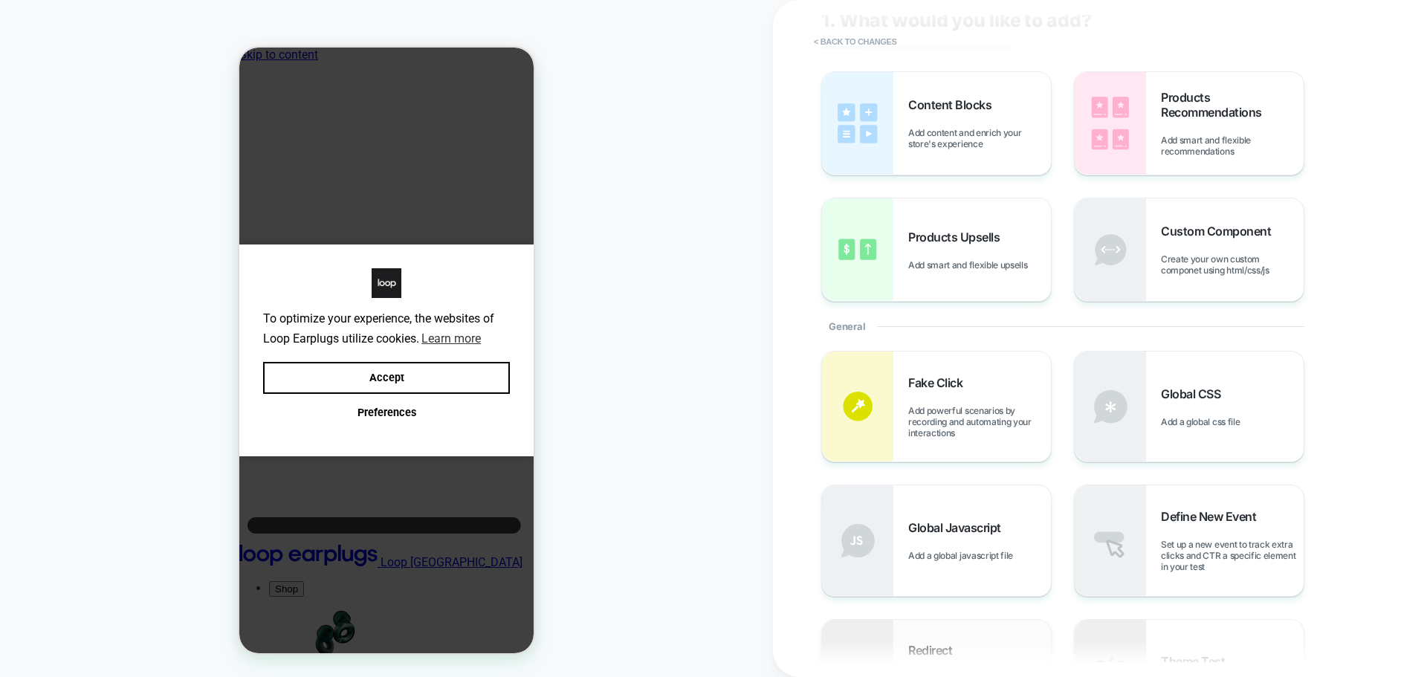
scroll to position [74, 0]
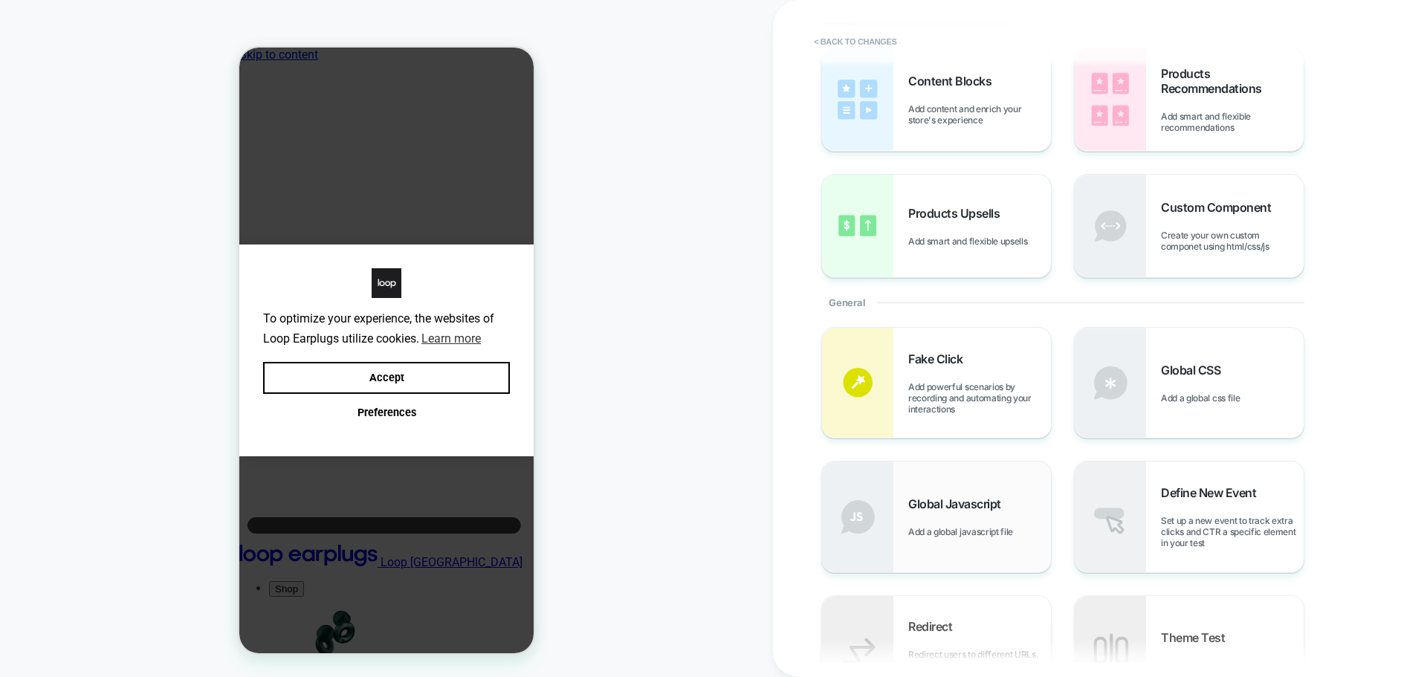
click at [965, 487] on div "Global Javascript Add a global javascript file" at bounding box center [936, 517] width 229 height 110
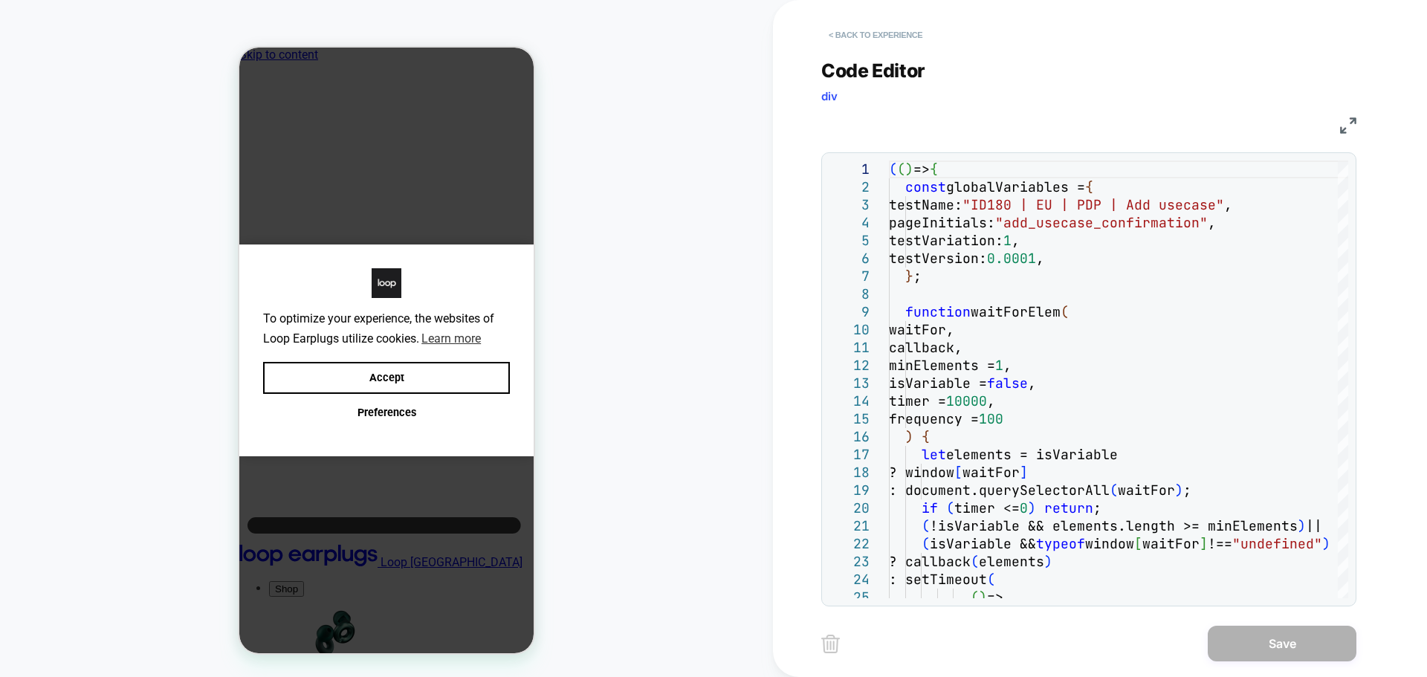
click at [870, 30] on button "< Back to experience" at bounding box center [875, 35] width 109 height 24
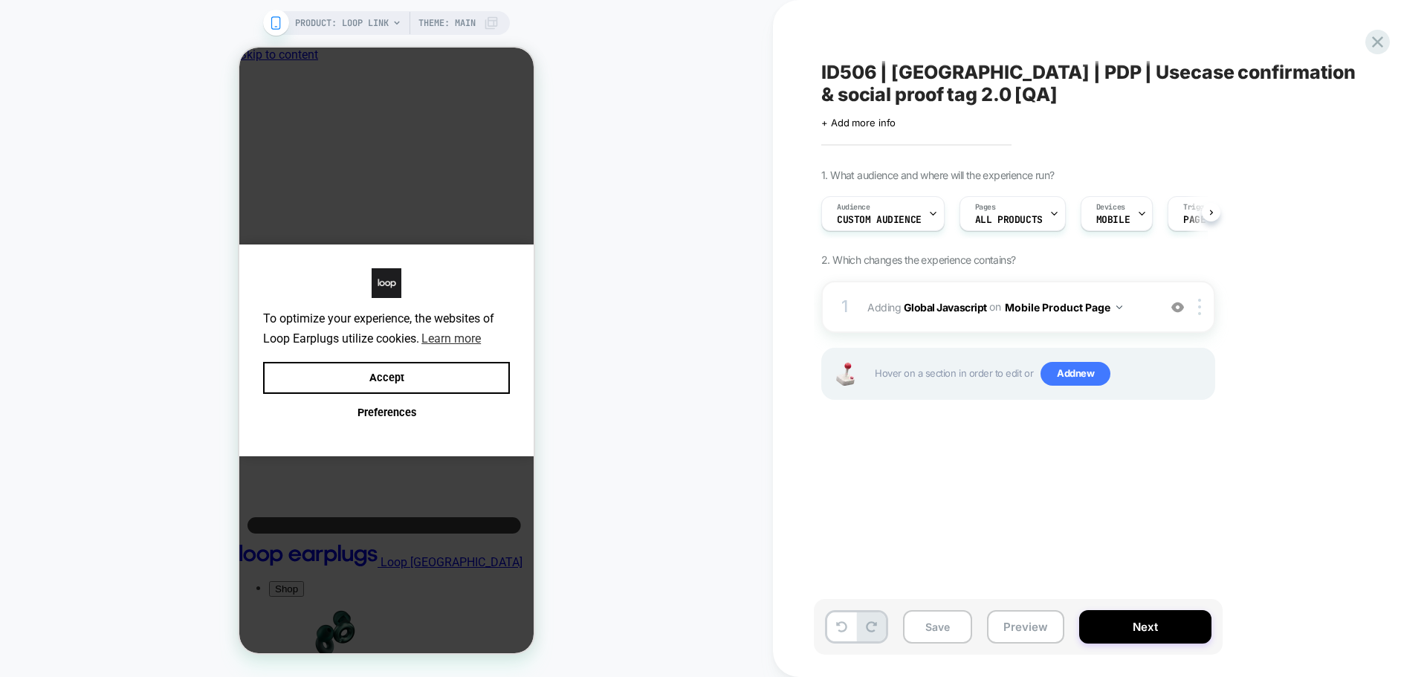
scroll to position [0, 1]
click at [1061, 379] on span "Add new" at bounding box center [1076, 374] width 70 height 24
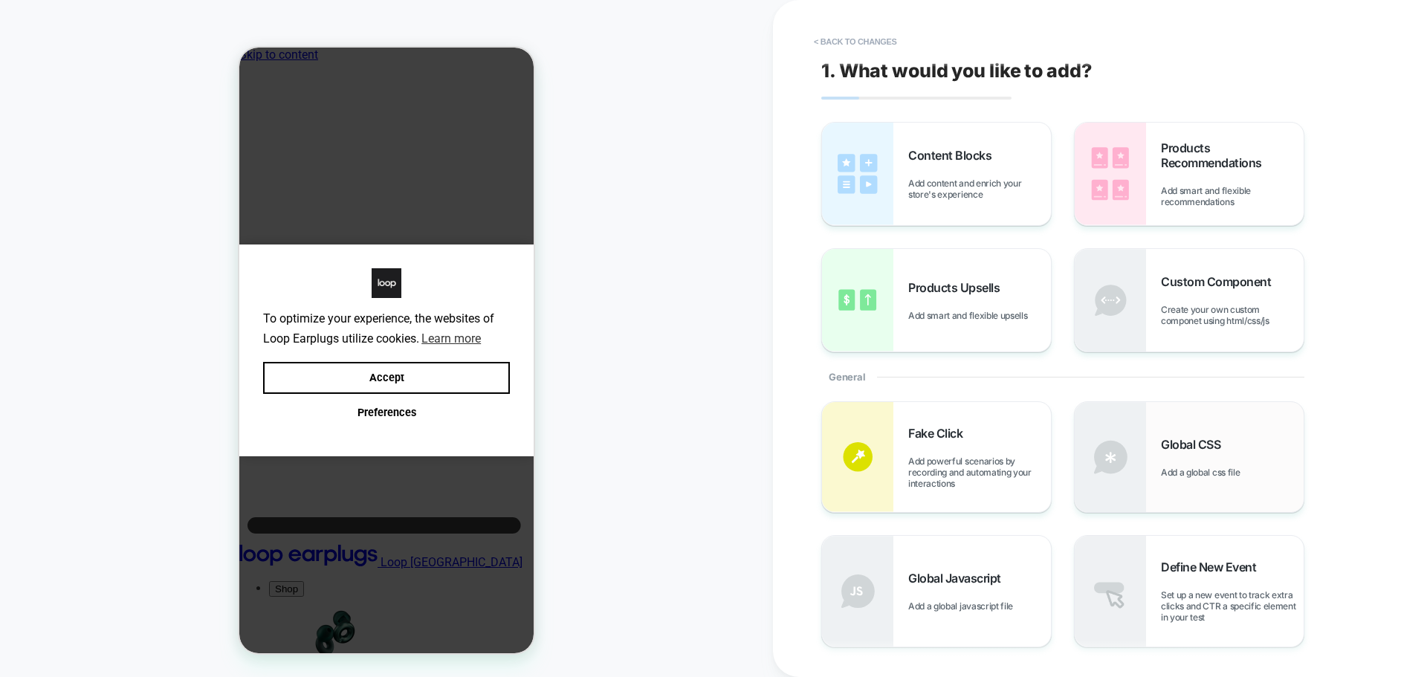
click at [1206, 444] on span "Global CSS" at bounding box center [1194, 444] width 67 height 15
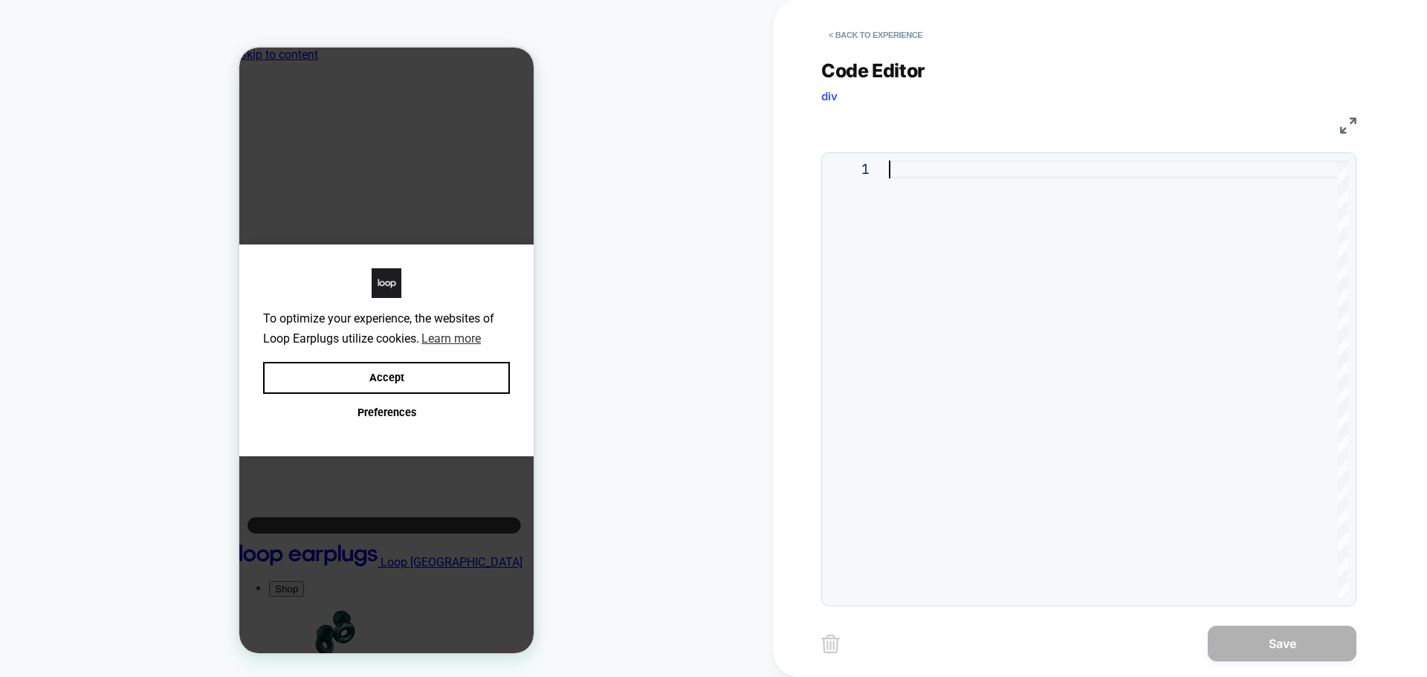
click at [1174, 340] on div at bounding box center [1118, 380] width 459 height 438
type textarea "**********"
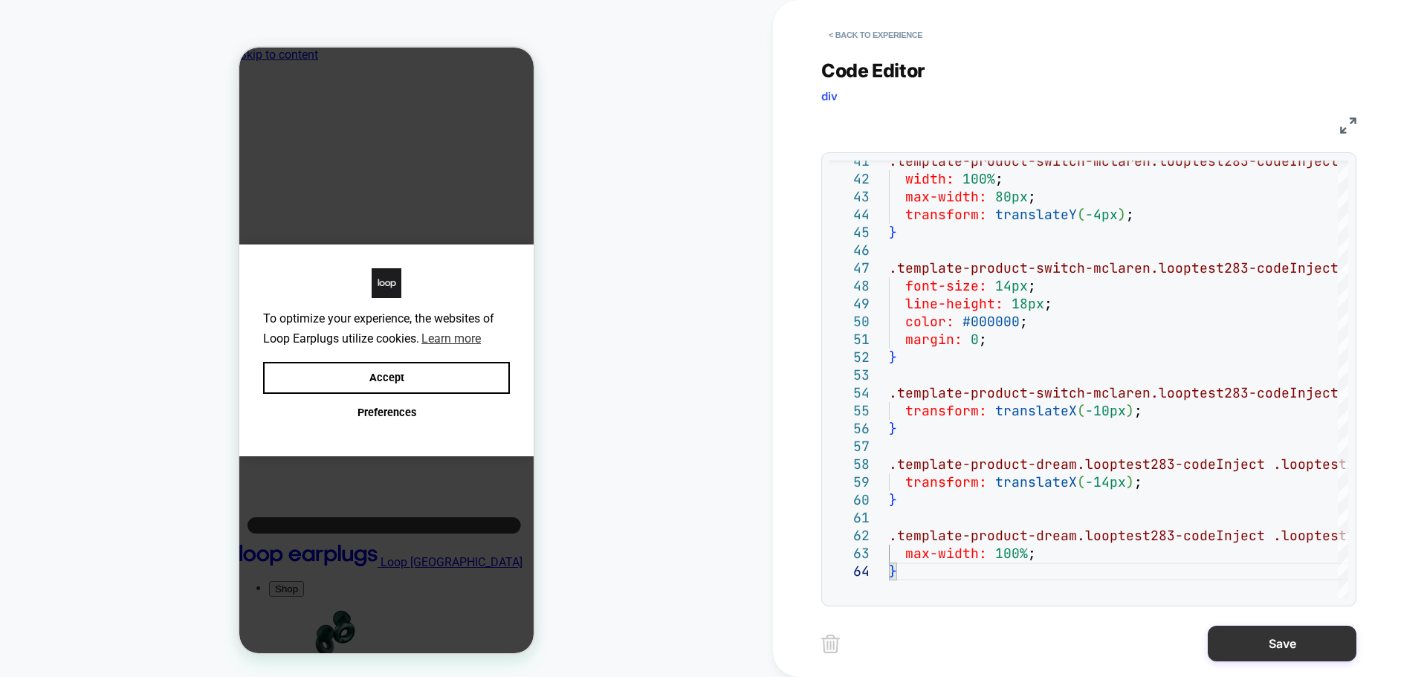
click at [1252, 642] on button "Save" at bounding box center [1282, 644] width 149 height 36
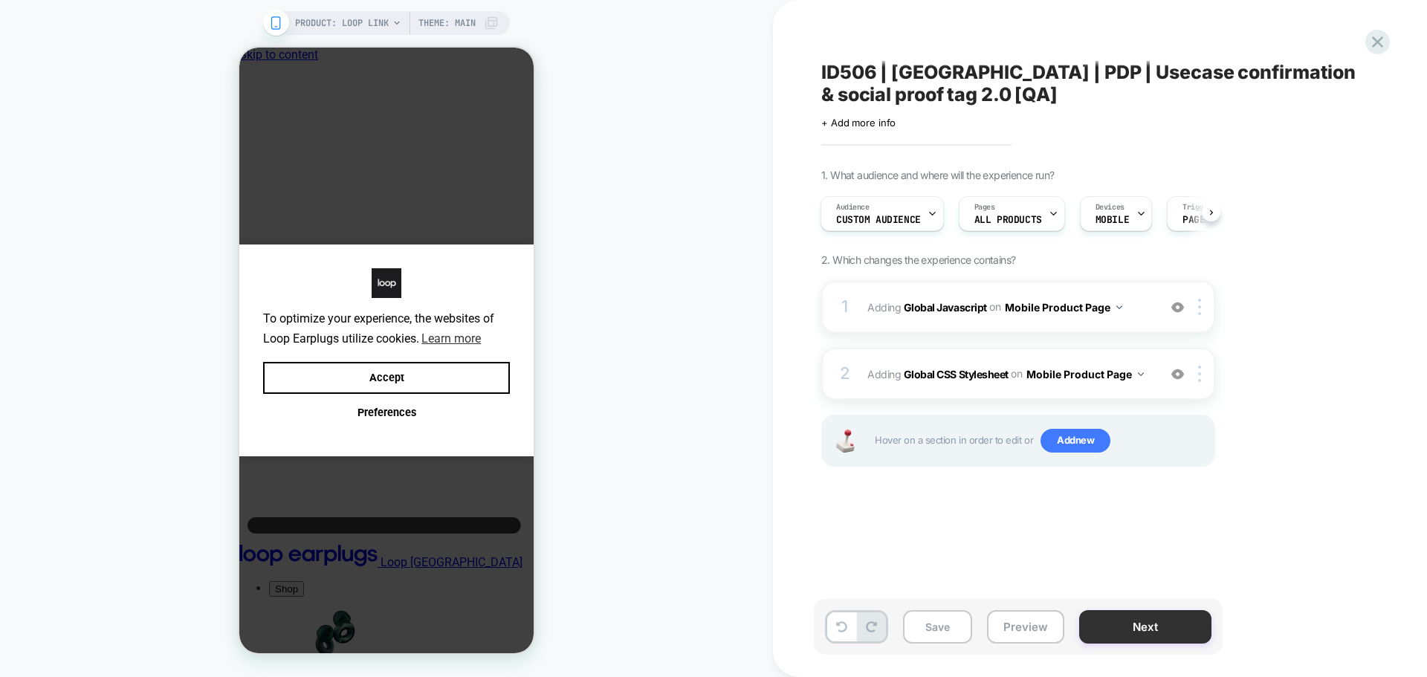
click at [1183, 615] on button "Next" at bounding box center [1145, 626] width 132 height 33
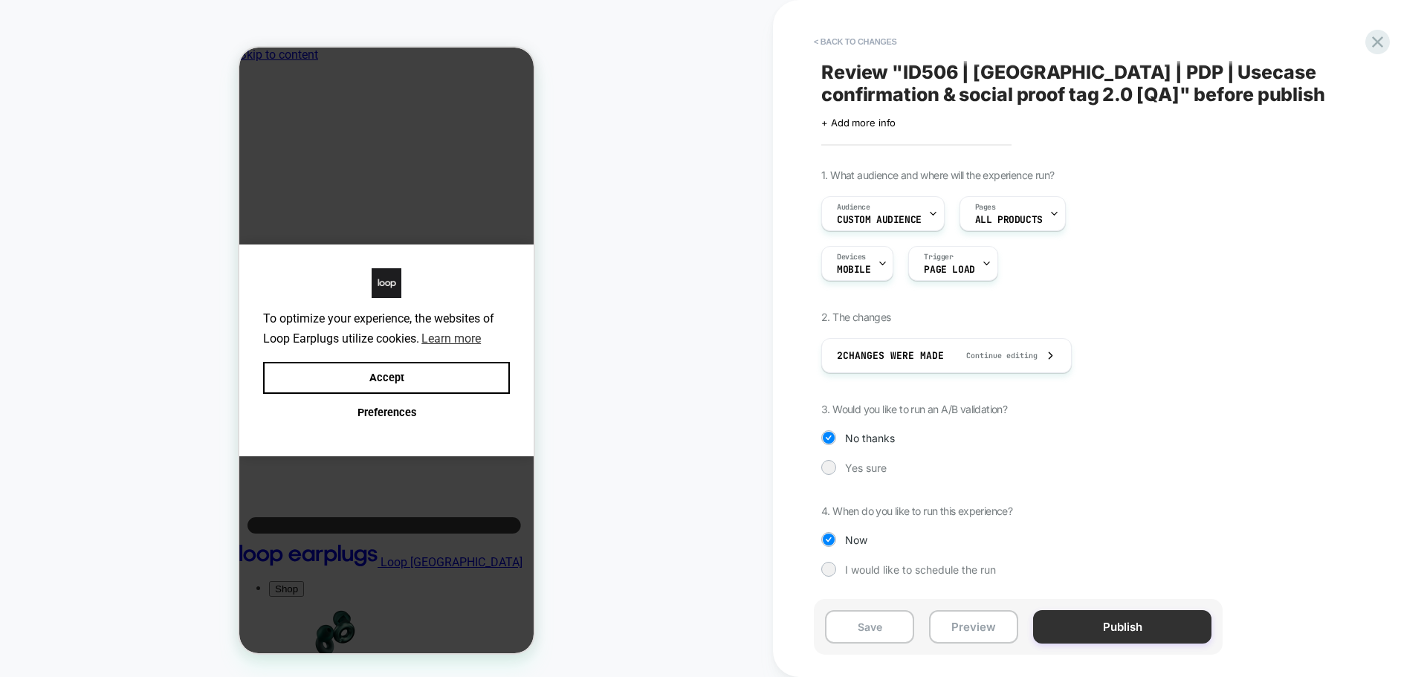
click at [1119, 627] on button "Publish" at bounding box center [1122, 626] width 178 height 33
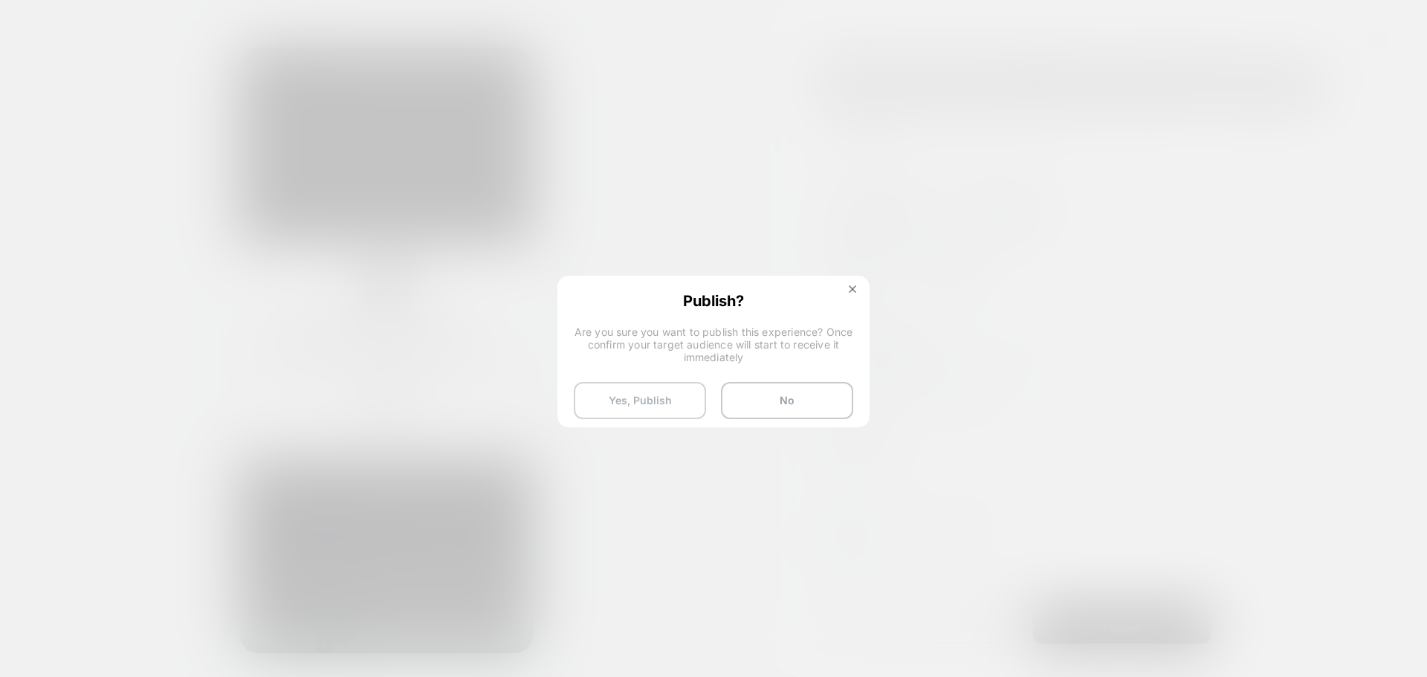
click at [593, 387] on button "Yes, Publish" at bounding box center [640, 400] width 132 height 37
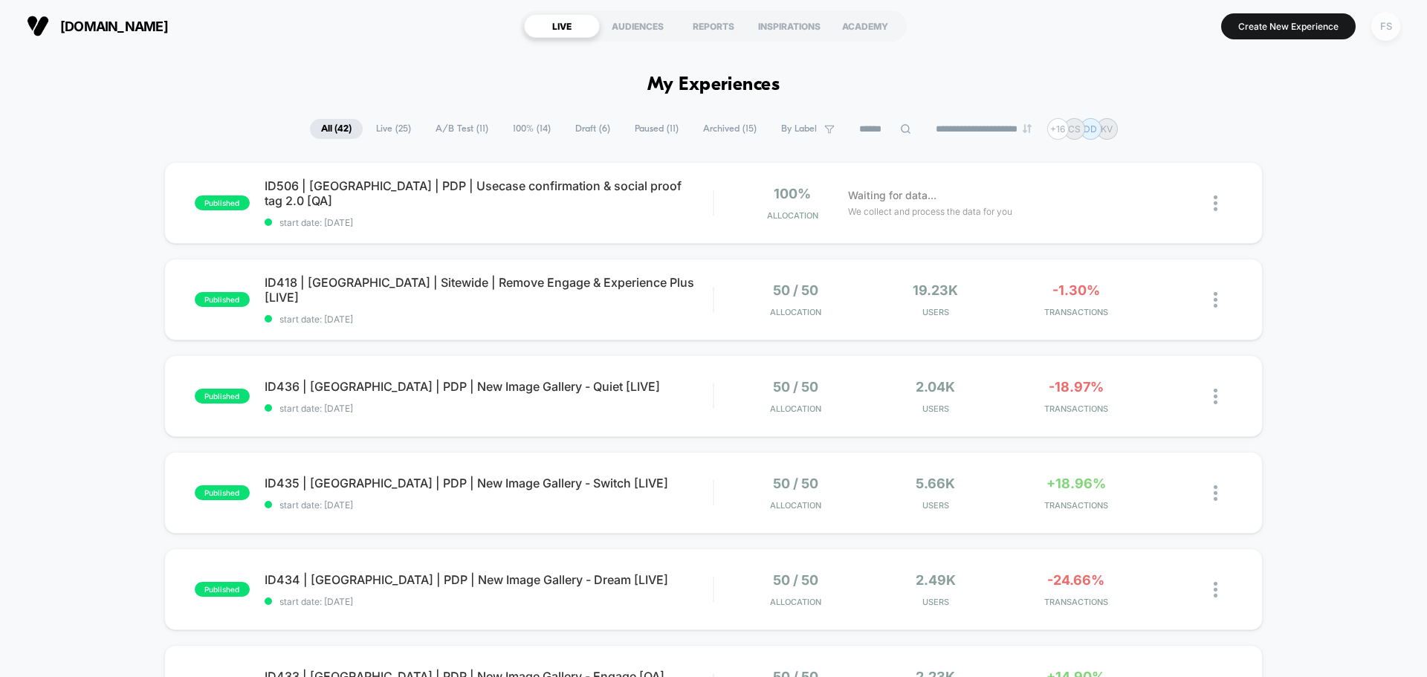
click at [1382, 26] on div "FS" at bounding box center [1385, 26] width 29 height 29
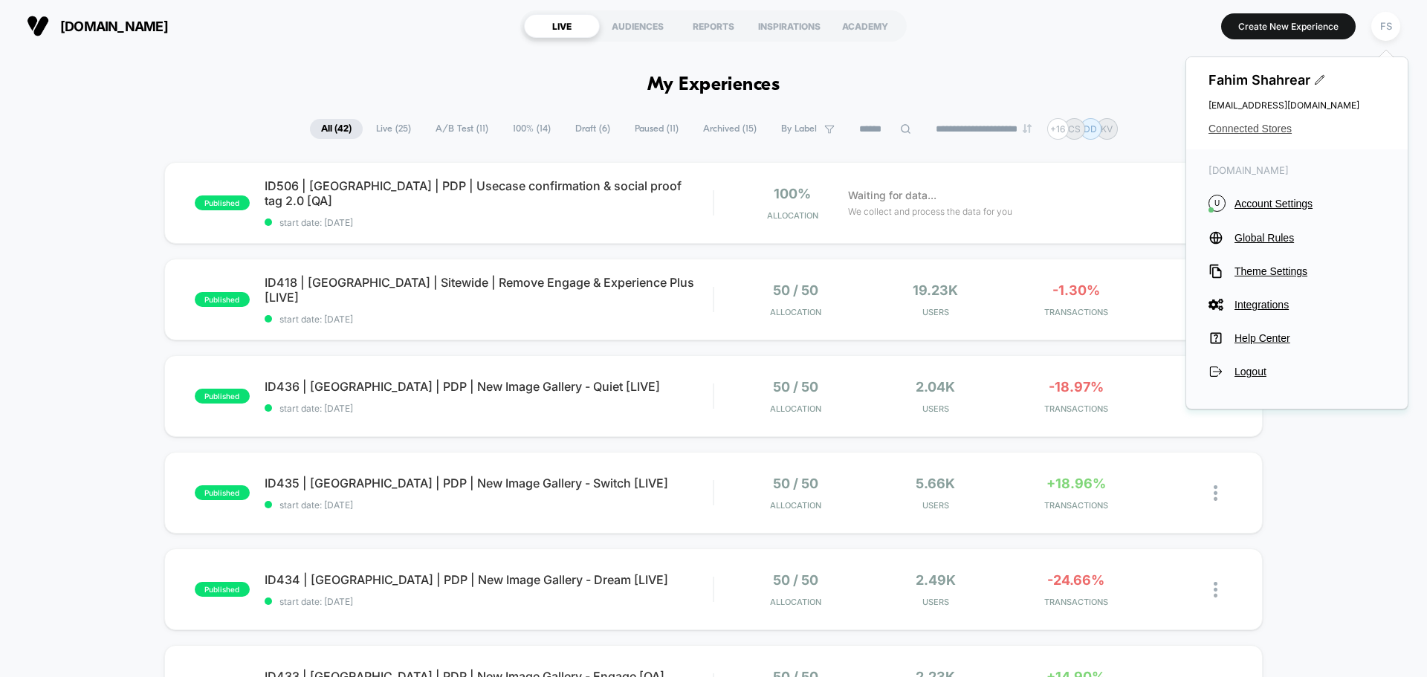
click at [1281, 126] on span "Connected Stores" at bounding box center [1297, 129] width 177 height 12
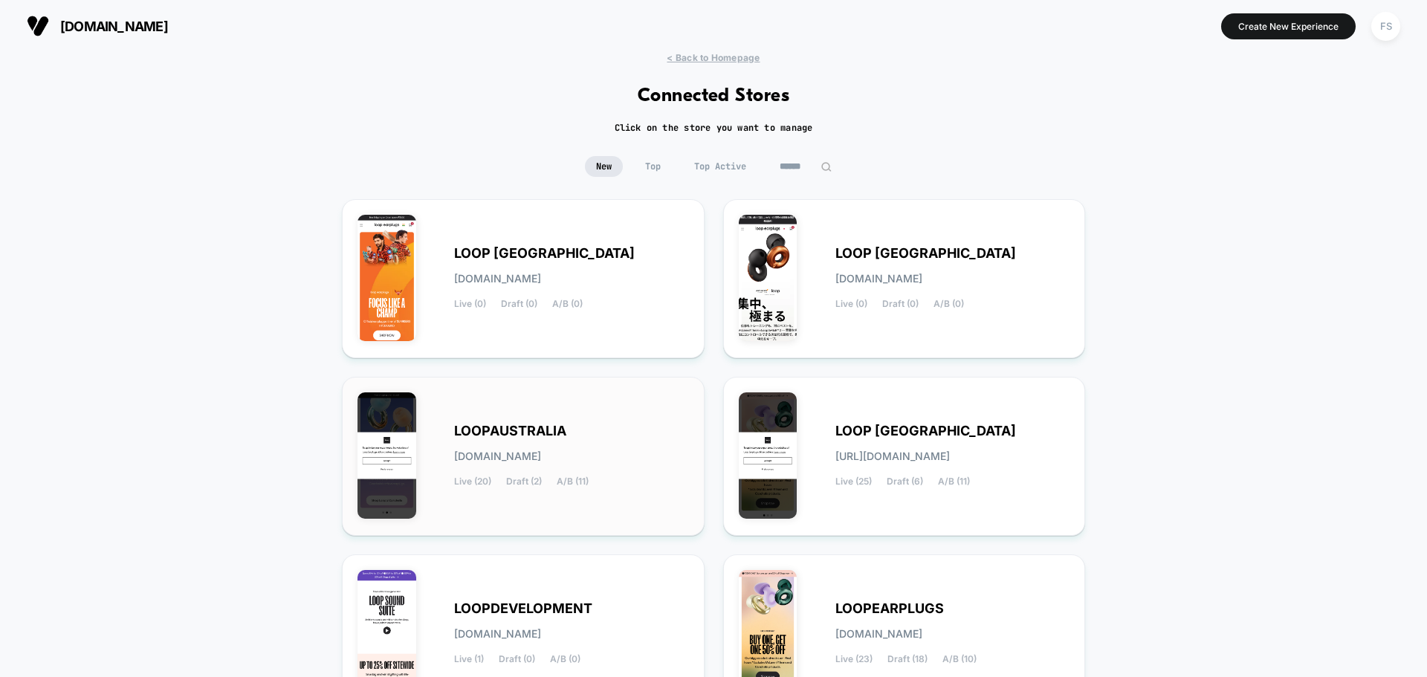
click at [594, 463] on div "LOOPAUSTRALIA loopaustralia.myshopify.com Live (20) Draft (2) A/B (11)" at bounding box center [571, 456] width 235 height 61
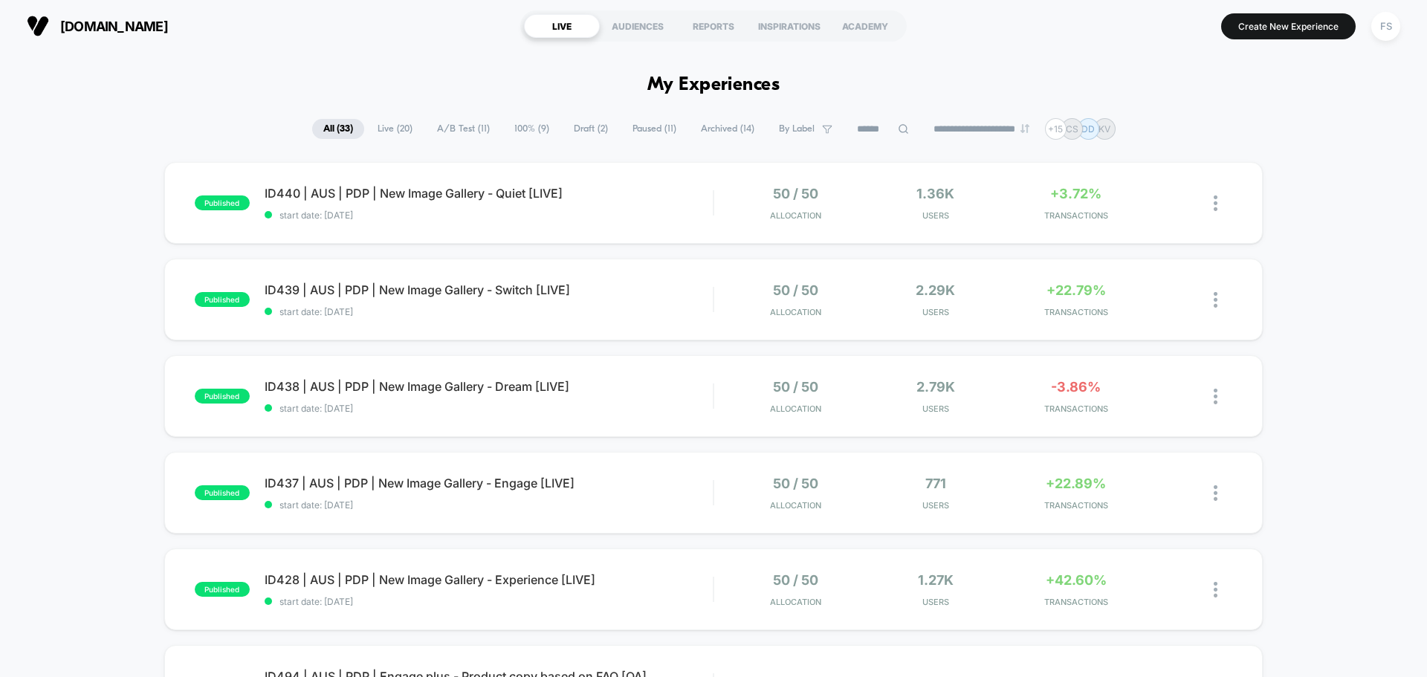
drag, startPoint x: 1329, startPoint y: 34, endPoint x: 1308, endPoint y: 55, distance: 29.4
click at [1329, 32] on button "Create New Experience" at bounding box center [1288, 26] width 135 height 26
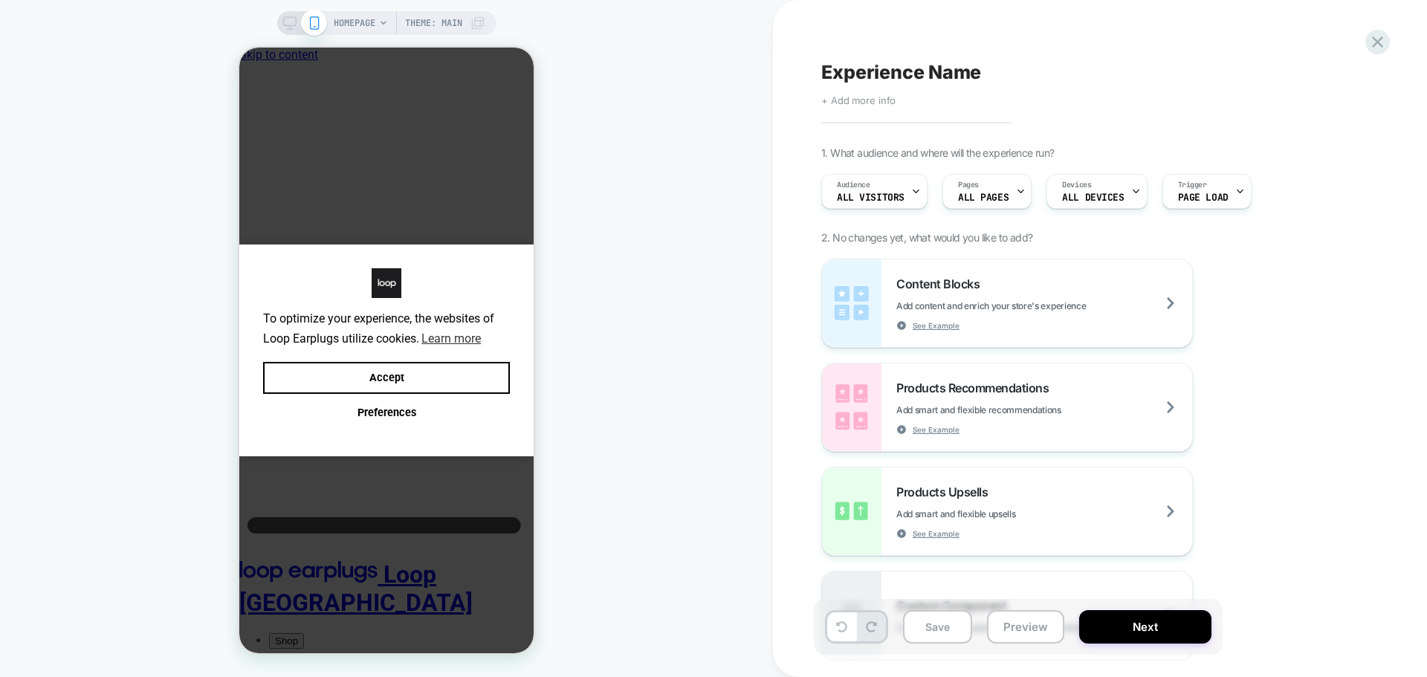
click at [865, 97] on span "+ Add more info" at bounding box center [858, 100] width 74 height 12
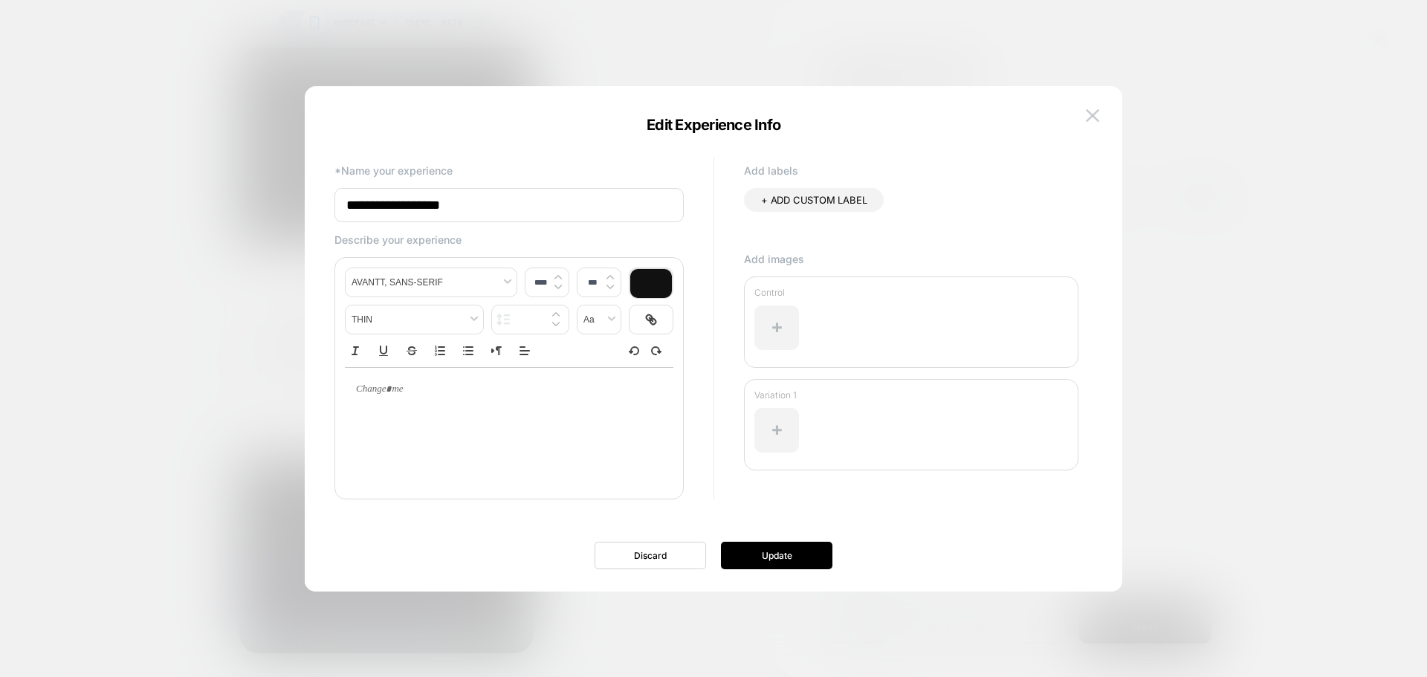
click at [491, 189] on input "**********" at bounding box center [508, 205] width 349 height 34
paste input "**********"
type input "**********"
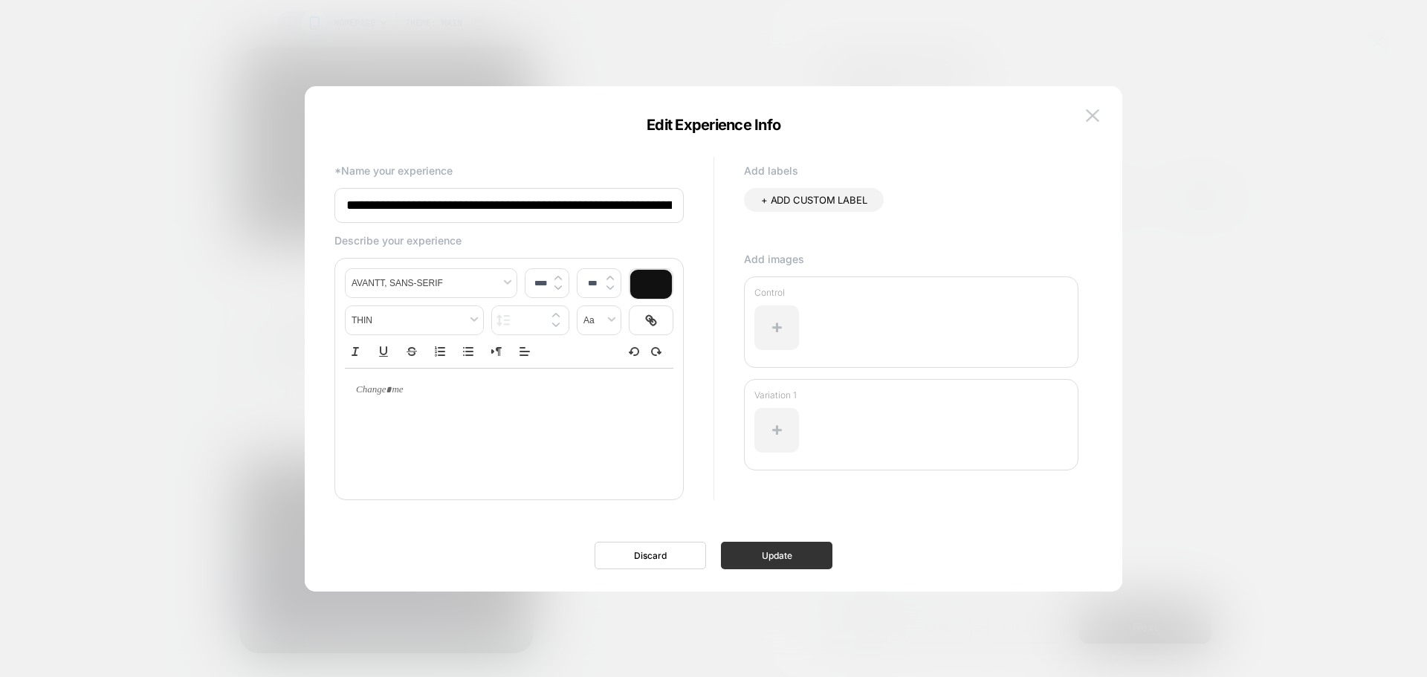
click at [790, 554] on button "Update" at bounding box center [776, 556] width 111 height 28
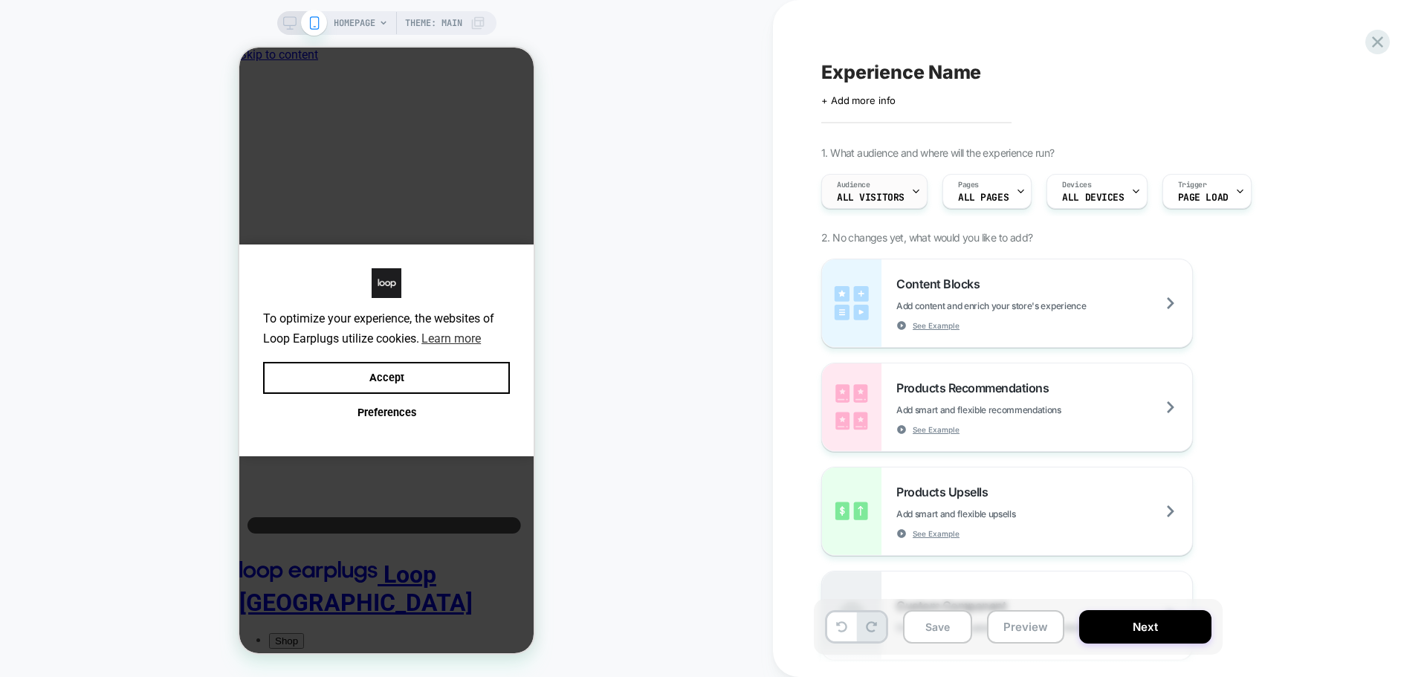
click at [917, 187] on icon at bounding box center [916, 192] width 10 height 10
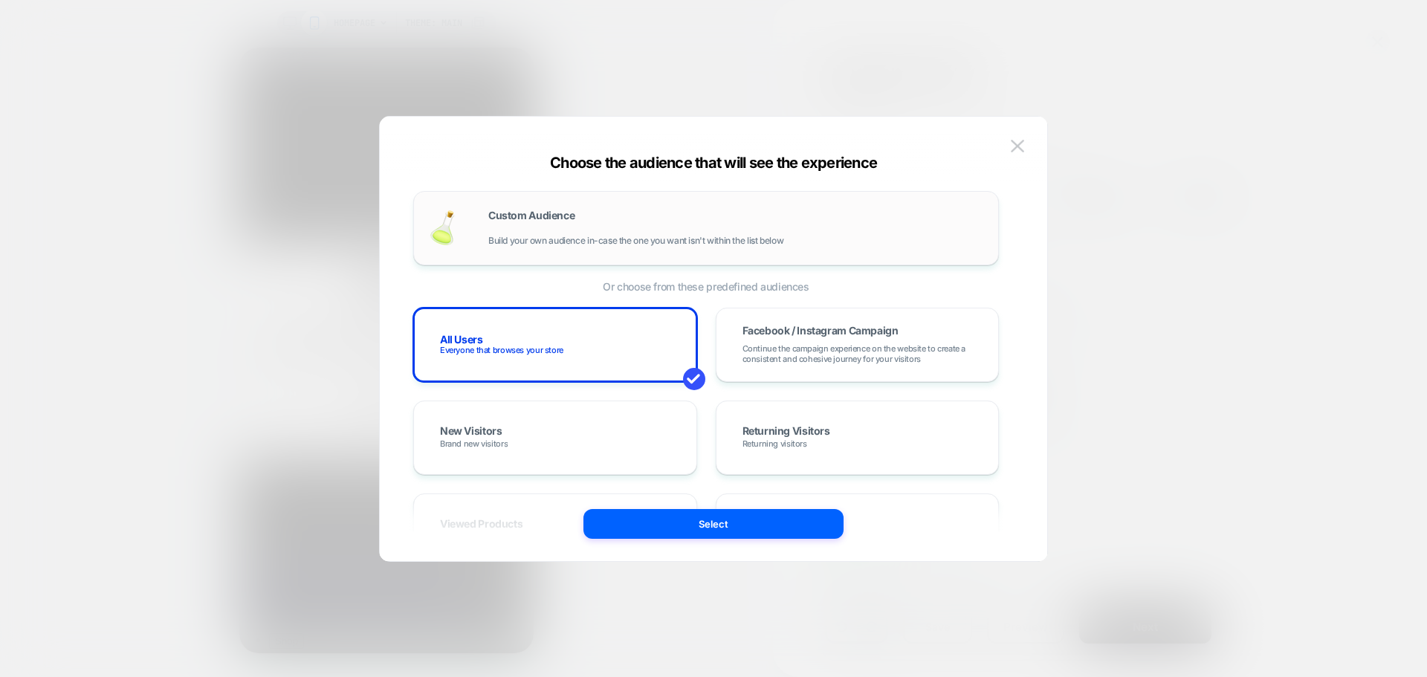
click at [524, 245] on span "Build your own audience in-case the one you want isn't within the list below" at bounding box center [635, 241] width 295 height 10
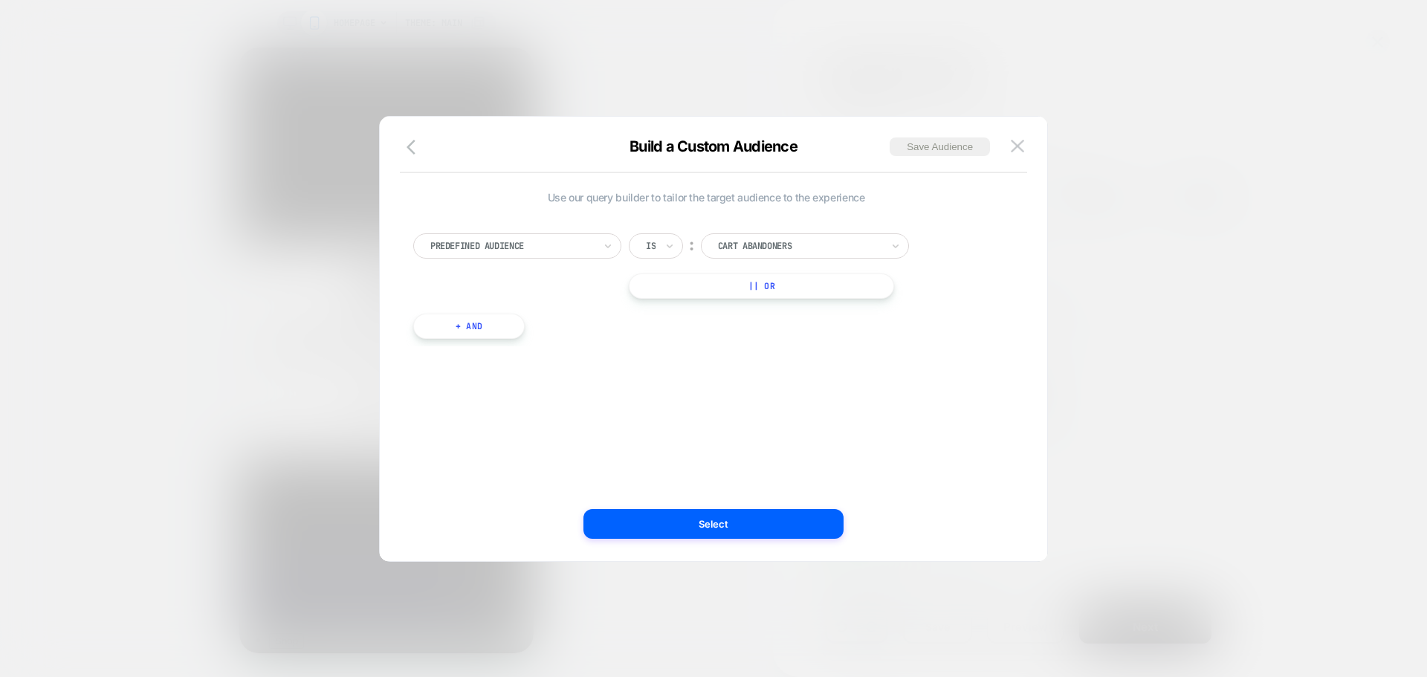
click at [505, 261] on div "Predefined Audience Is ︰ Cart Abandoners || Or" at bounding box center [706, 265] width 586 height 65
click at [508, 249] on div at bounding box center [512, 245] width 164 height 13
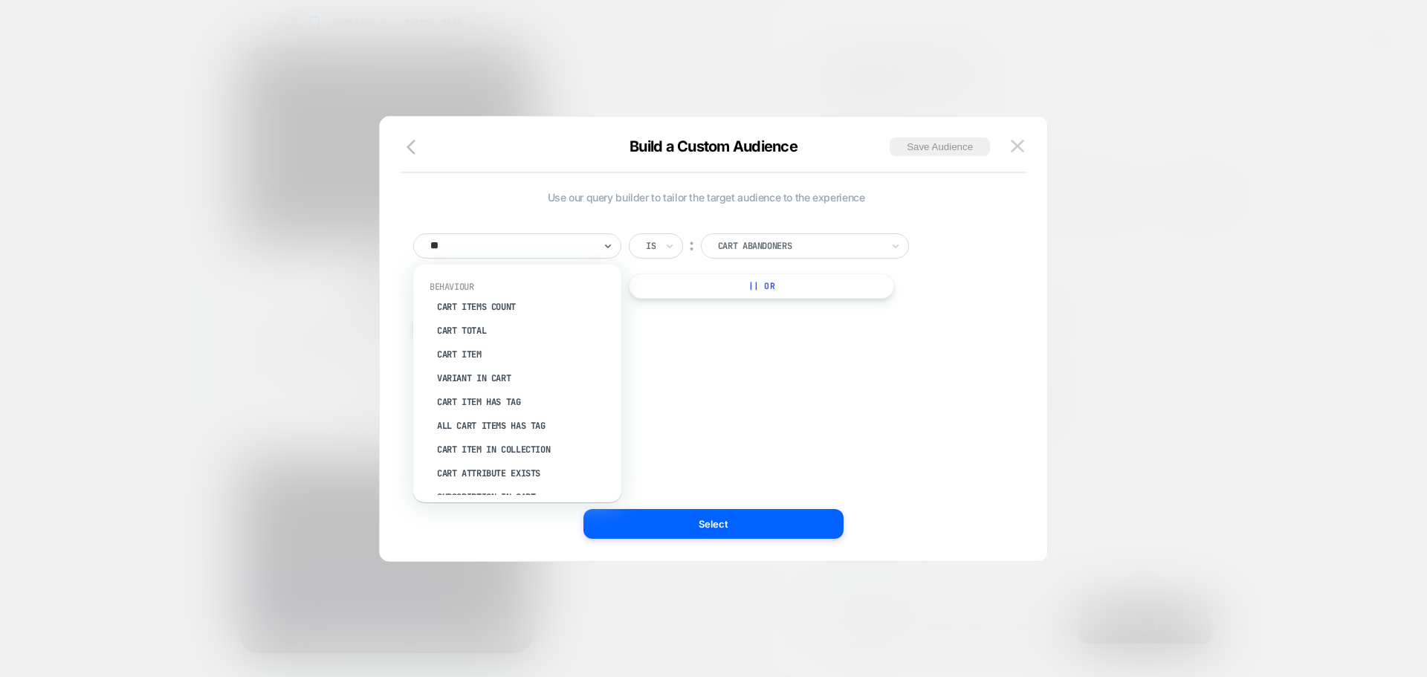
type input "***"
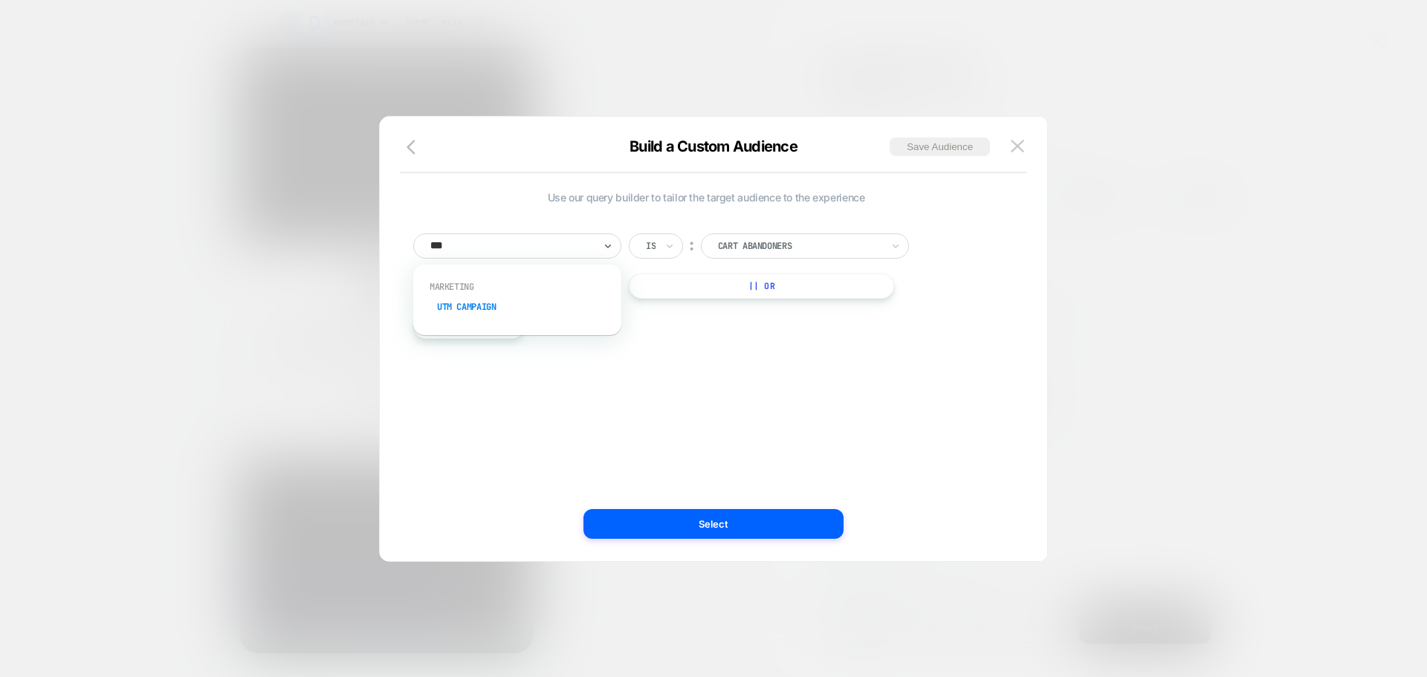
click at [494, 308] on div "UTM Campaign" at bounding box center [524, 307] width 193 height 24
click at [807, 248] on input at bounding box center [794, 245] width 186 height 25
type input "*"
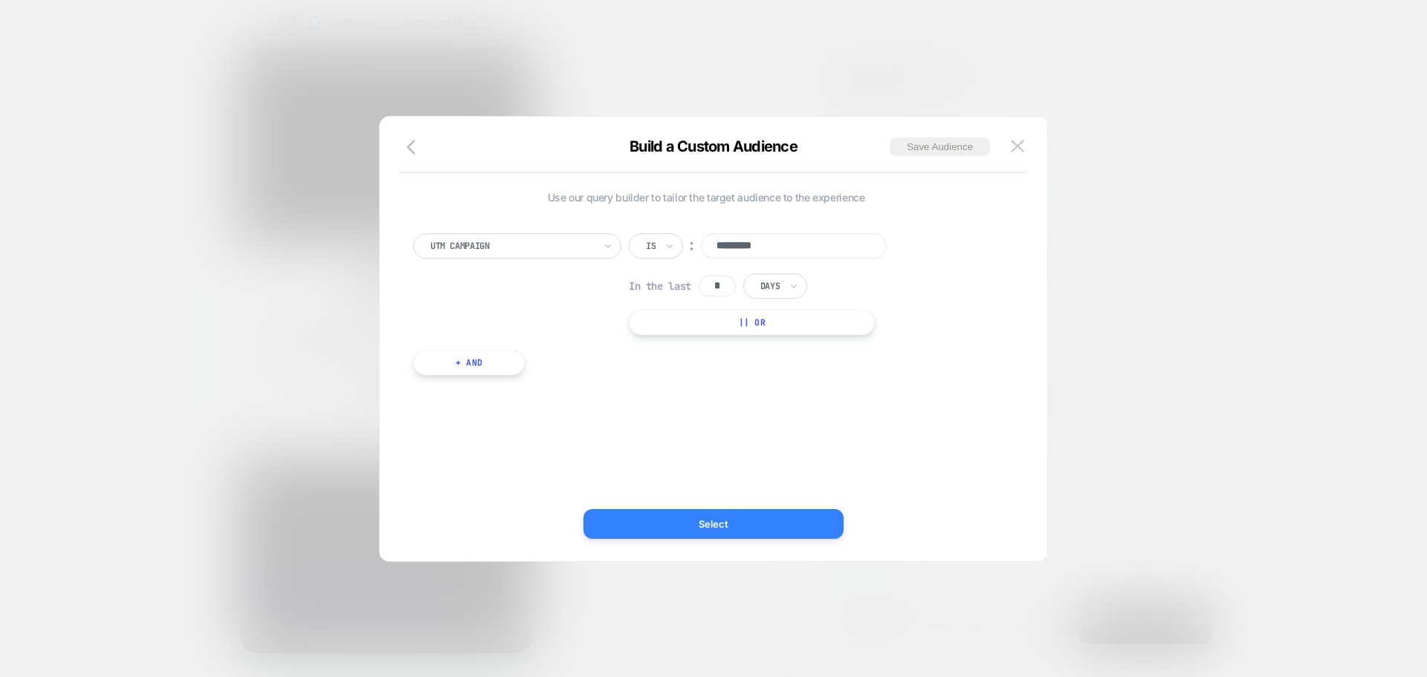
type input "*********"
click at [778, 509] on button "Select" at bounding box center [714, 524] width 260 height 30
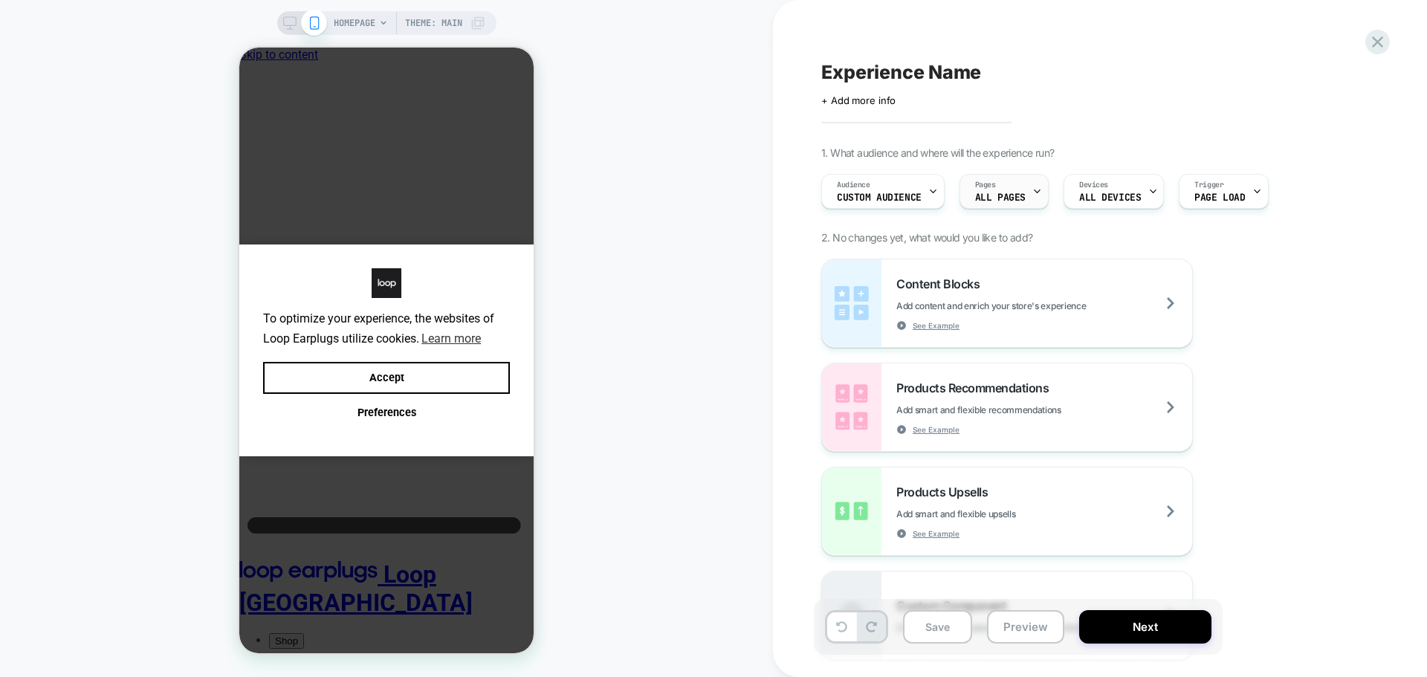
click at [1018, 191] on div "Pages ALL PAGES" at bounding box center [1000, 191] width 80 height 33
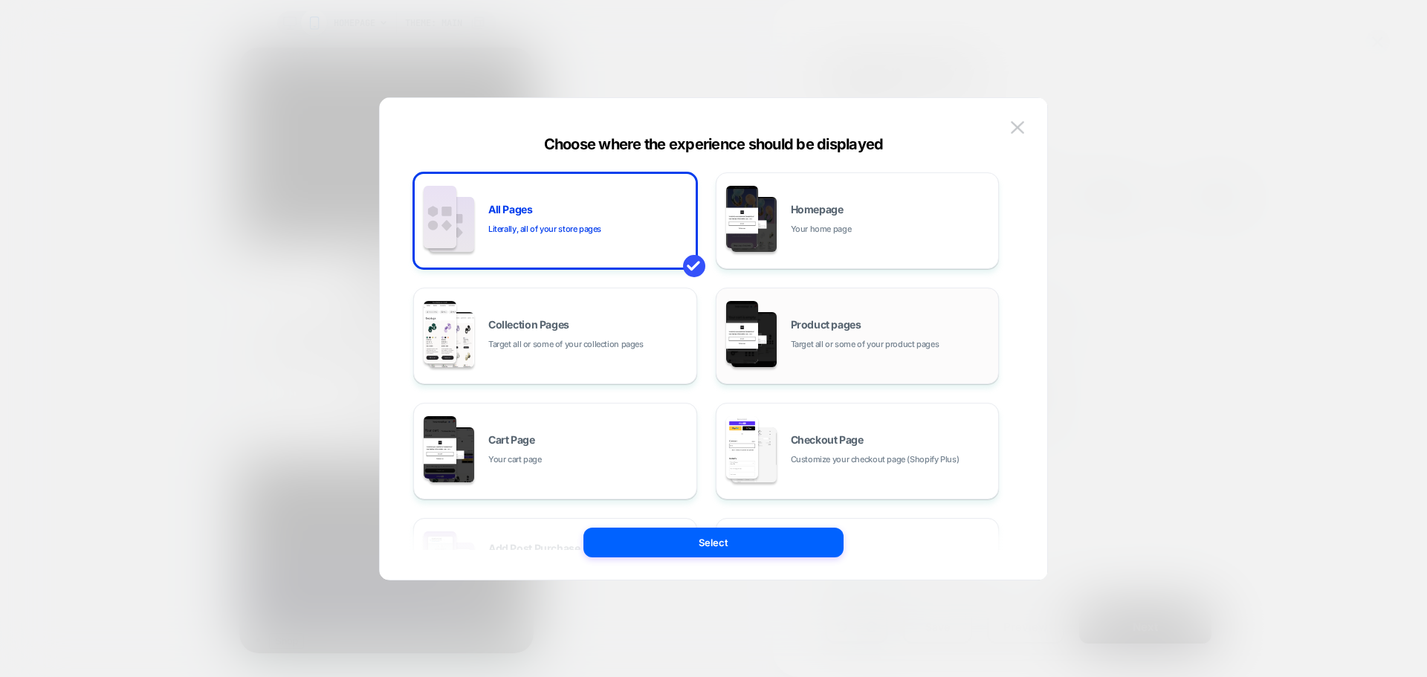
click at [829, 344] on span "Target all or some of your product pages" at bounding box center [865, 344] width 149 height 14
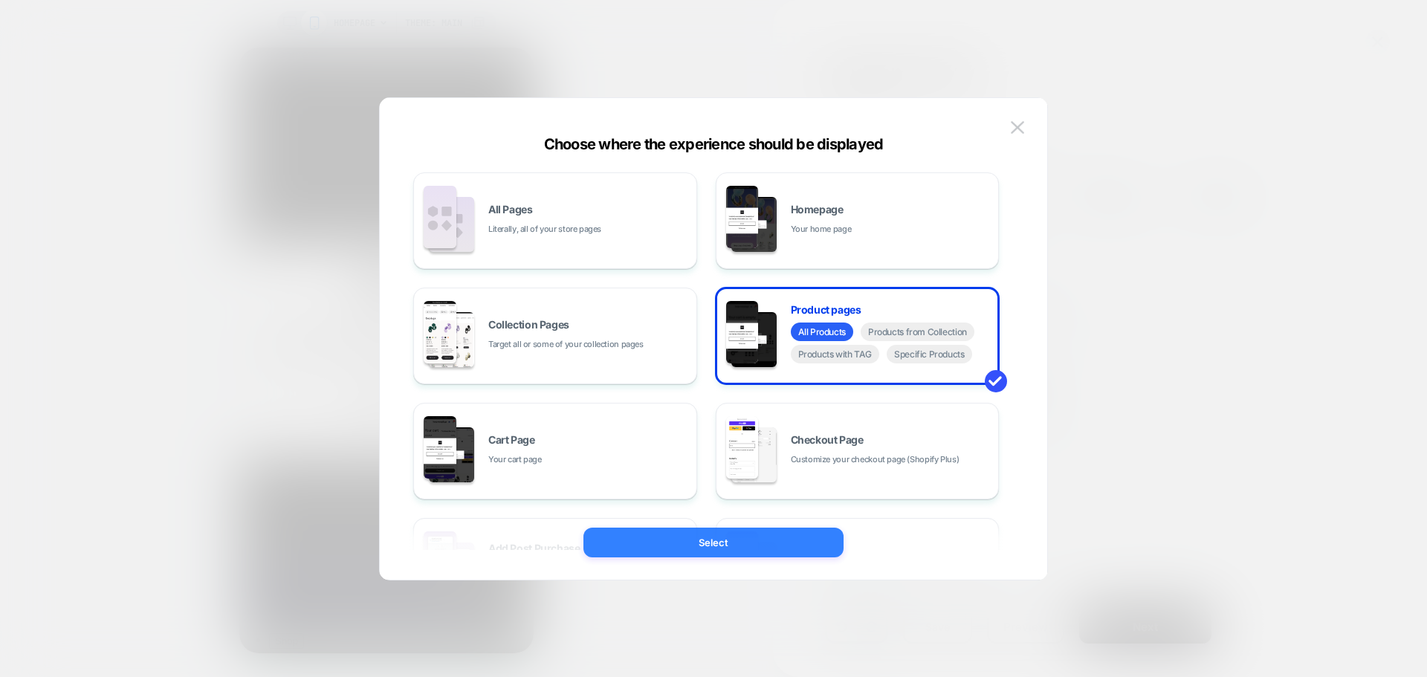
click at [712, 540] on button "Select" at bounding box center [714, 543] width 260 height 30
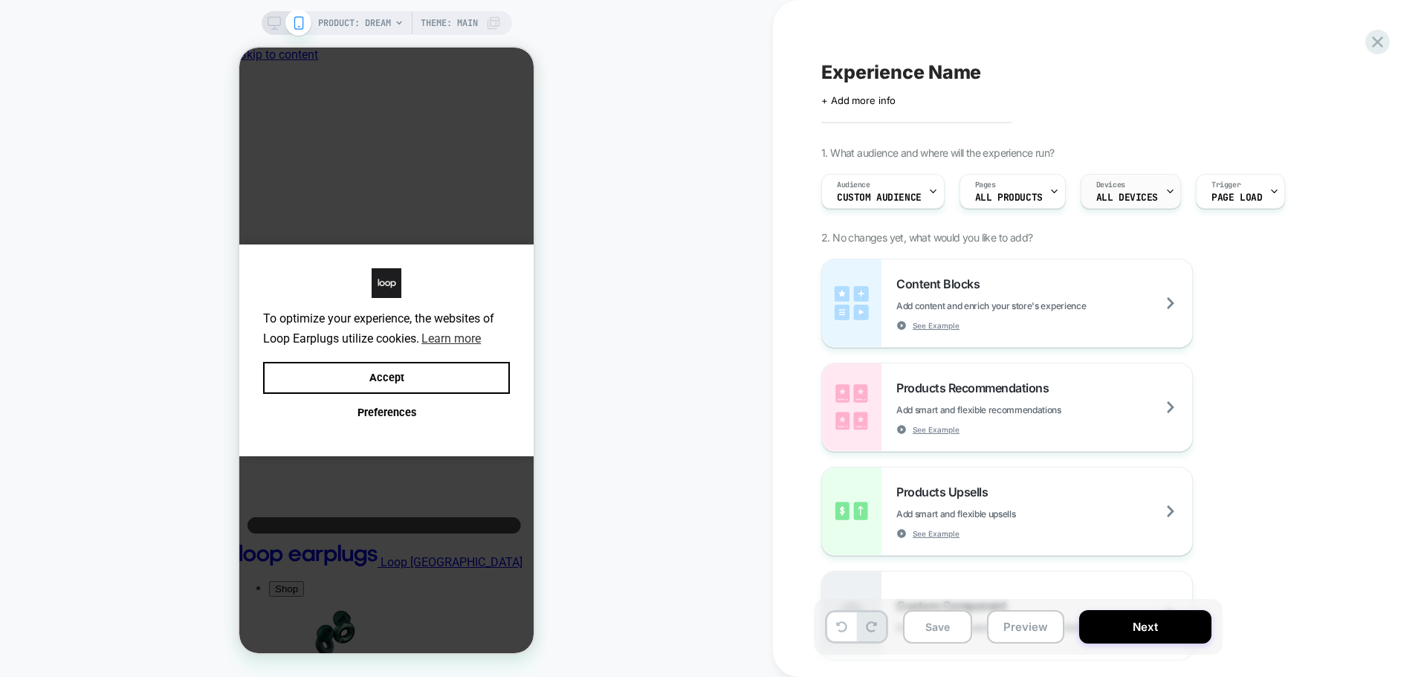
click at [1137, 191] on div "Devices ALL DEVICES" at bounding box center [1127, 191] width 91 height 33
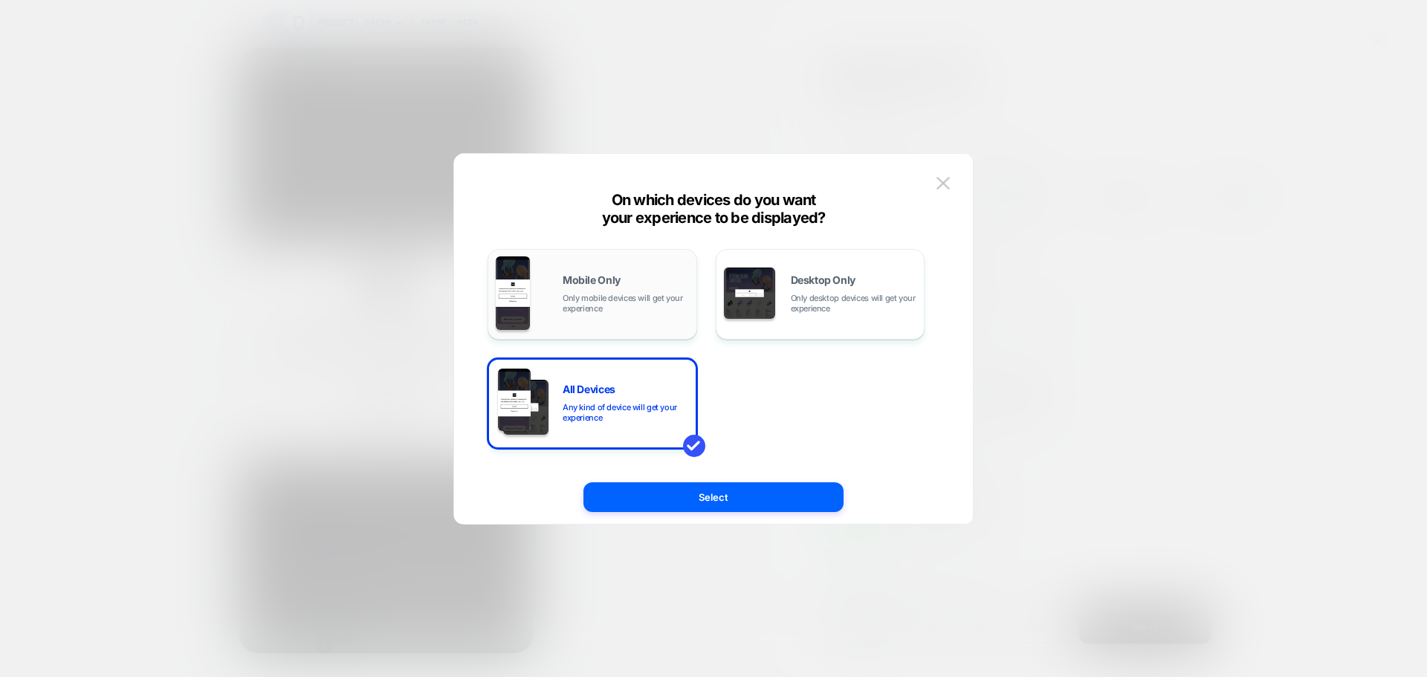
click at [572, 283] on span "Mobile Only" at bounding box center [592, 280] width 58 height 10
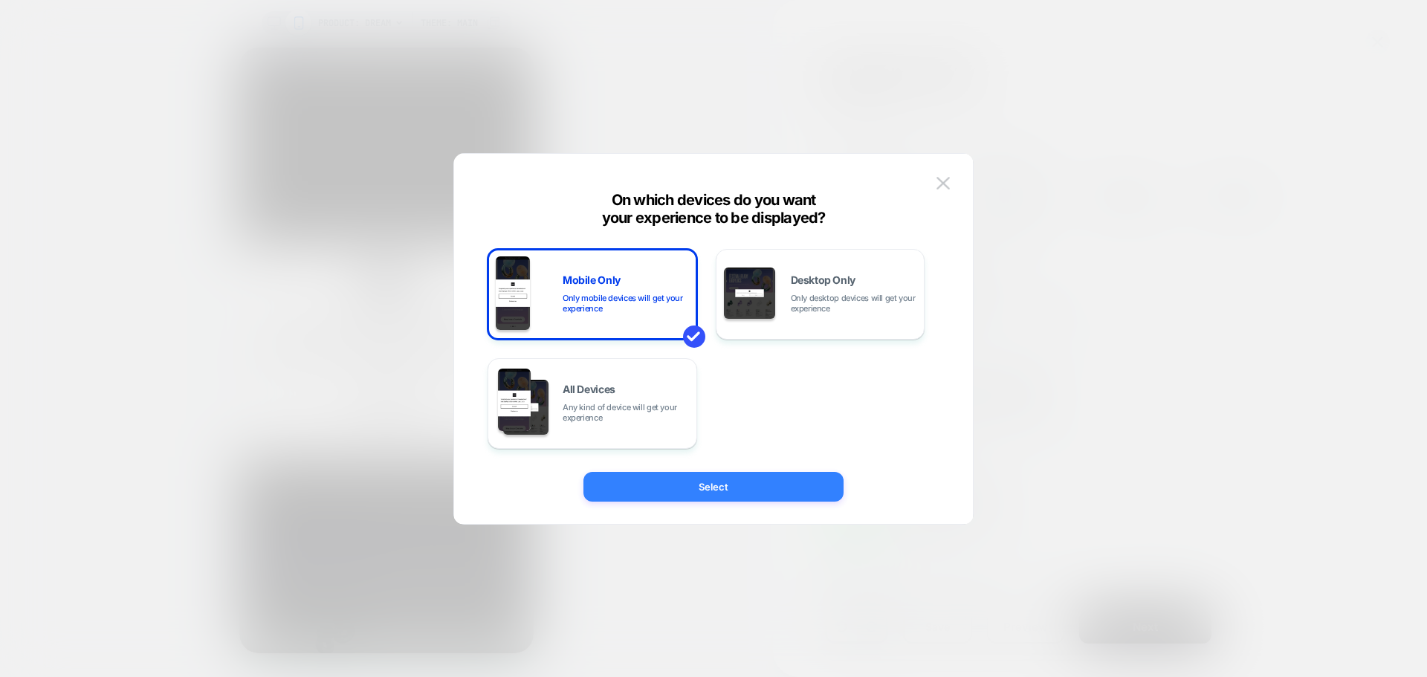
click at [668, 483] on button "Select" at bounding box center [714, 487] width 260 height 30
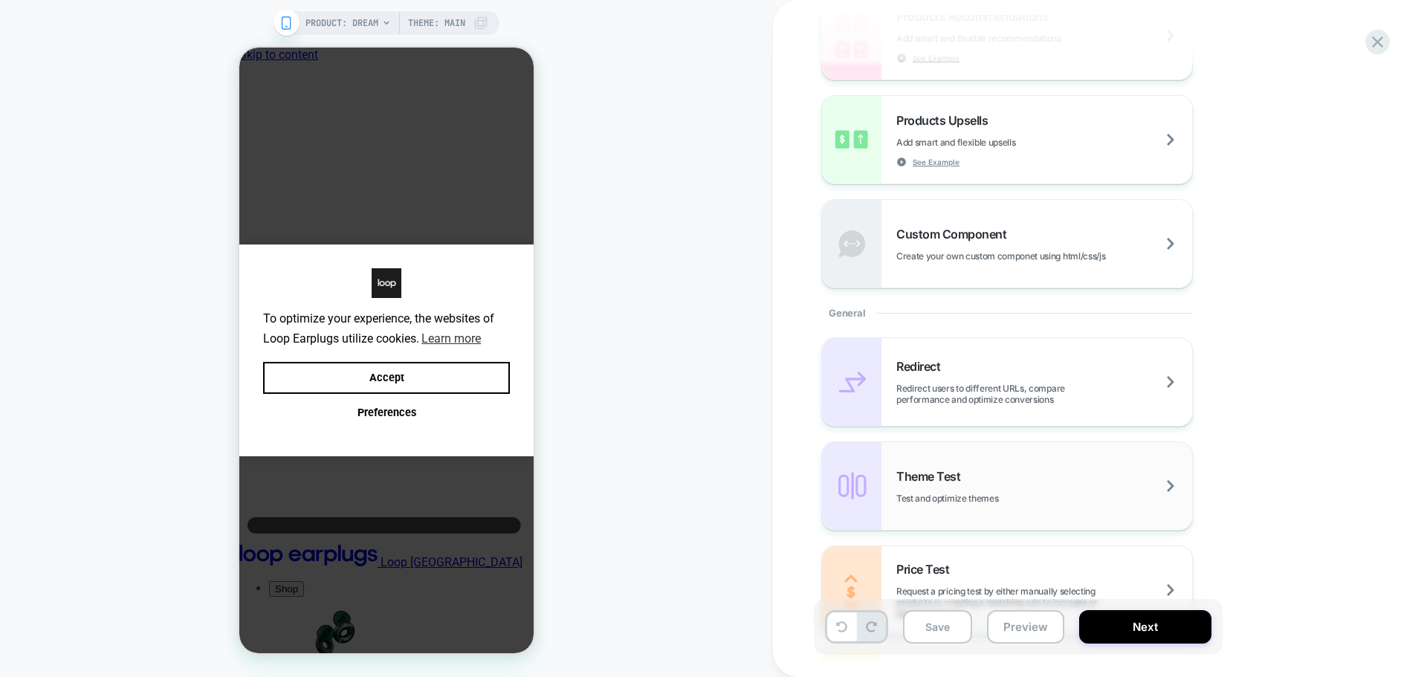
scroll to position [743, 0]
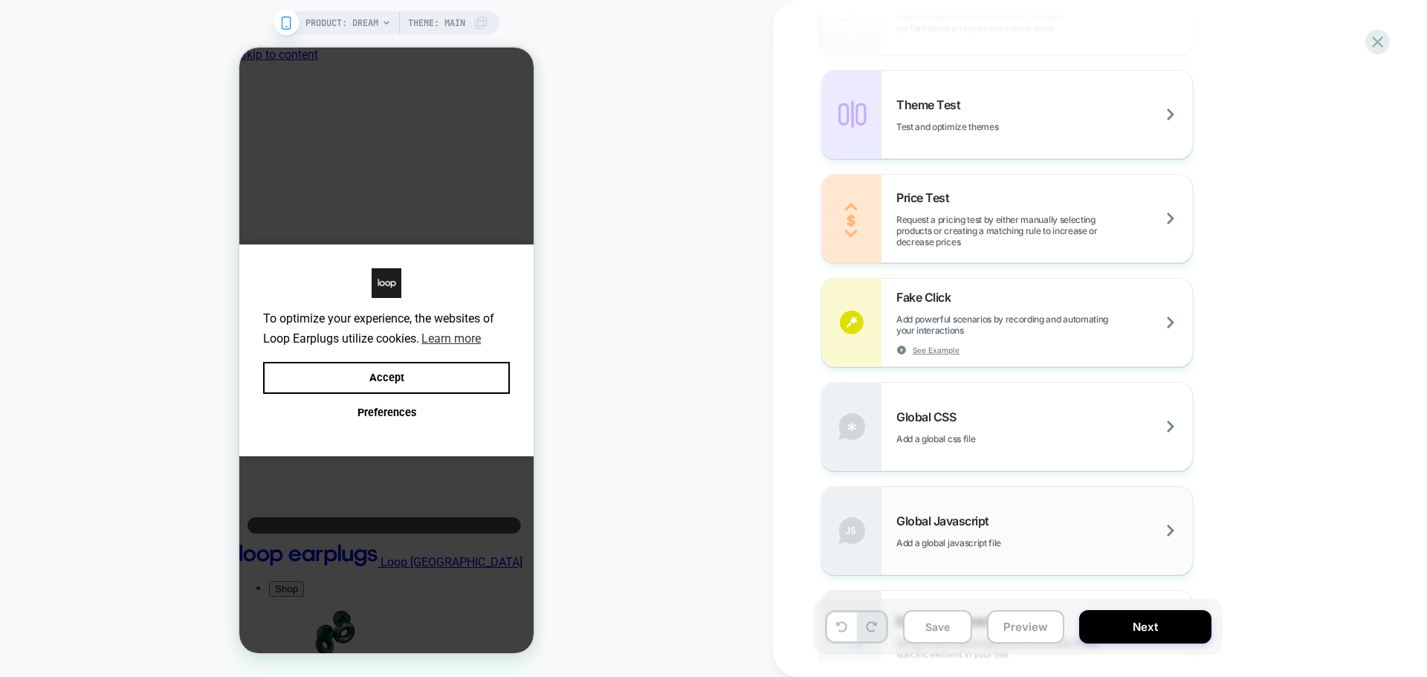
click at [1009, 531] on div "Global Javascript Add a global javascript file" at bounding box center [1044, 531] width 296 height 35
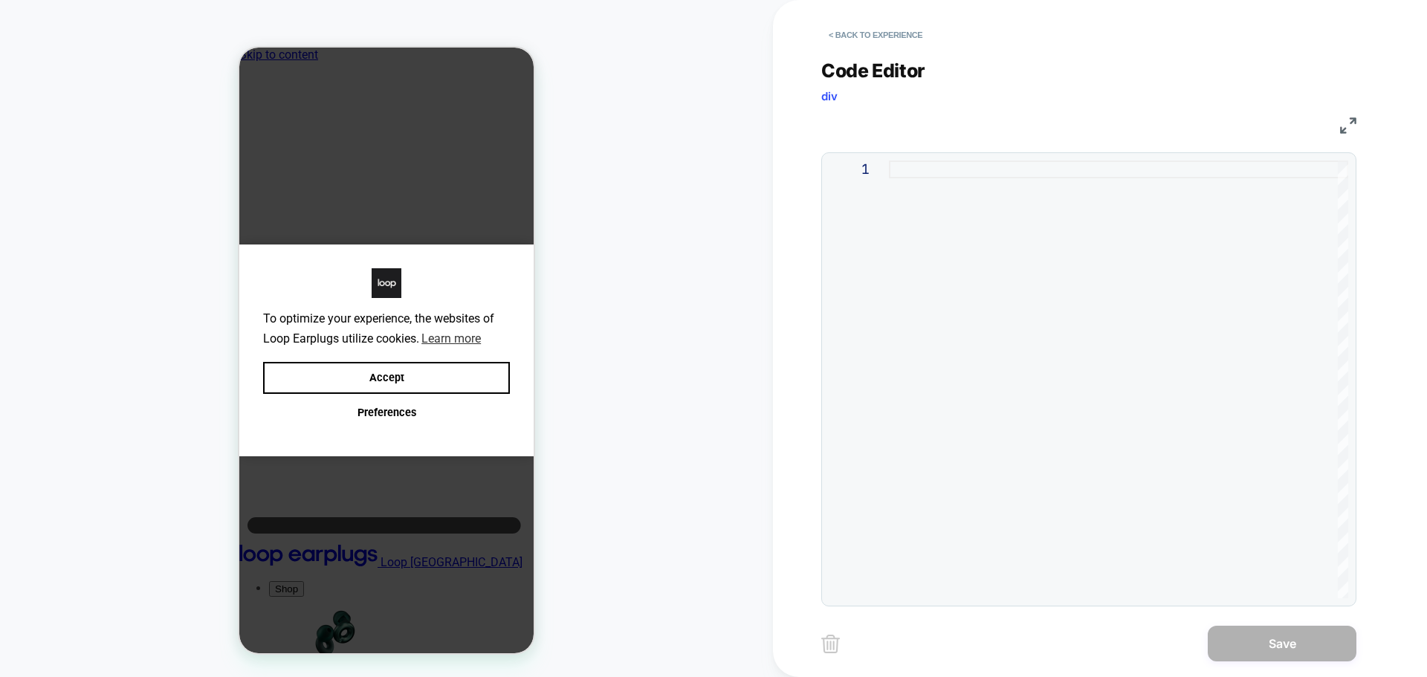
click at [1092, 366] on div at bounding box center [1118, 380] width 459 height 438
type textarea "**********"
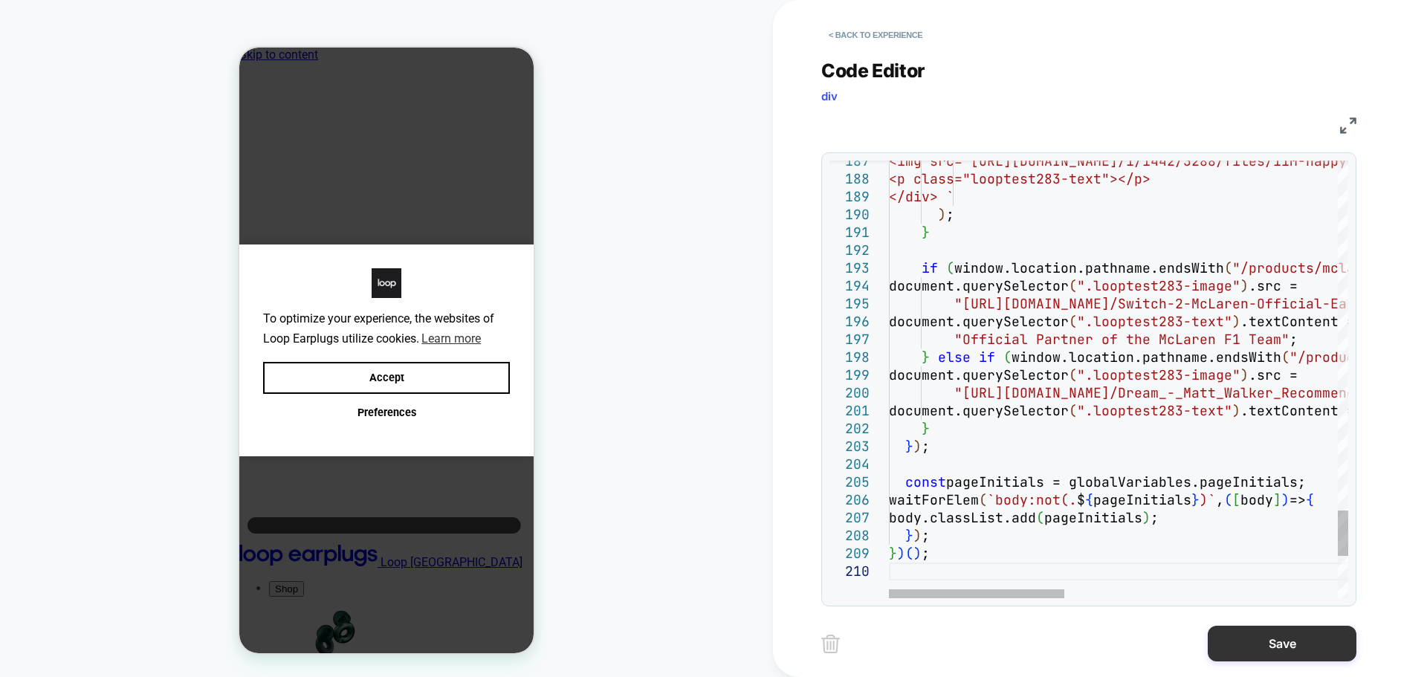
click at [1244, 627] on button "Save" at bounding box center [1282, 644] width 149 height 36
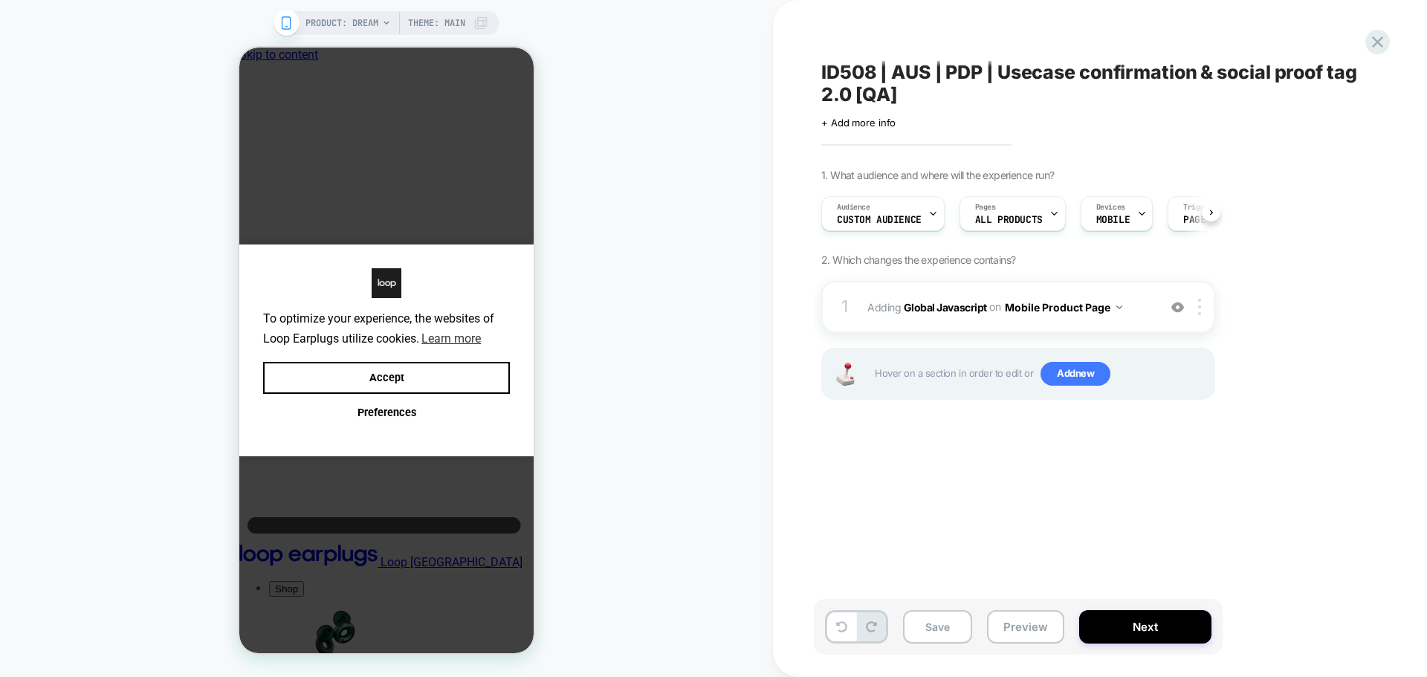
scroll to position [0, 1]
click at [1042, 380] on span "Add new" at bounding box center [1076, 374] width 70 height 24
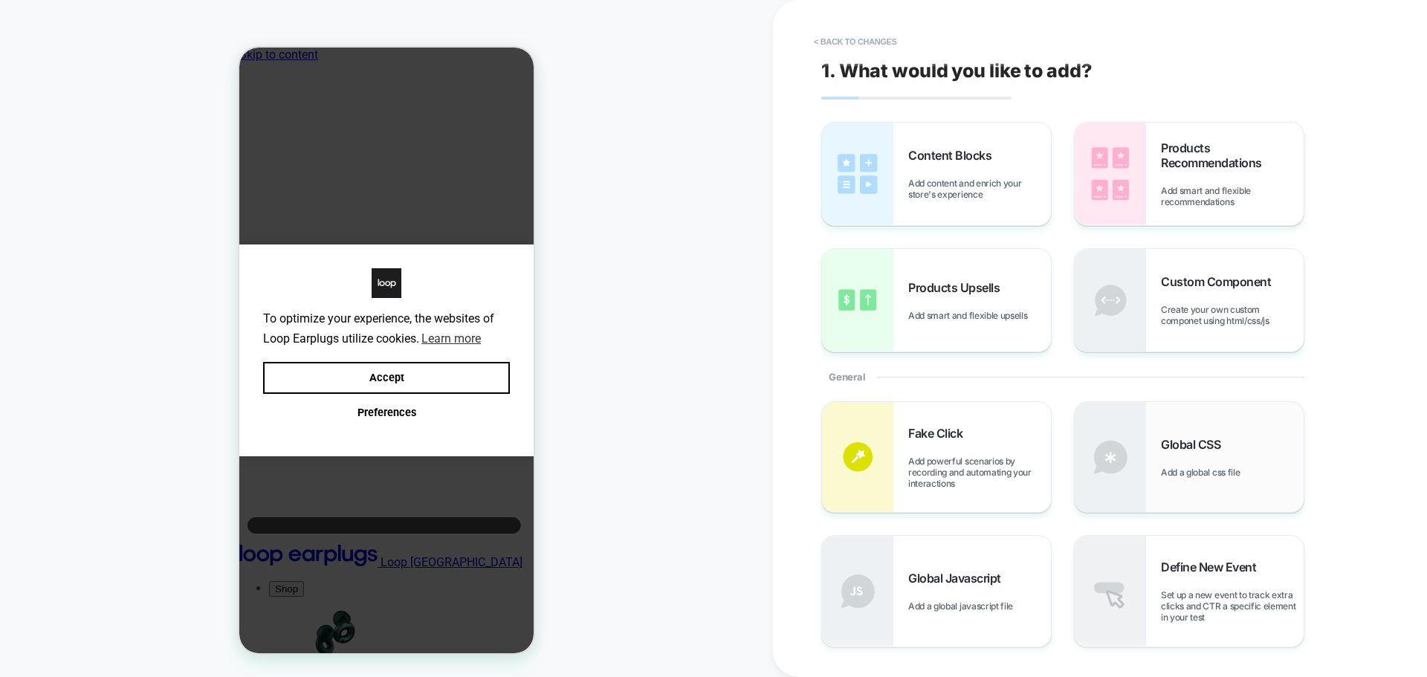
click at [1180, 459] on div "Global CSS Add a global css file" at bounding box center [1232, 457] width 143 height 41
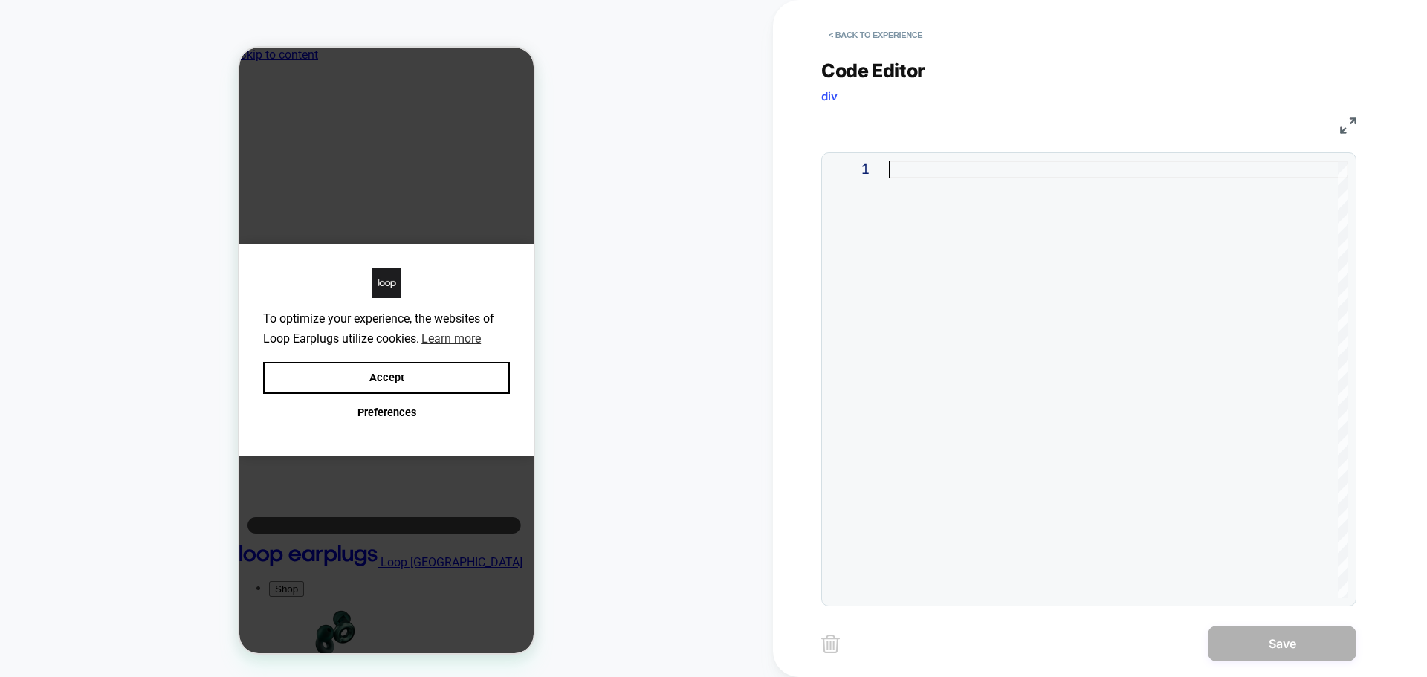
click at [1266, 357] on div at bounding box center [1118, 380] width 459 height 438
type textarea "**********"
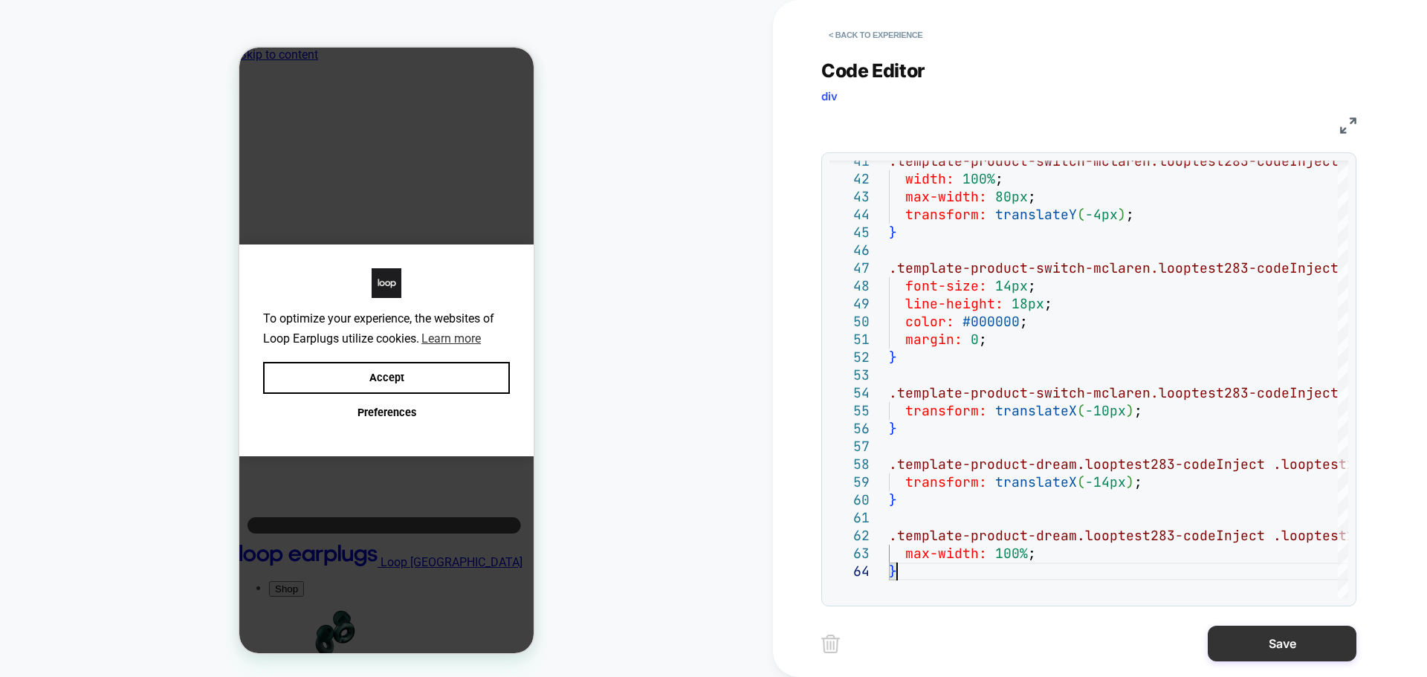
click at [1263, 640] on button "Save" at bounding box center [1282, 644] width 149 height 36
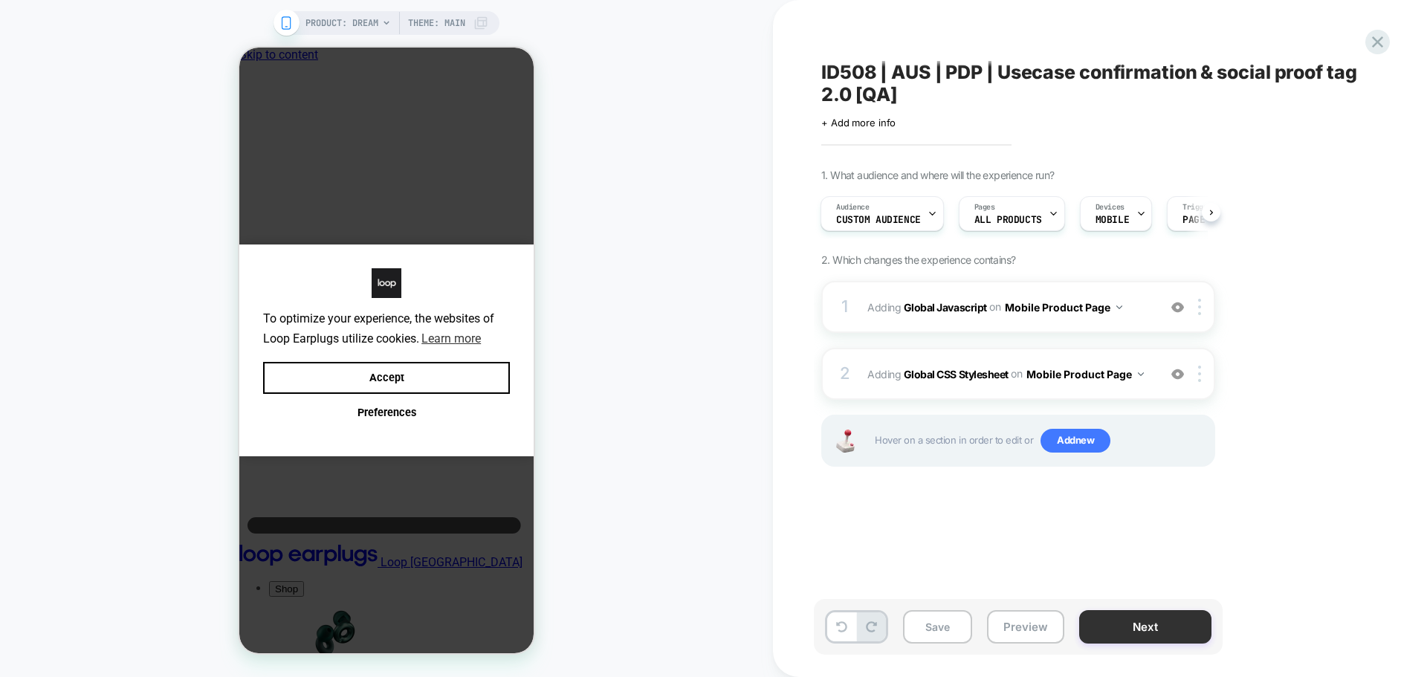
click at [1151, 628] on button "Next" at bounding box center [1145, 626] width 132 height 33
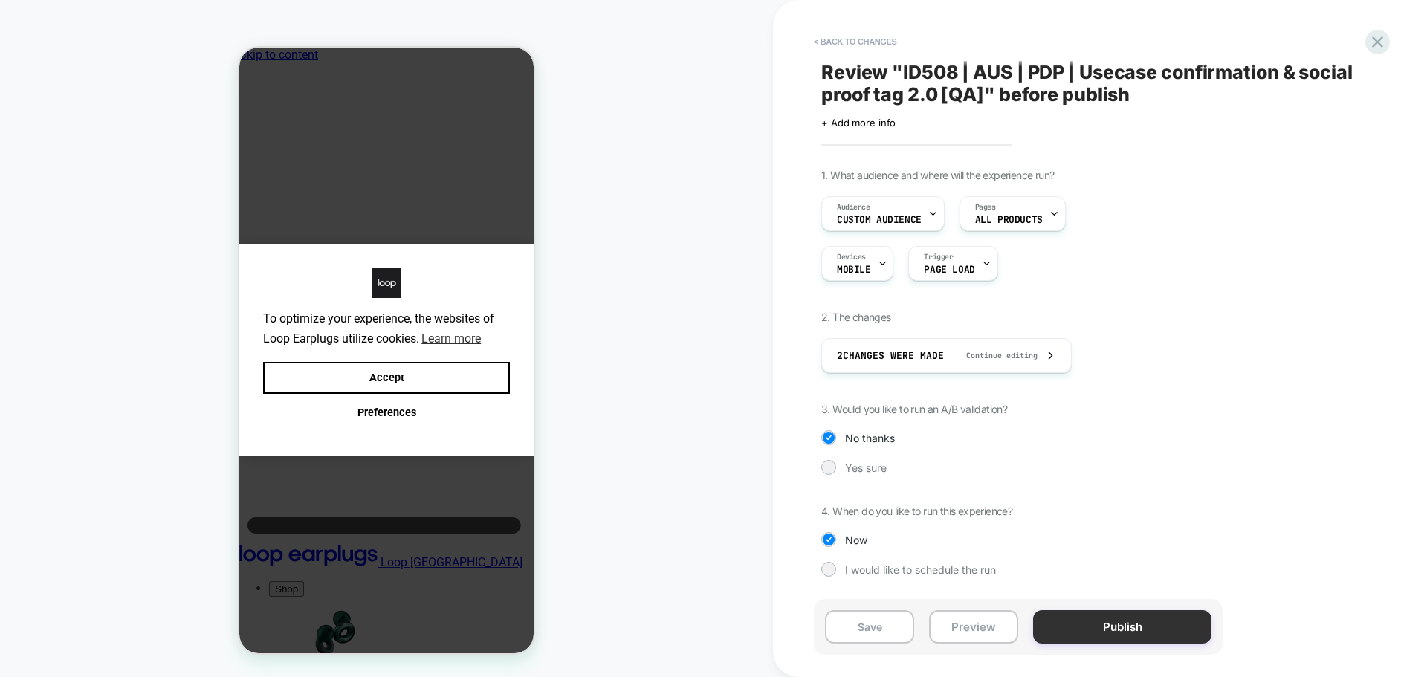
click at [1114, 615] on button "Publish" at bounding box center [1122, 626] width 178 height 33
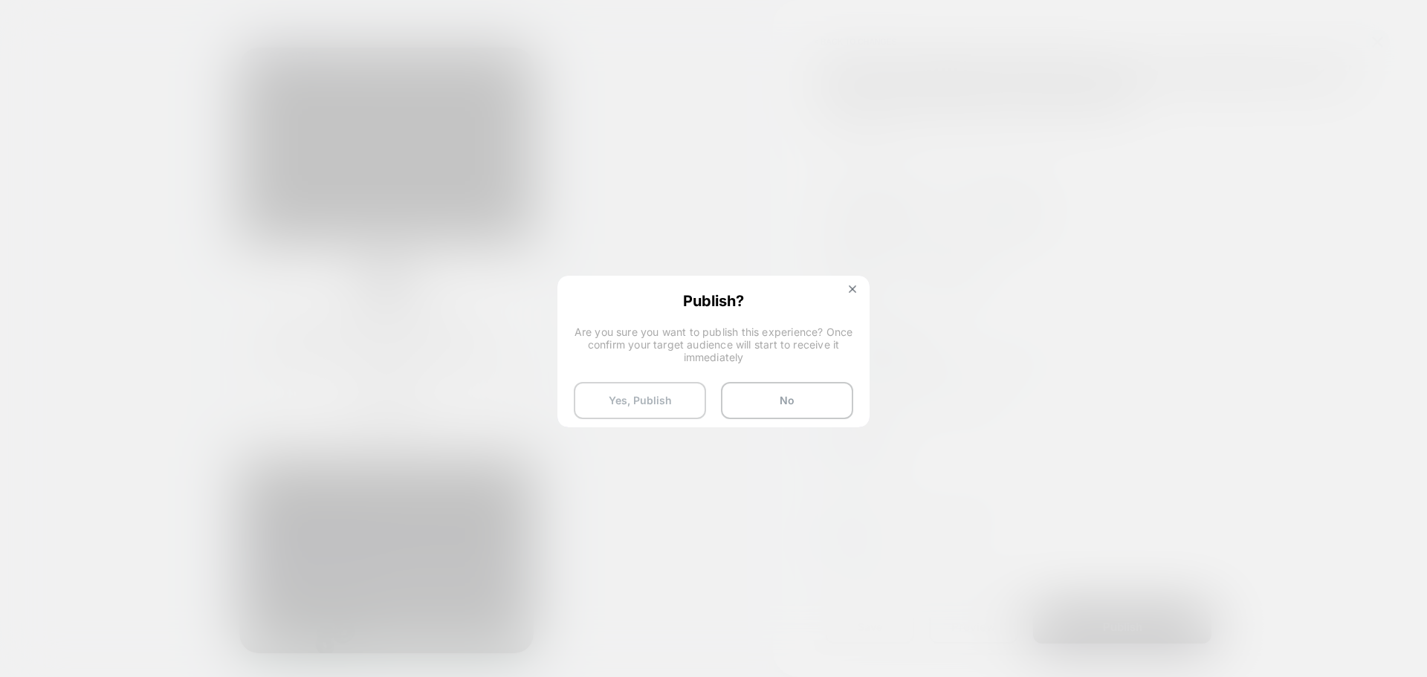
click at [604, 396] on button "Yes, Publish" at bounding box center [640, 400] width 132 height 37
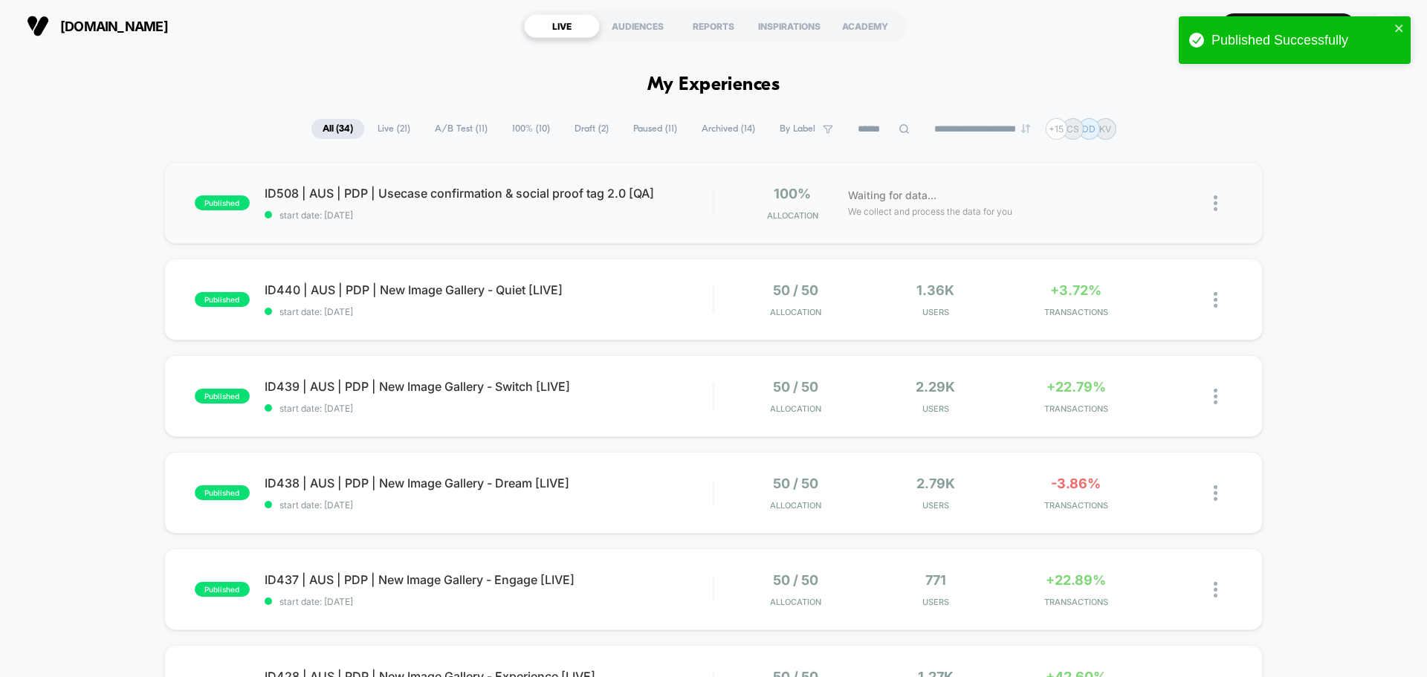
click at [546, 170] on div "published ID508 | AUS | PDP | Usecase confirmation & social proof tag 2.0 [QA] …" at bounding box center [713, 203] width 1099 height 82
